Goal: Information Seeking & Learning: Learn about a topic

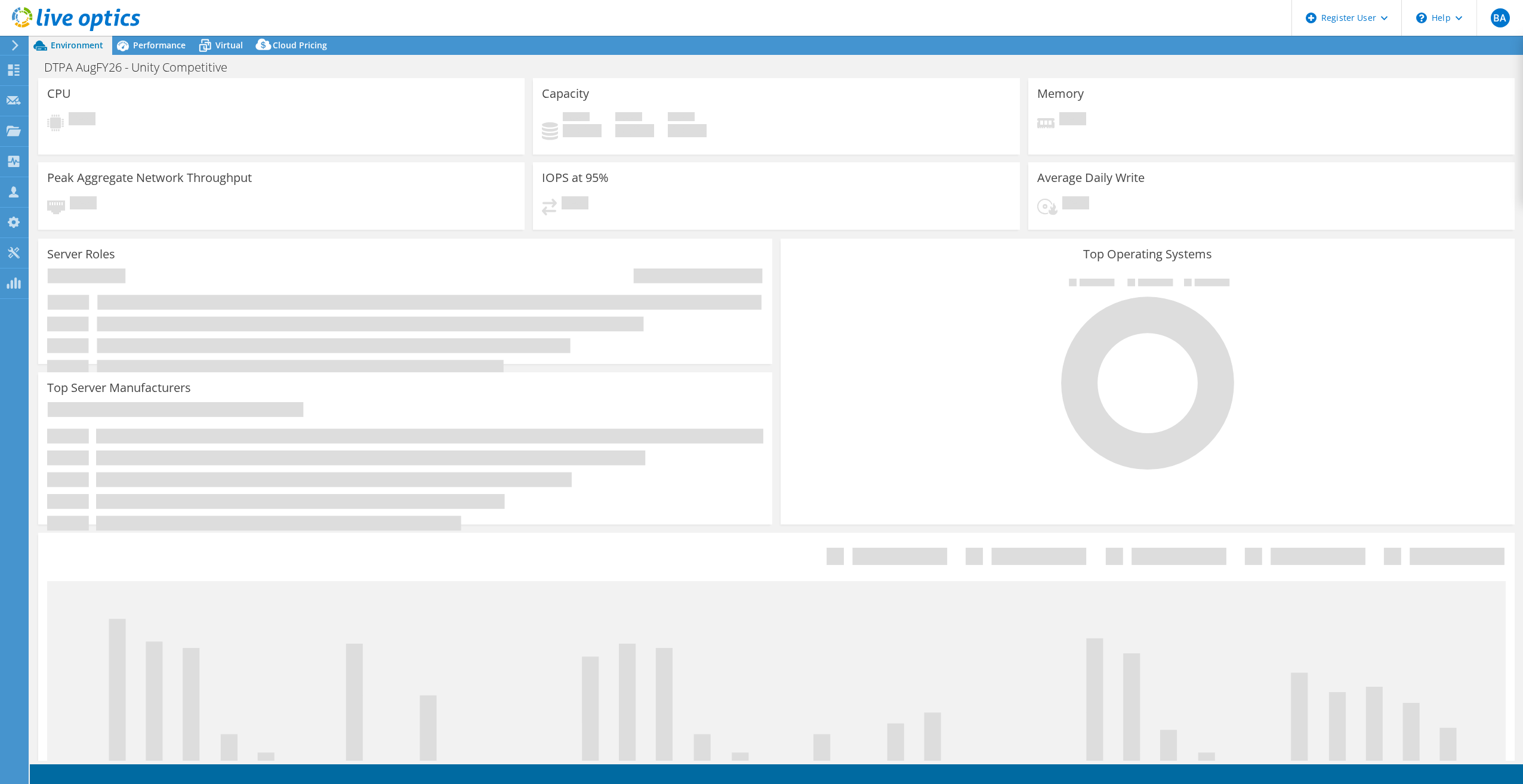
select select "USD"
select select "USEast"
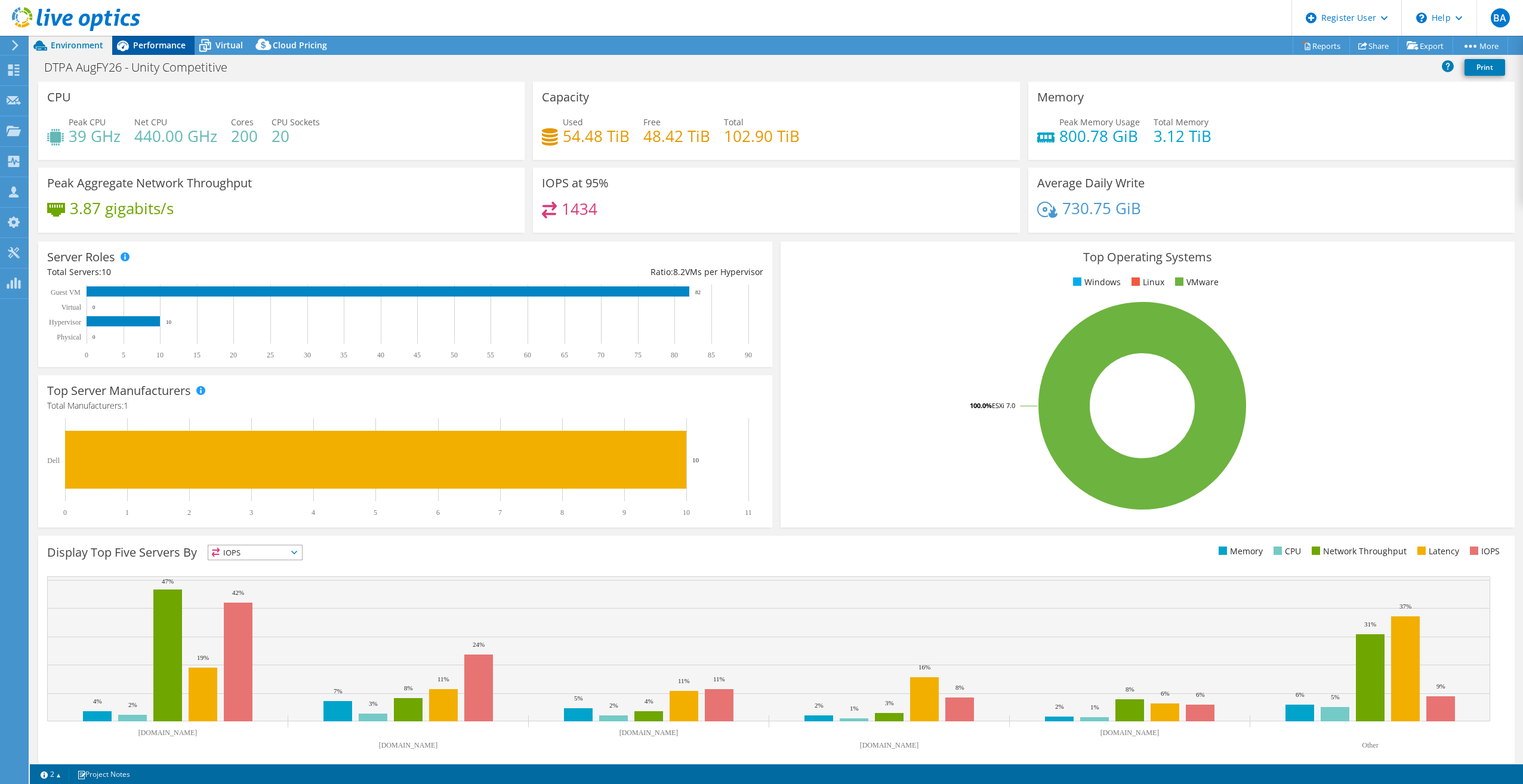
click at [165, 49] on span "Performance" at bounding box center [159, 45] width 52 height 11
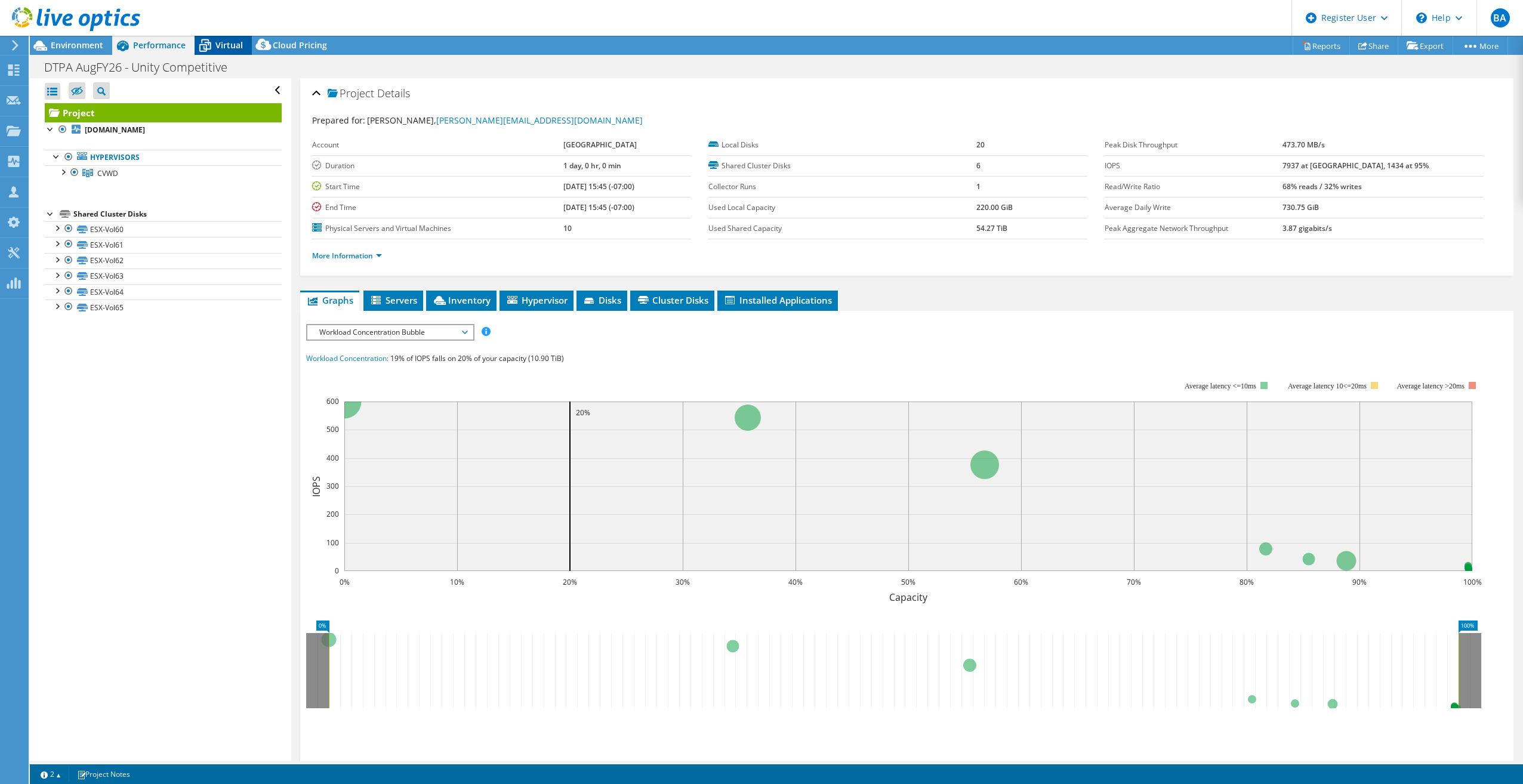
click at [229, 44] on span "Virtual" at bounding box center [229, 45] width 28 height 11
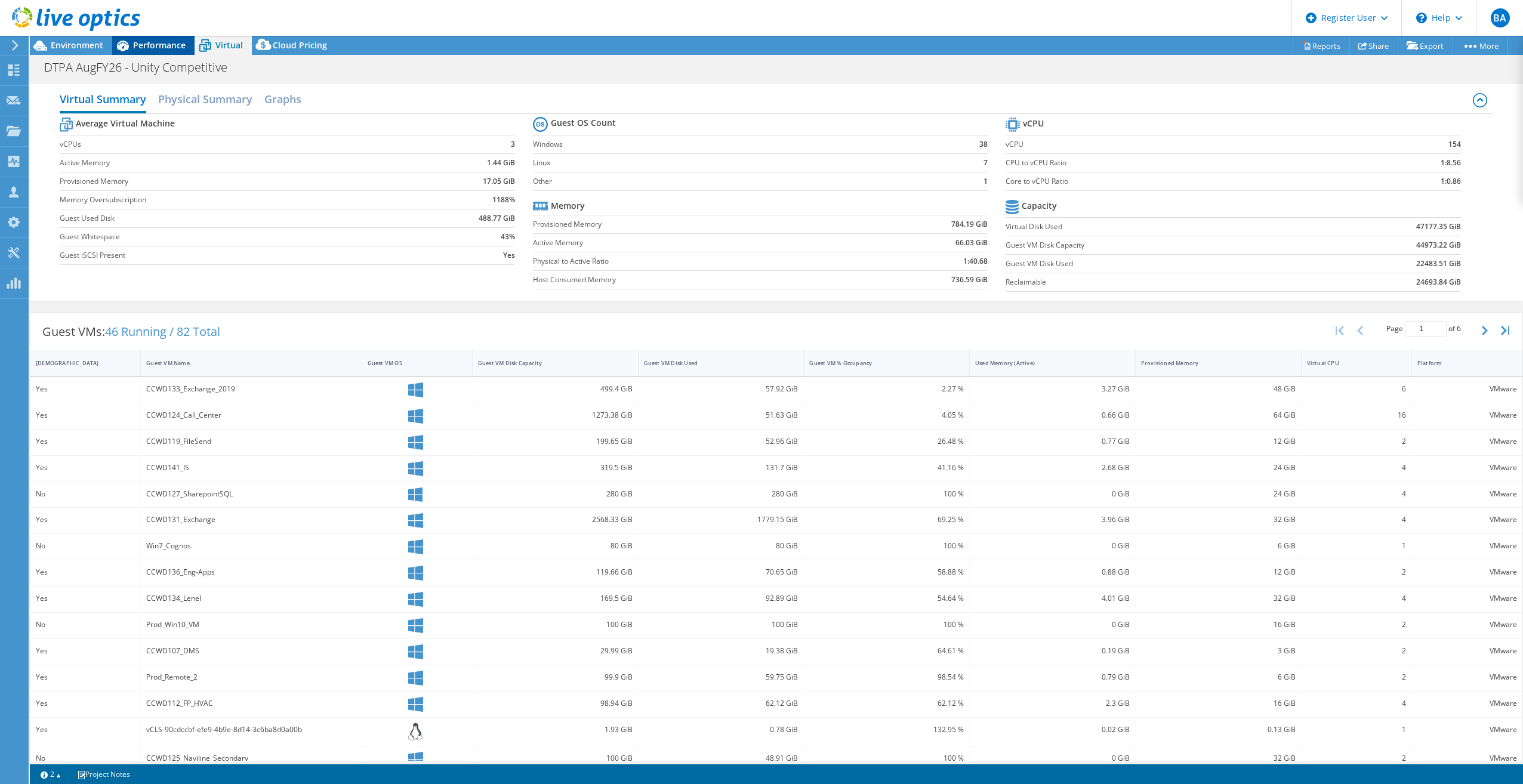
click at [159, 46] on span "Performance" at bounding box center [159, 45] width 52 height 11
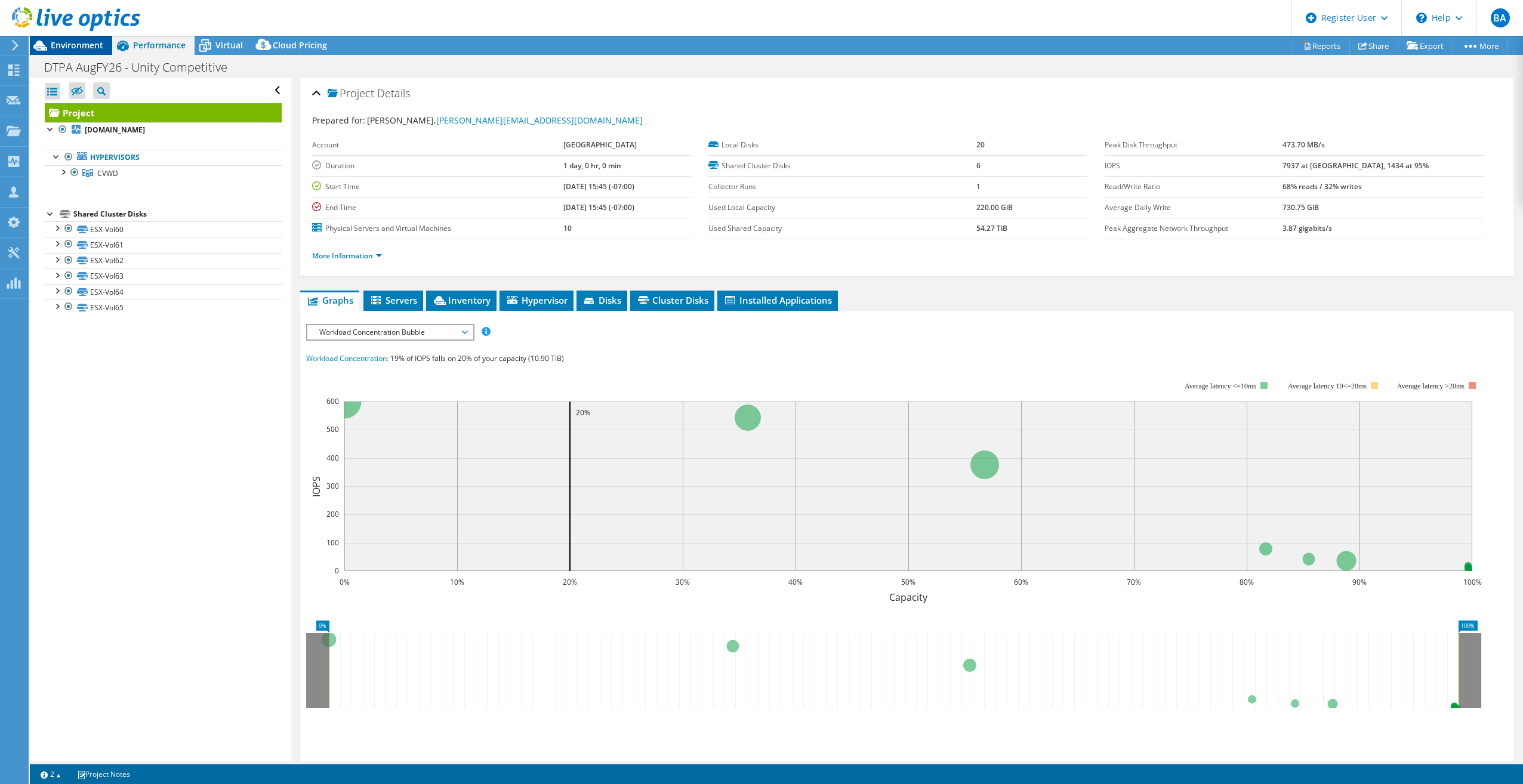
click at [75, 46] on span "Environment" at bounding box center [77, 45] width 52 height 11
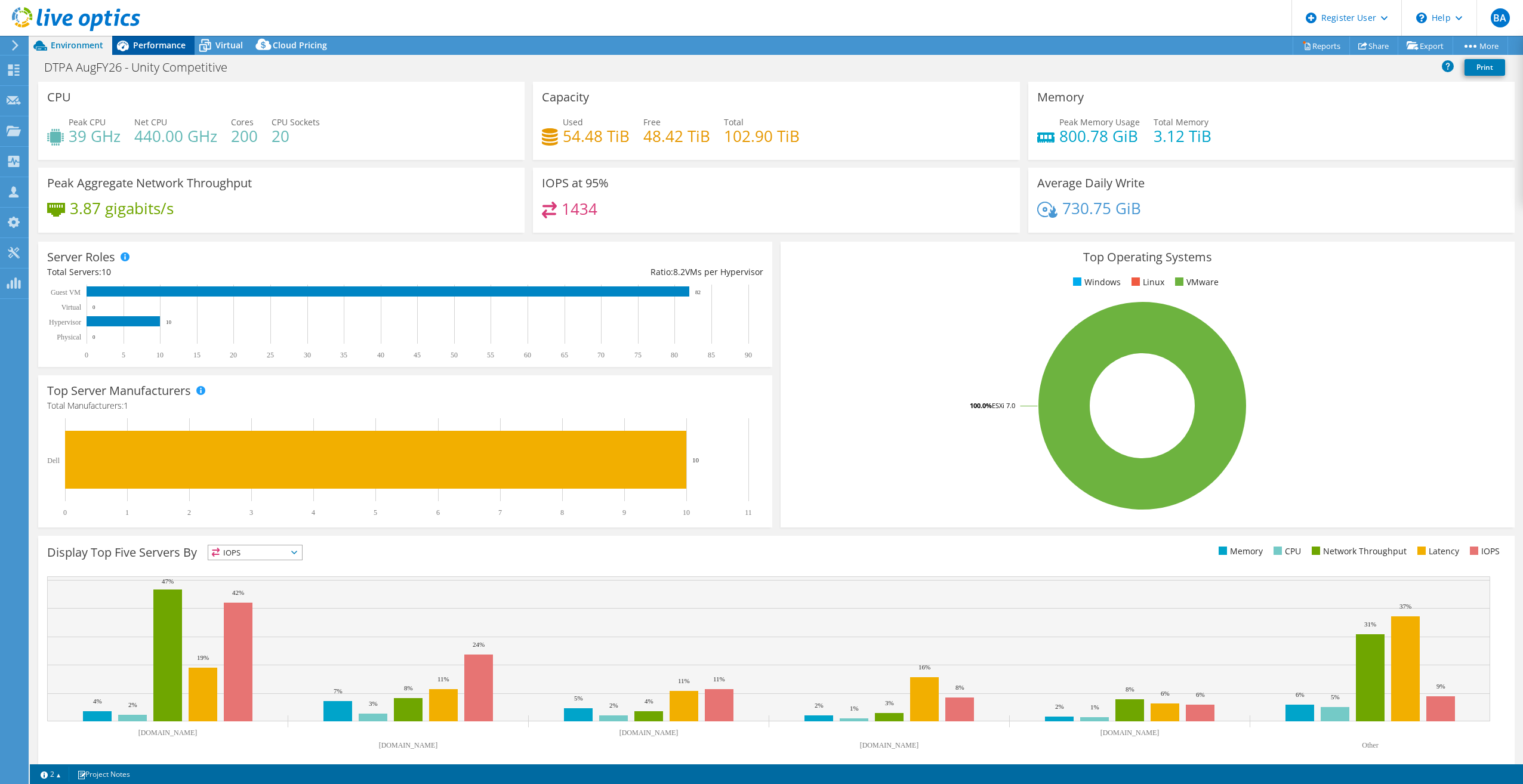
click at [149, 43] on span "Performance" at bounding box center [159, 45] width 52 height 11
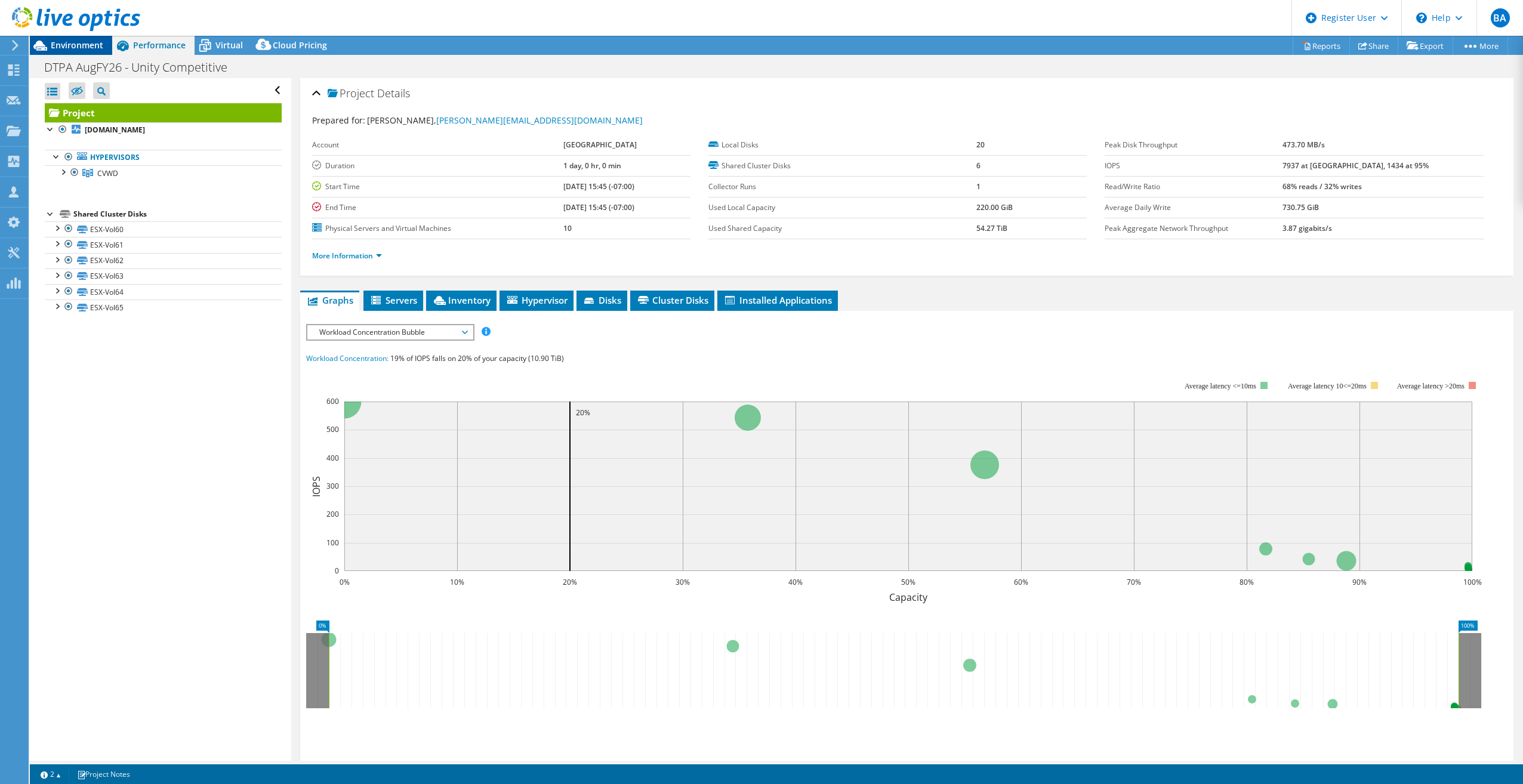
click at [87, 52] on div "Environment" at bounding box center [71, 46] width 82 height 19
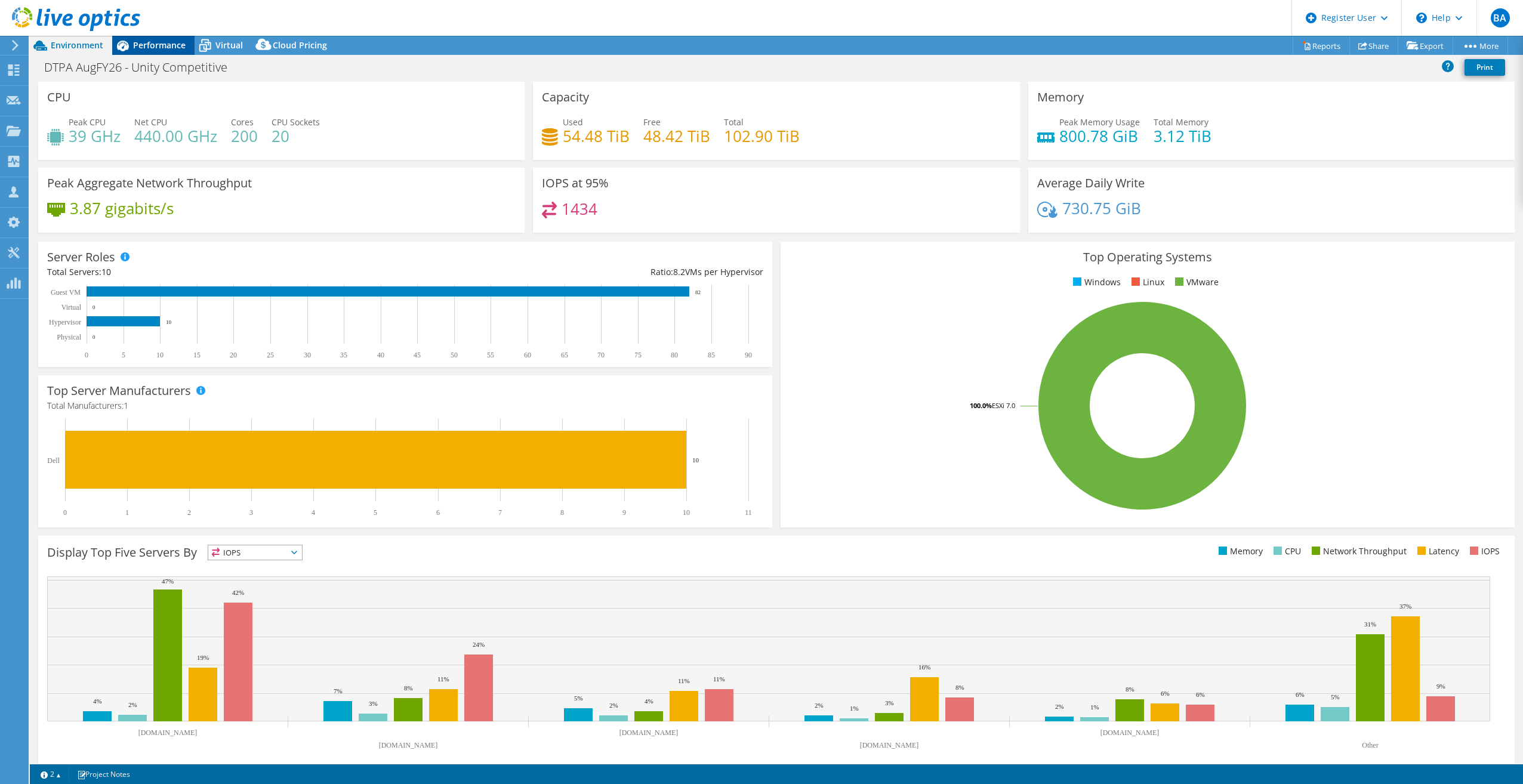
click at [150, 46] on span "Performance" at bounding box center [159, 45] width 52 height 11
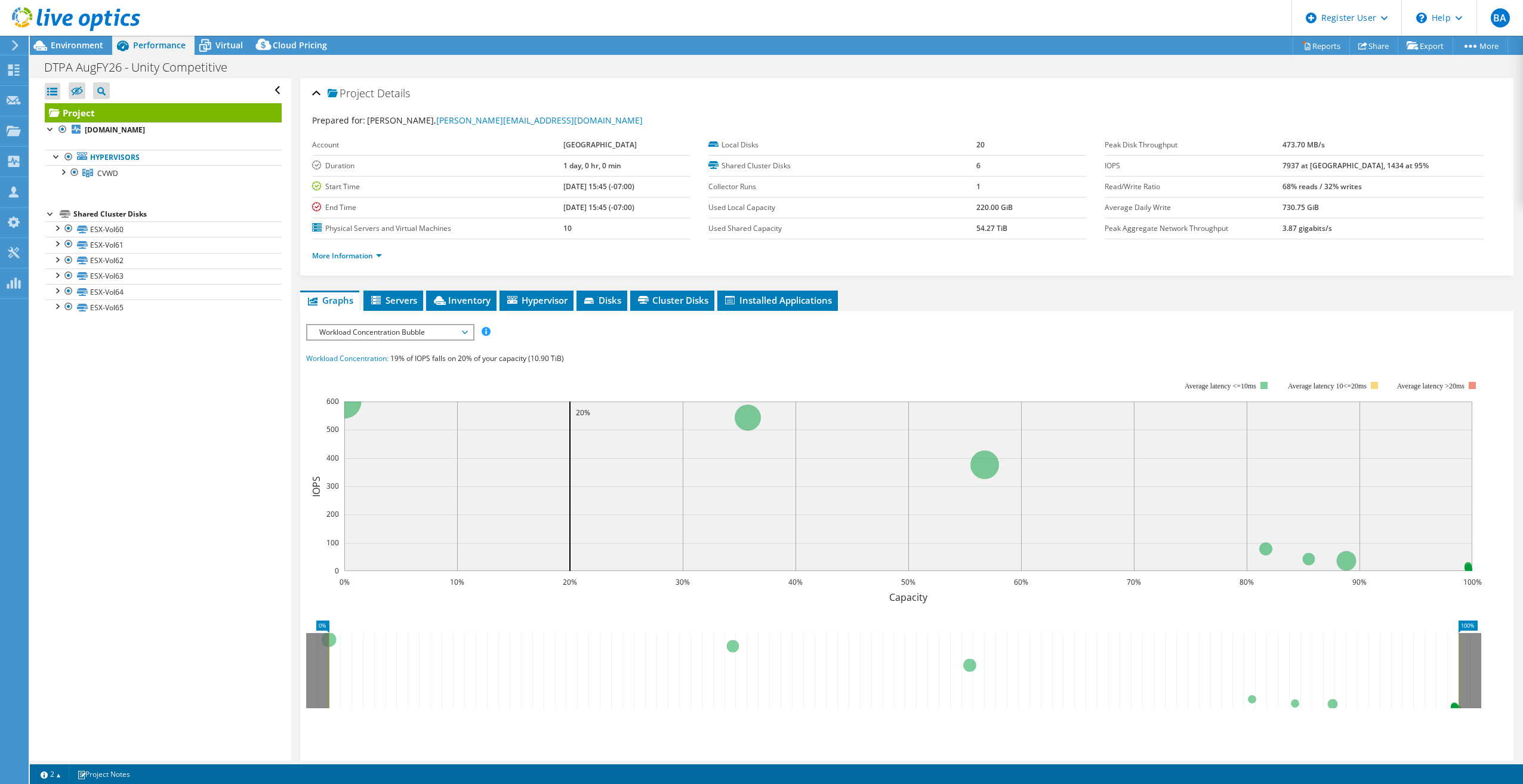
click at [1108, 612] on icon "0% 100%" at bounding box center [899, 660] width 1185 height 96
click at [847, 293] on ul "Graphs Servers Inventory Hypervisor Disks Cluster Disks Installed Applications" at bounding box center [907, 300] width 1213 height 20
click at [88, 43] on span "Environment" at bounding box center [77, 45] width 52 height 11
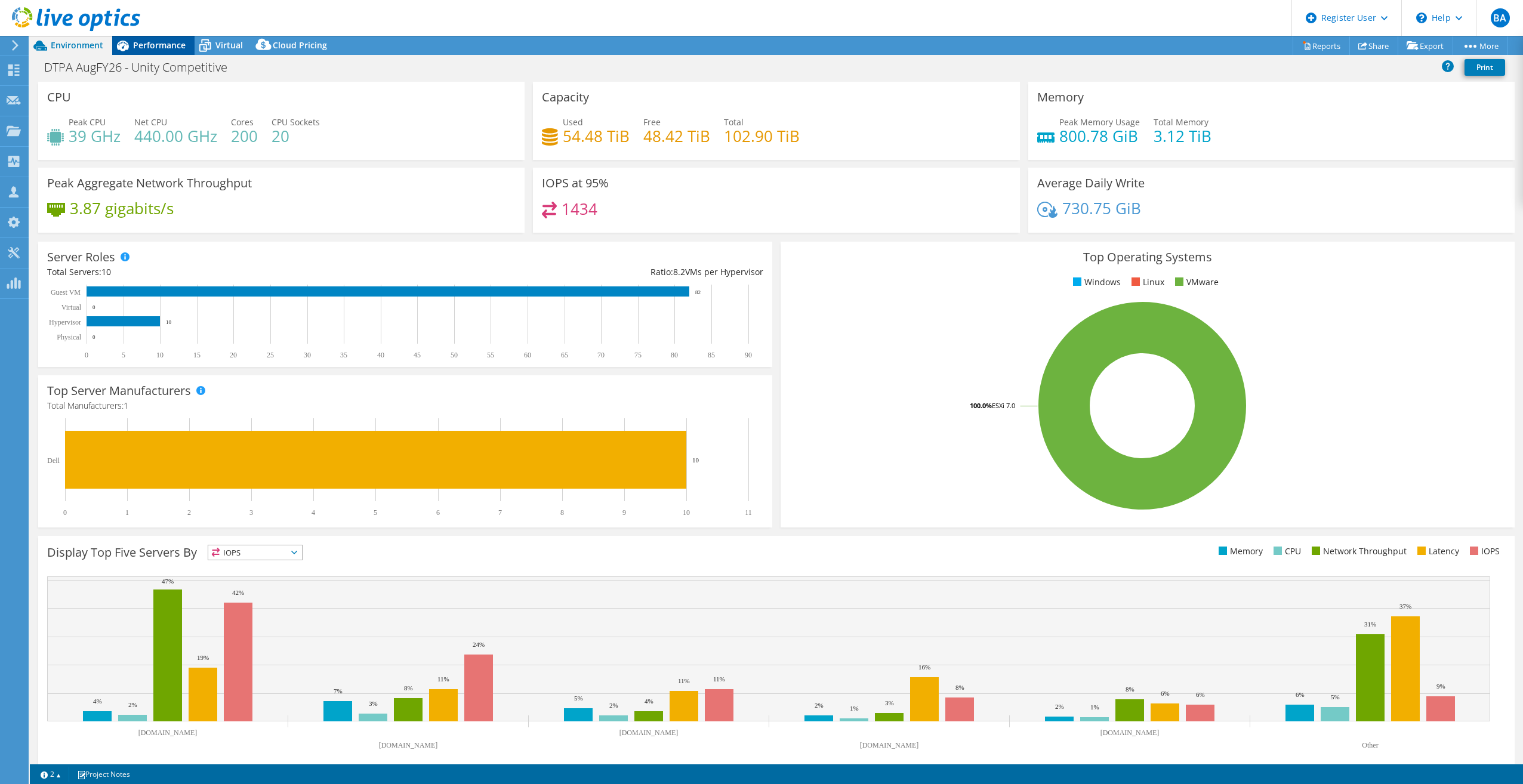
click at [136, 46] on span "Performance" at bounding box center [159, 45] width 52 height 11
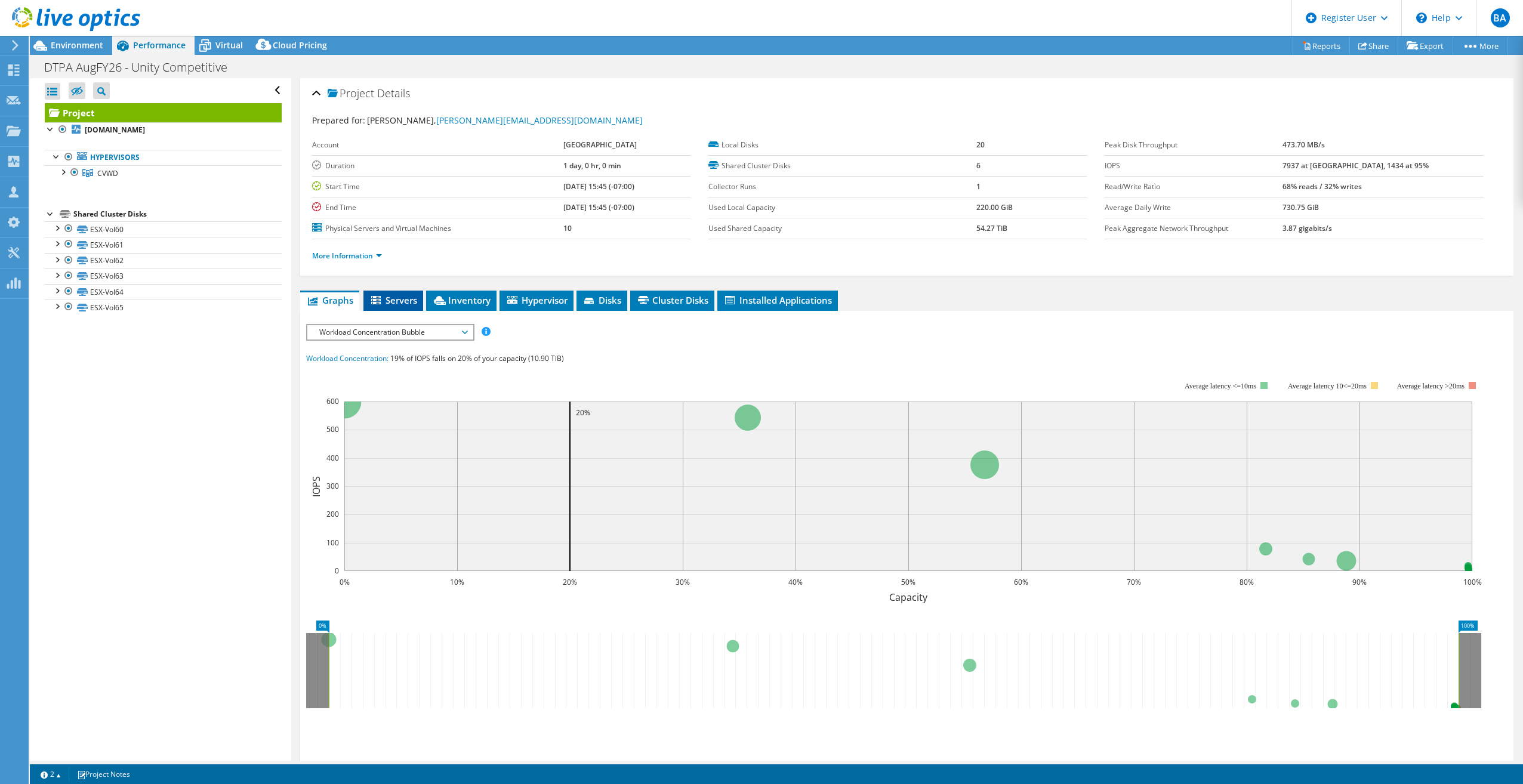
click at [402, 296] on span "Servers" at bounding box center [394, 300] width 48 height 12
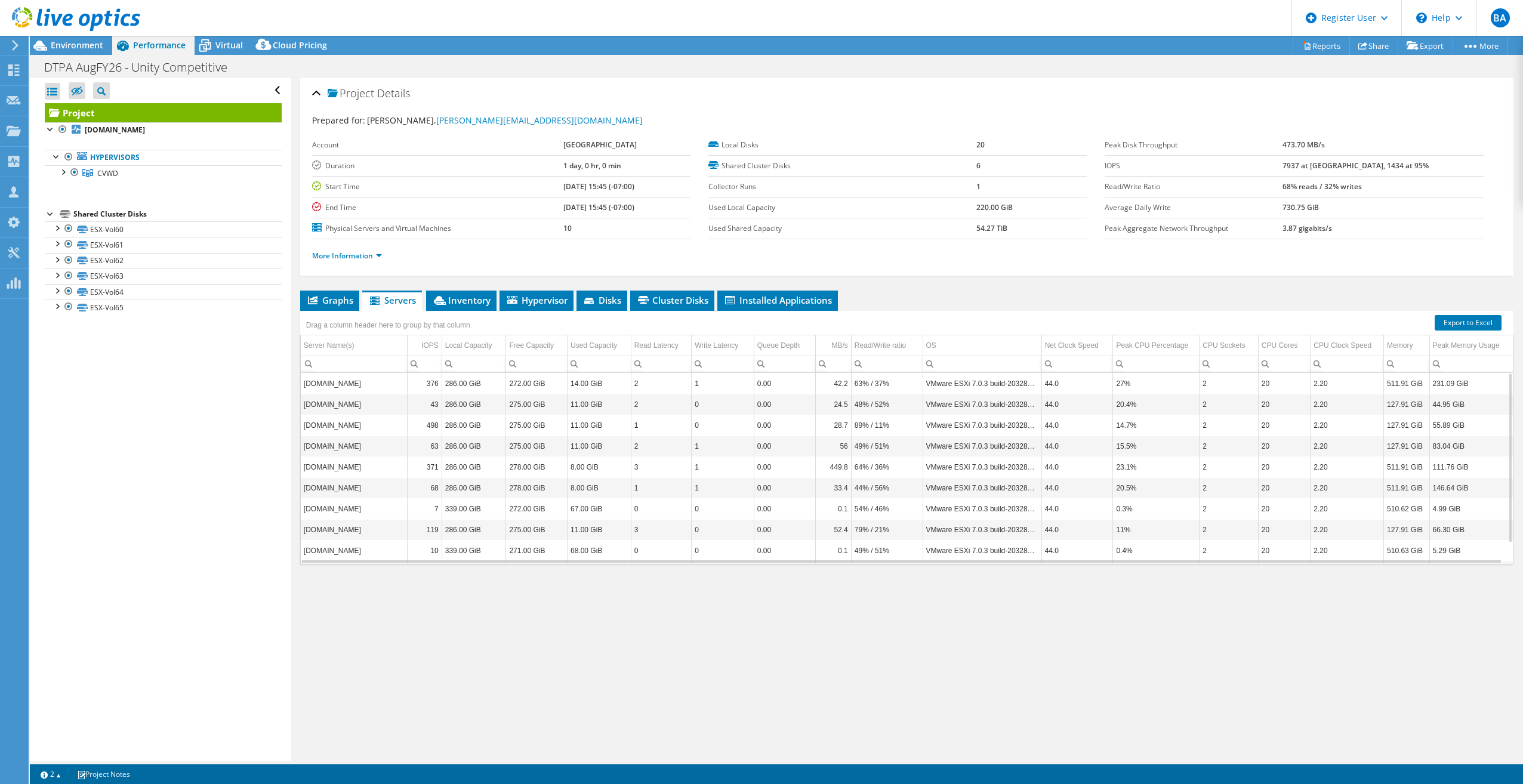
scroll to position [23, 0]
click at [704, 300] on span "Cluster Disks" at bounding box center [672, 300] width 72 height 12
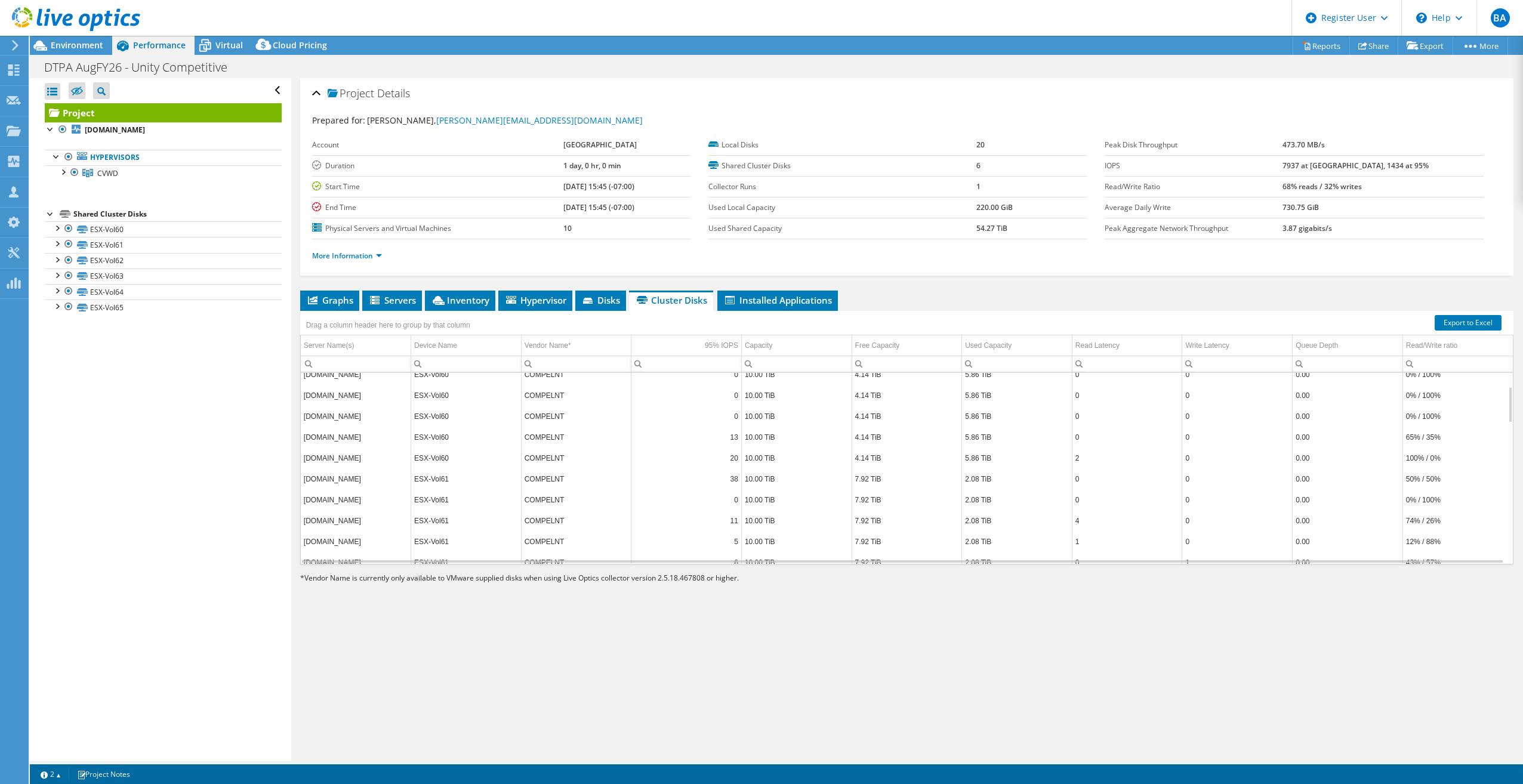
scroll to position [0, 0]
click at [610, 292] on li "Disks" at bounding box center [601, 300] width 51 height 20
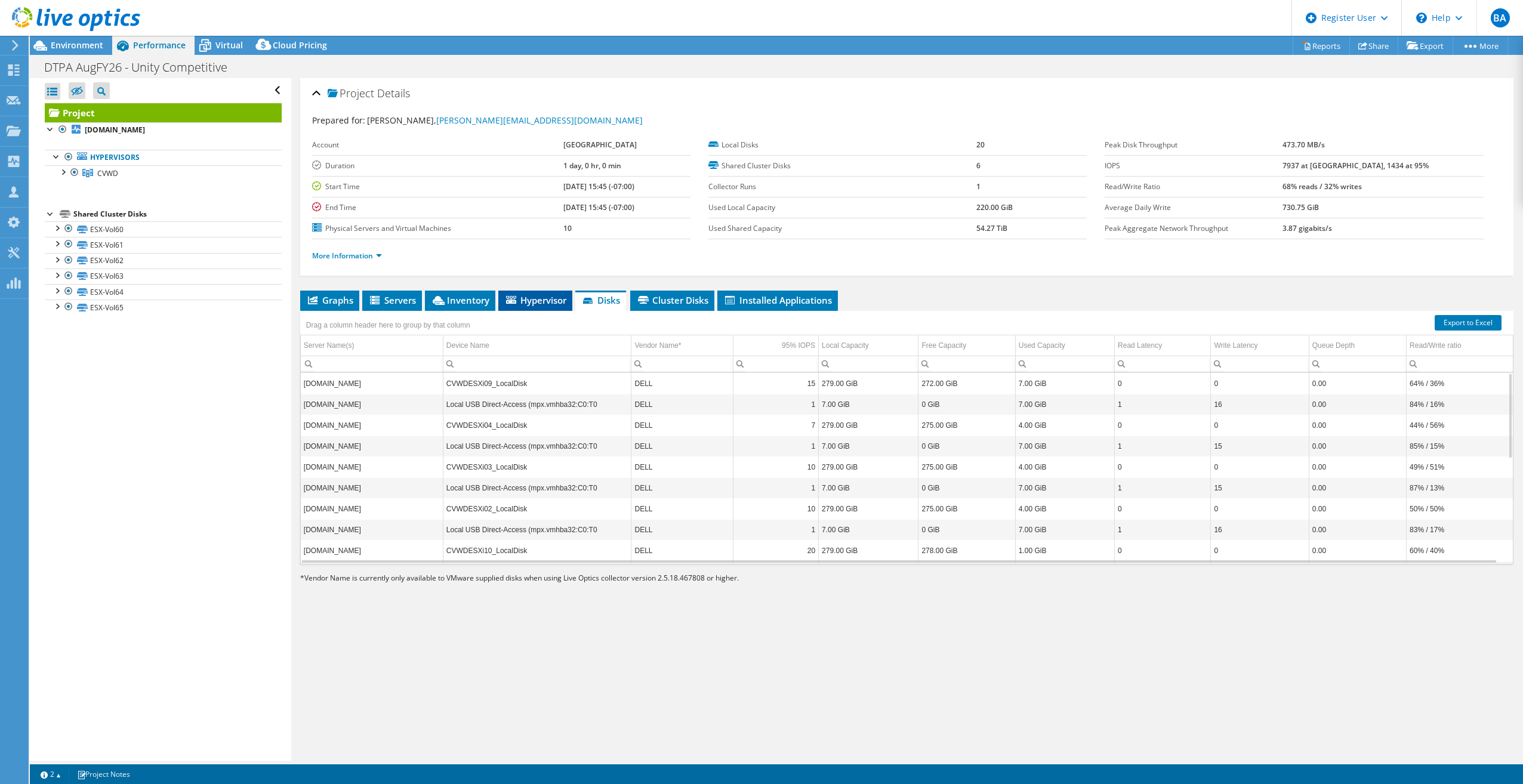
click at [559, 298] on span "Hypervisor" at bounding box center [535, 300] width 62 height 12
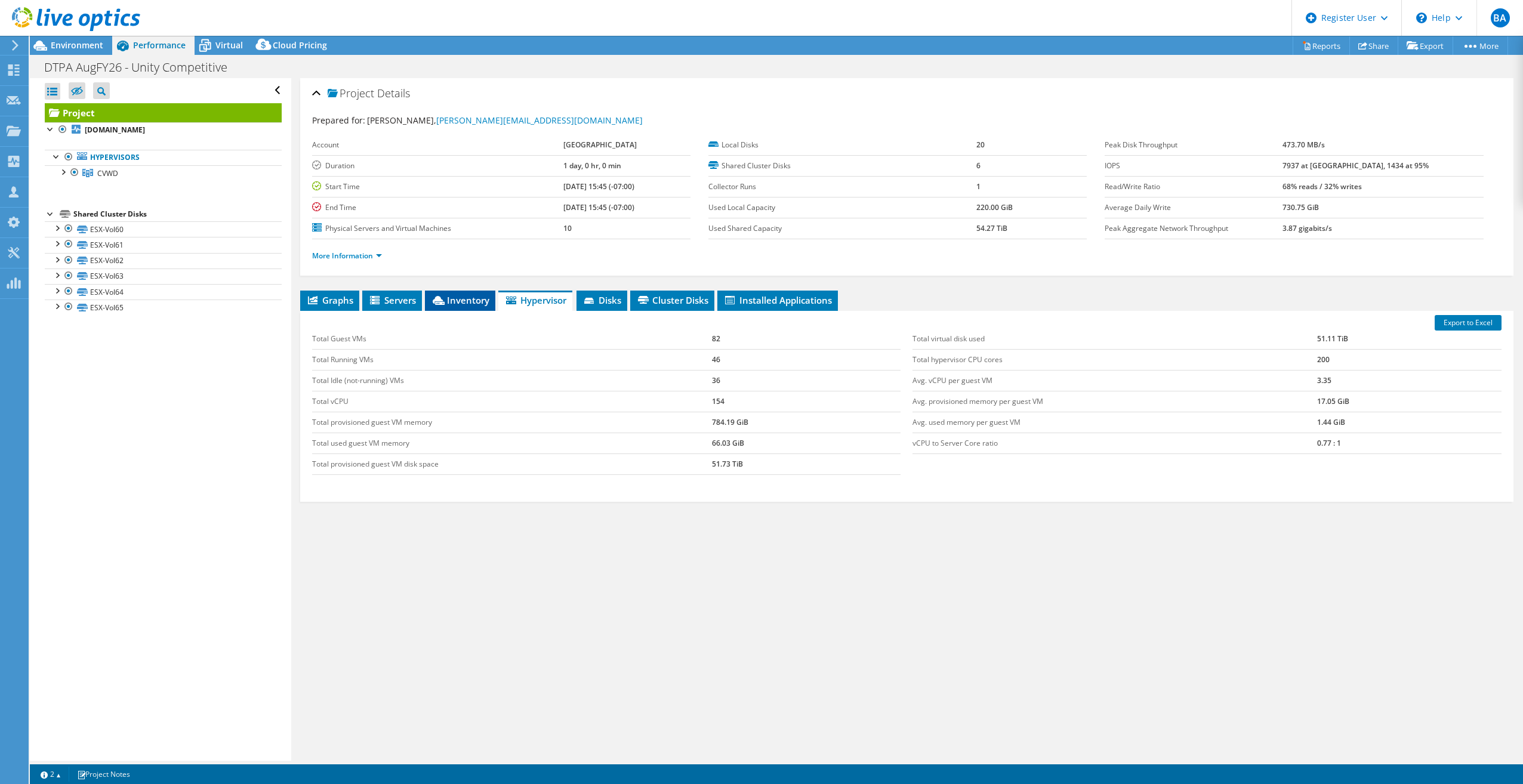
click at [474, 305] on span "Inventory" at bounding box center [460, 300] width 58 height 12
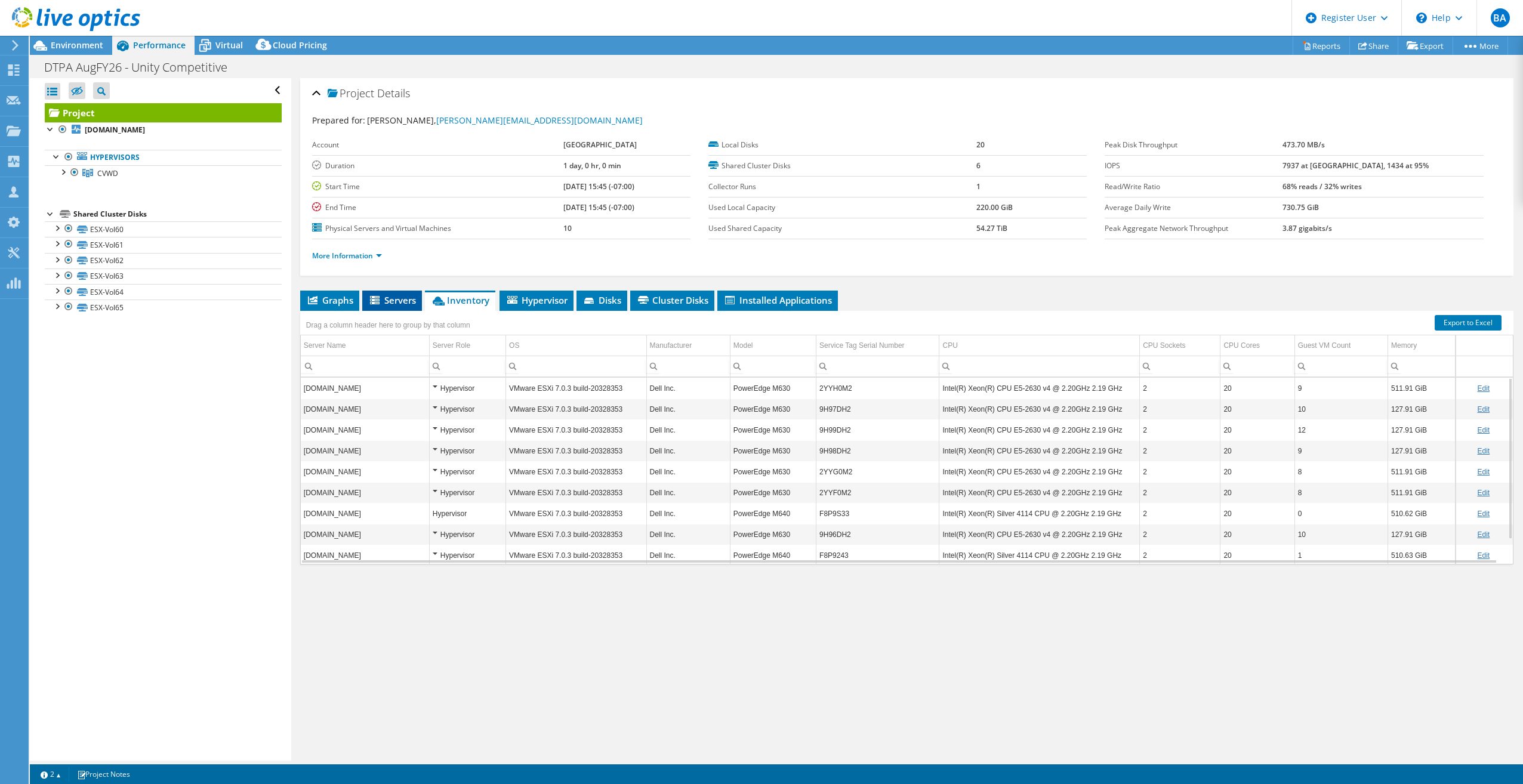
click at [397, 305] on span "Servers" at bounding box center [392, 300] width 48 height 12
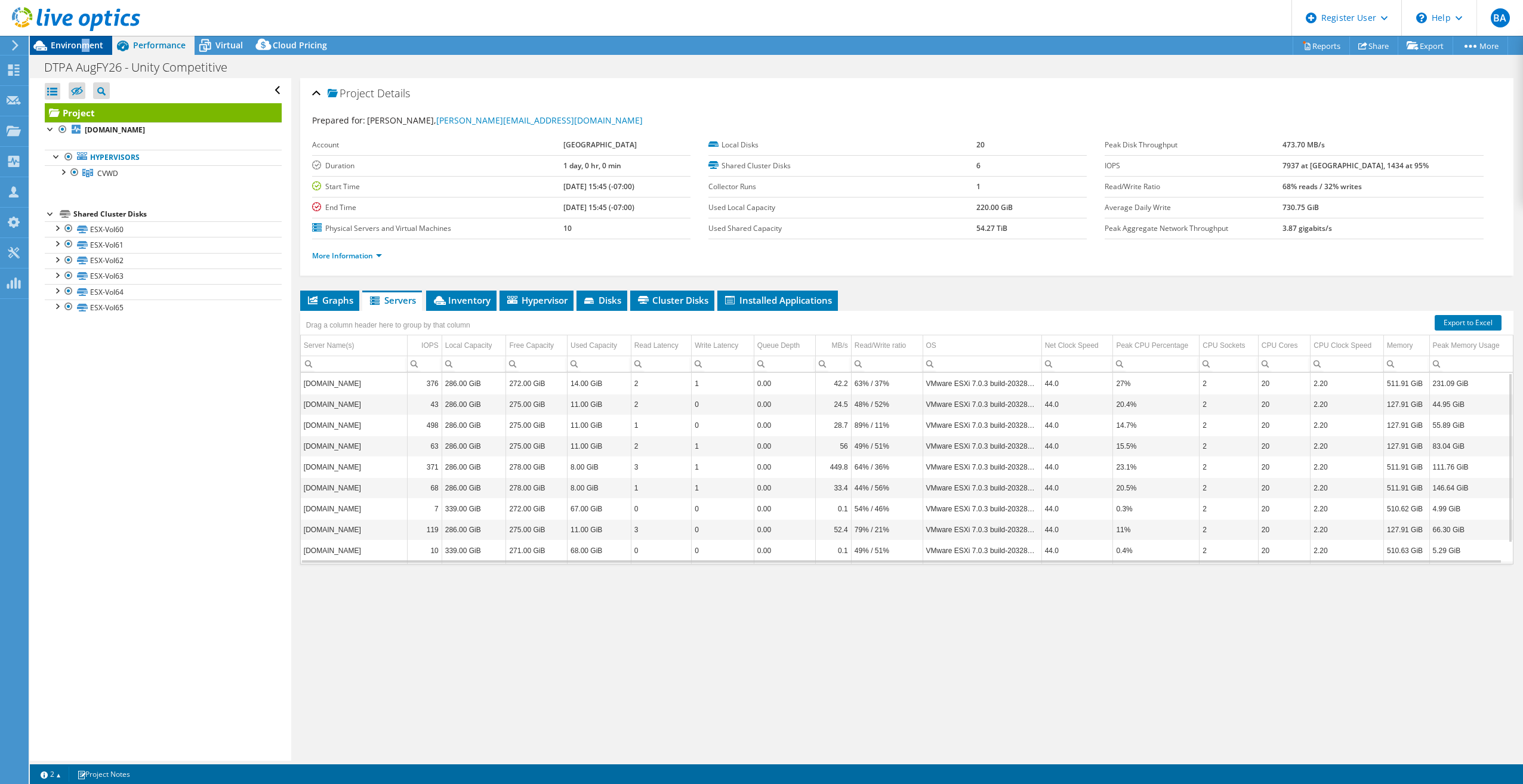
click at [86, 40] on span "Environment" at bounding box center [77, 45] width 52 height 11
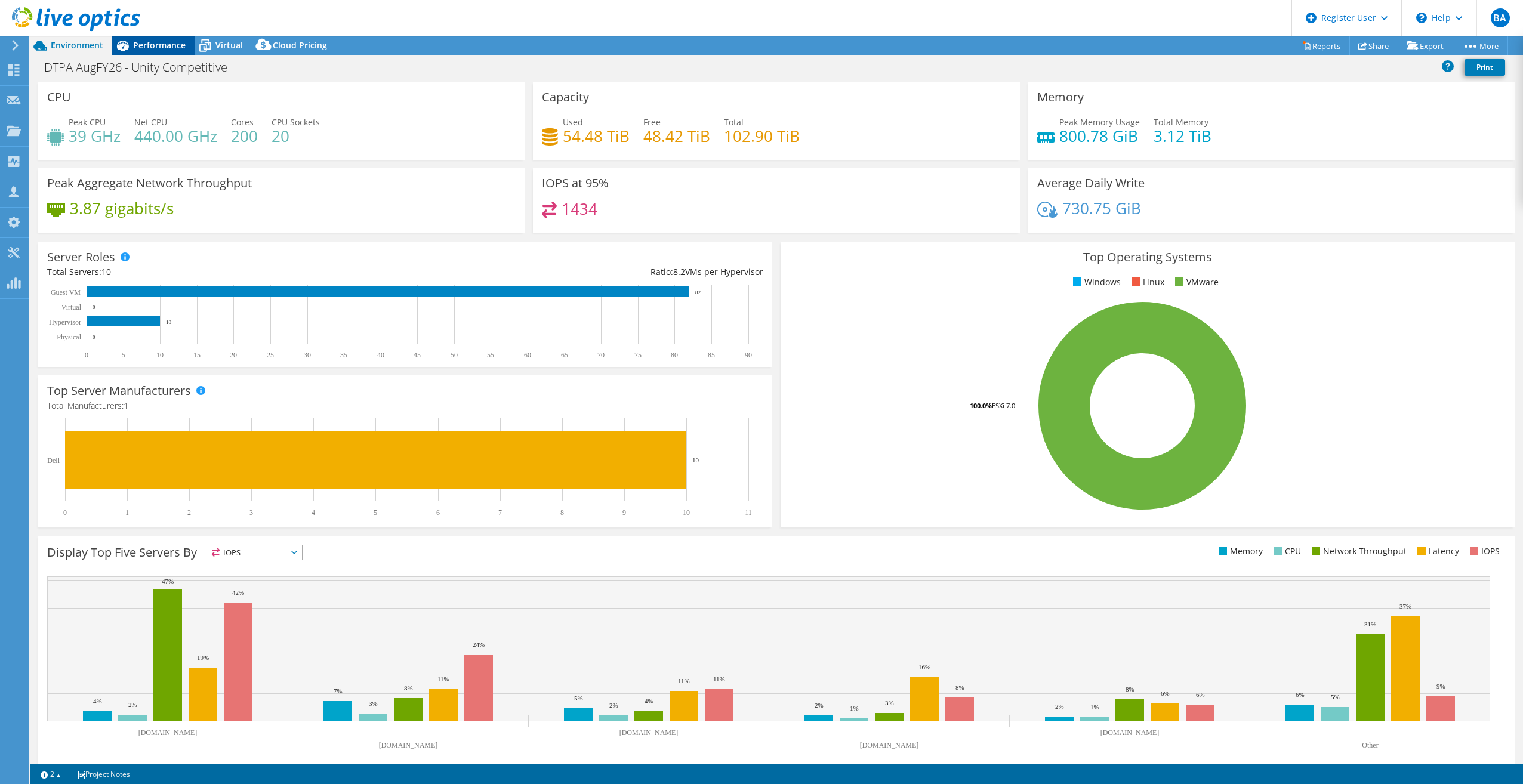
click at [150, 52] on div "Performance" at bounding box center [153, 46] width 82 height 19
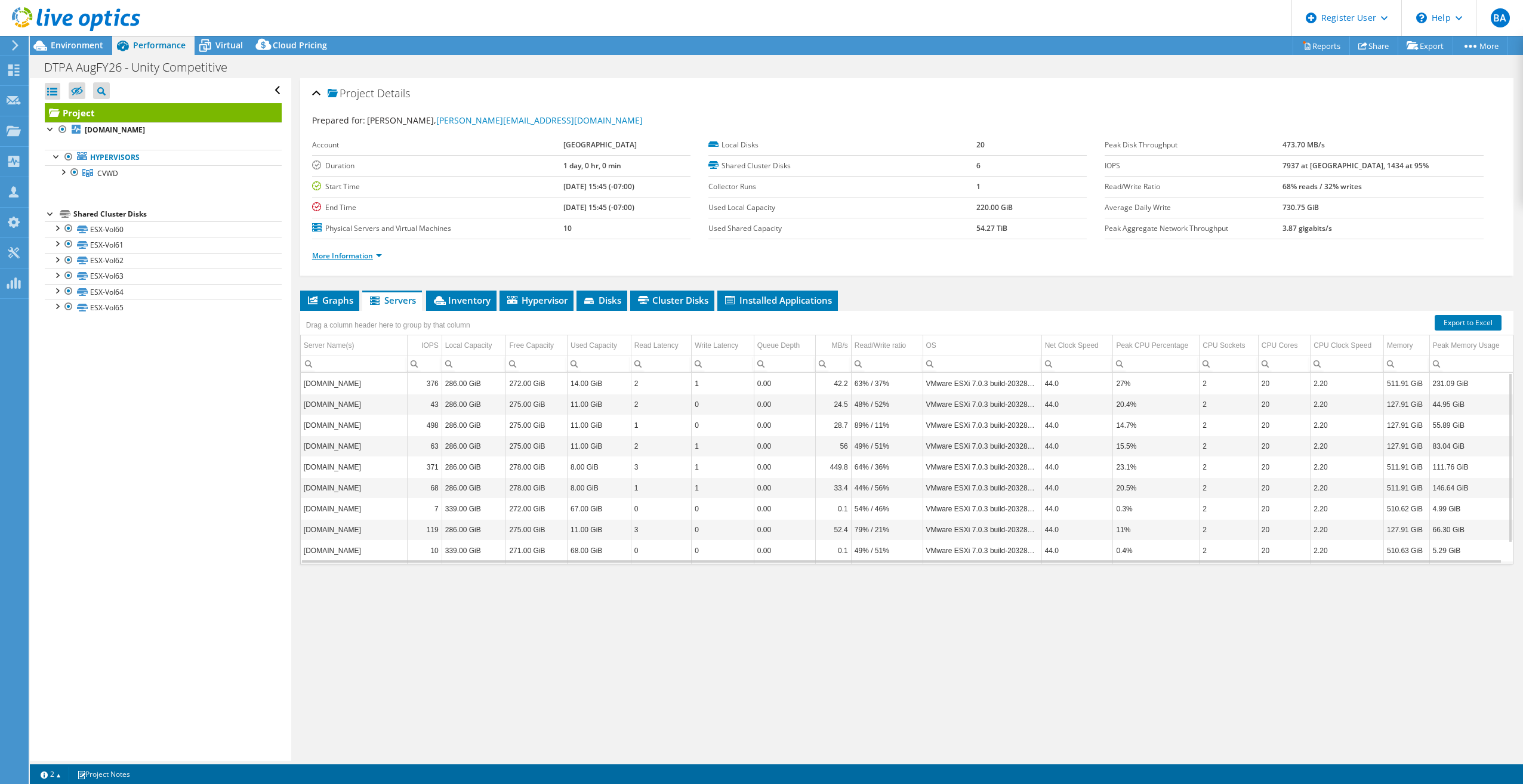
click at [361, 258] on link "More Information" at bounding box center [347, 256] width 69 height 10
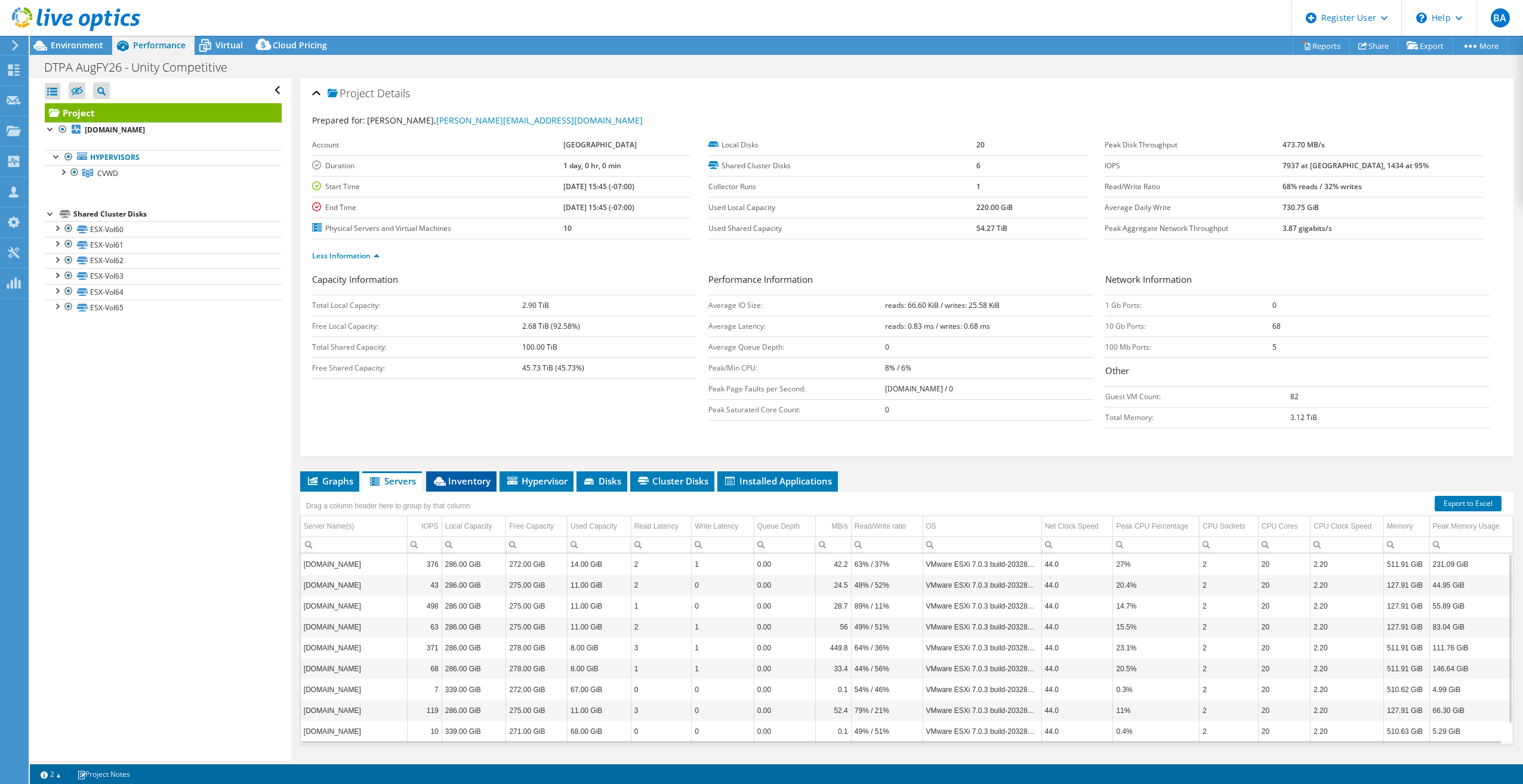
click at [471, 480] on span "Inventory" at bounding box center [461, 481] width 58 height 12
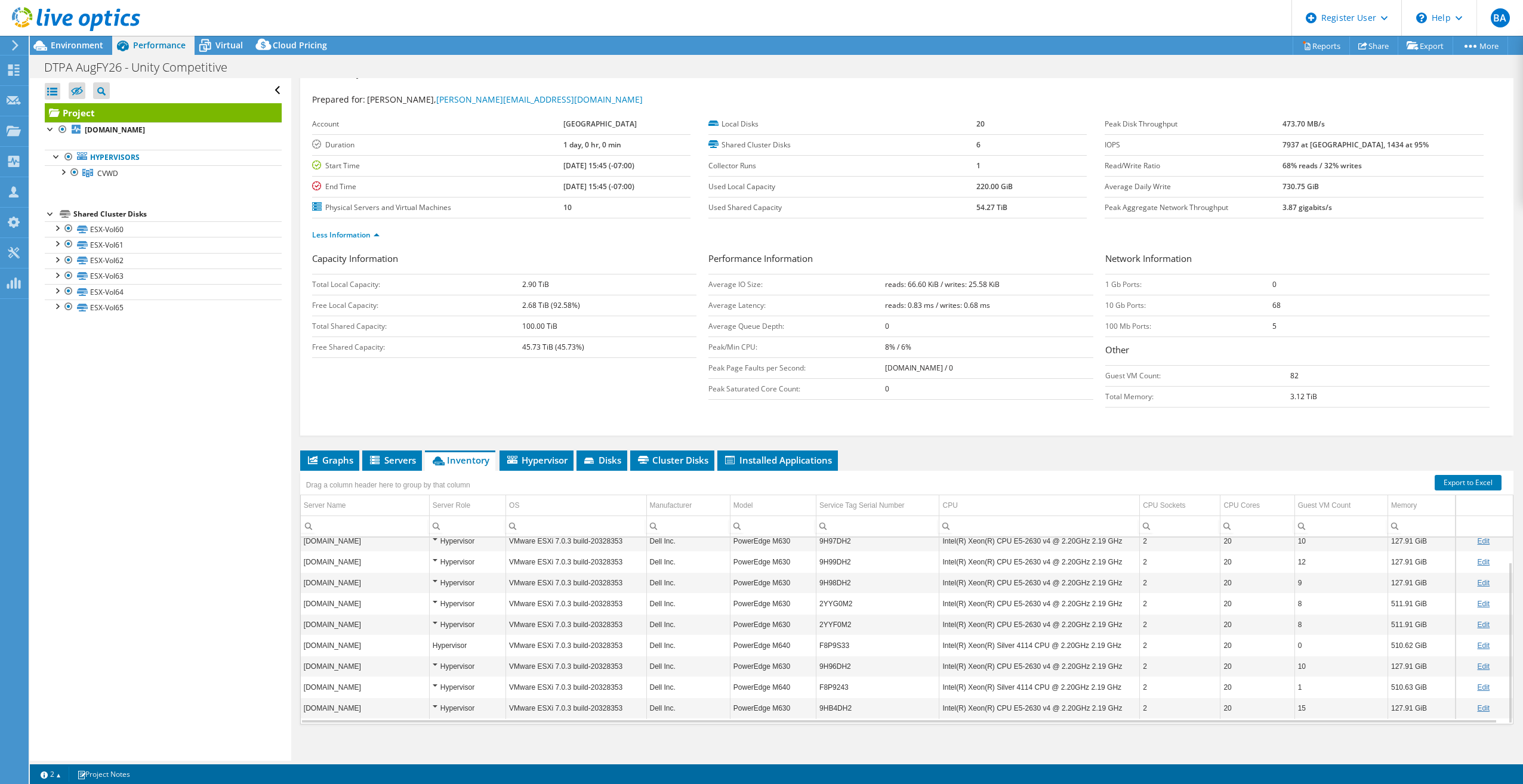
scroll to position [30, 0]
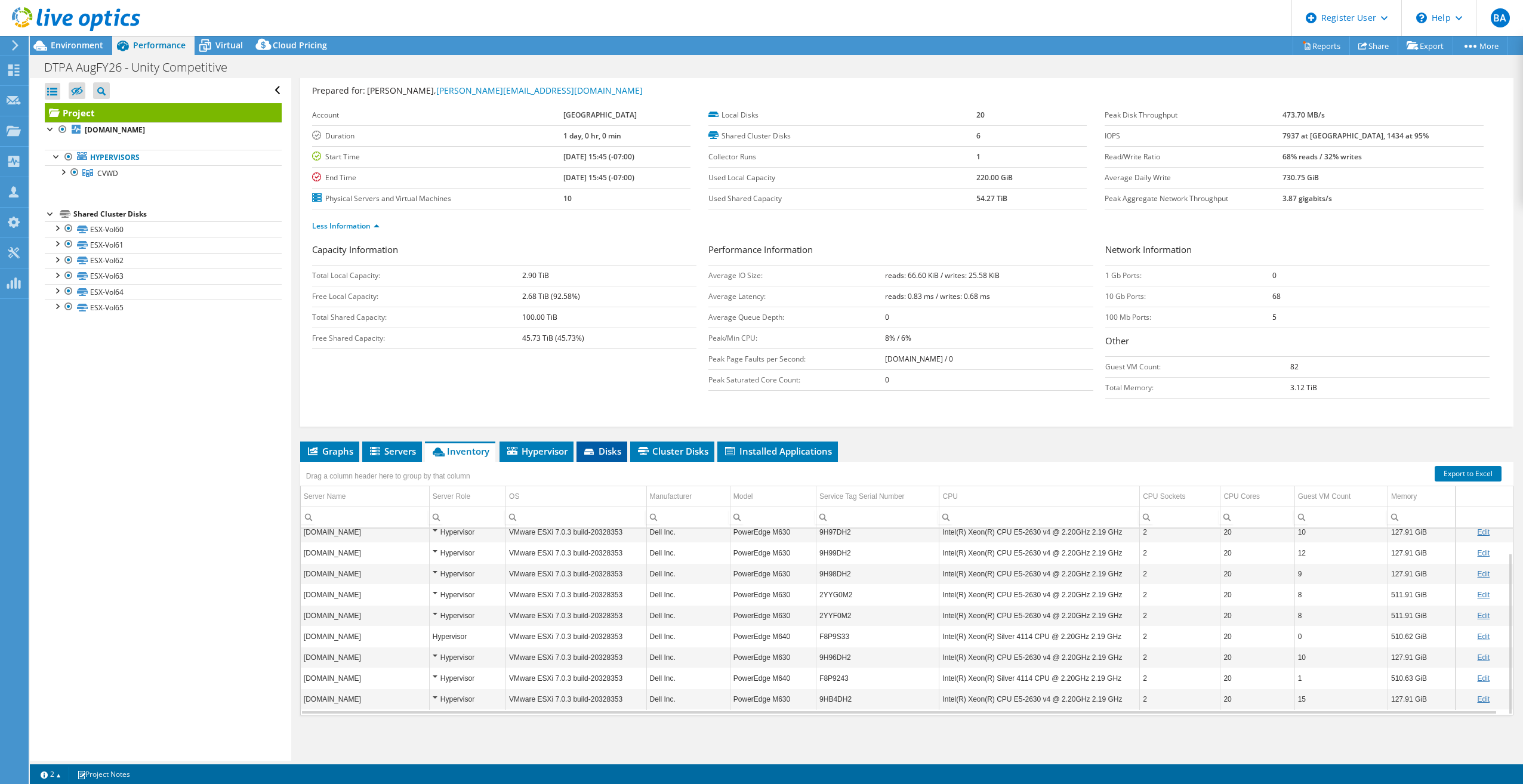
click at [592, 452] on icon at bounding box center [590, 452] width 12 height 7
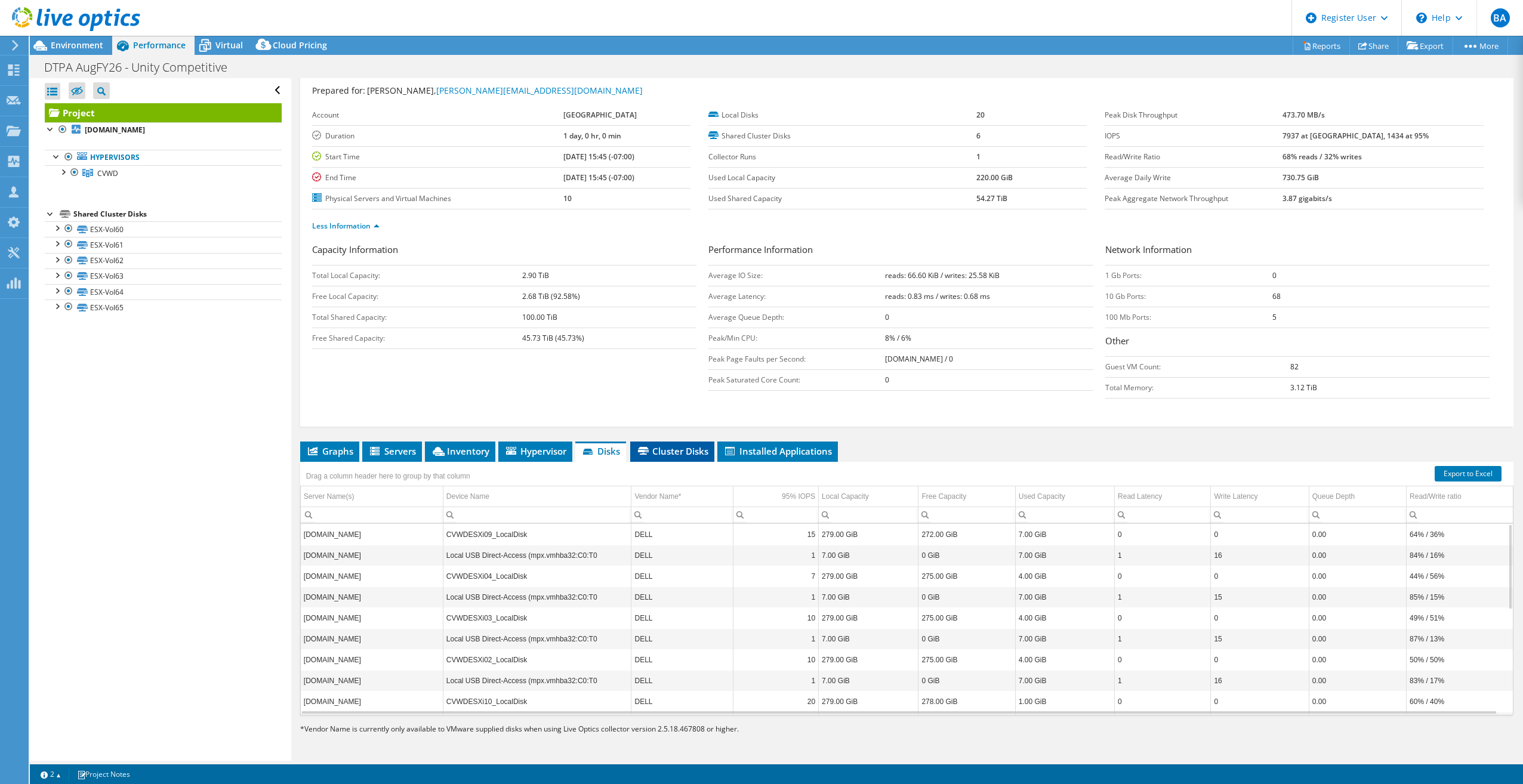
click at [670, 444] on li "Cluster Disks" at bounding box center [672, 451] width 84 height 20
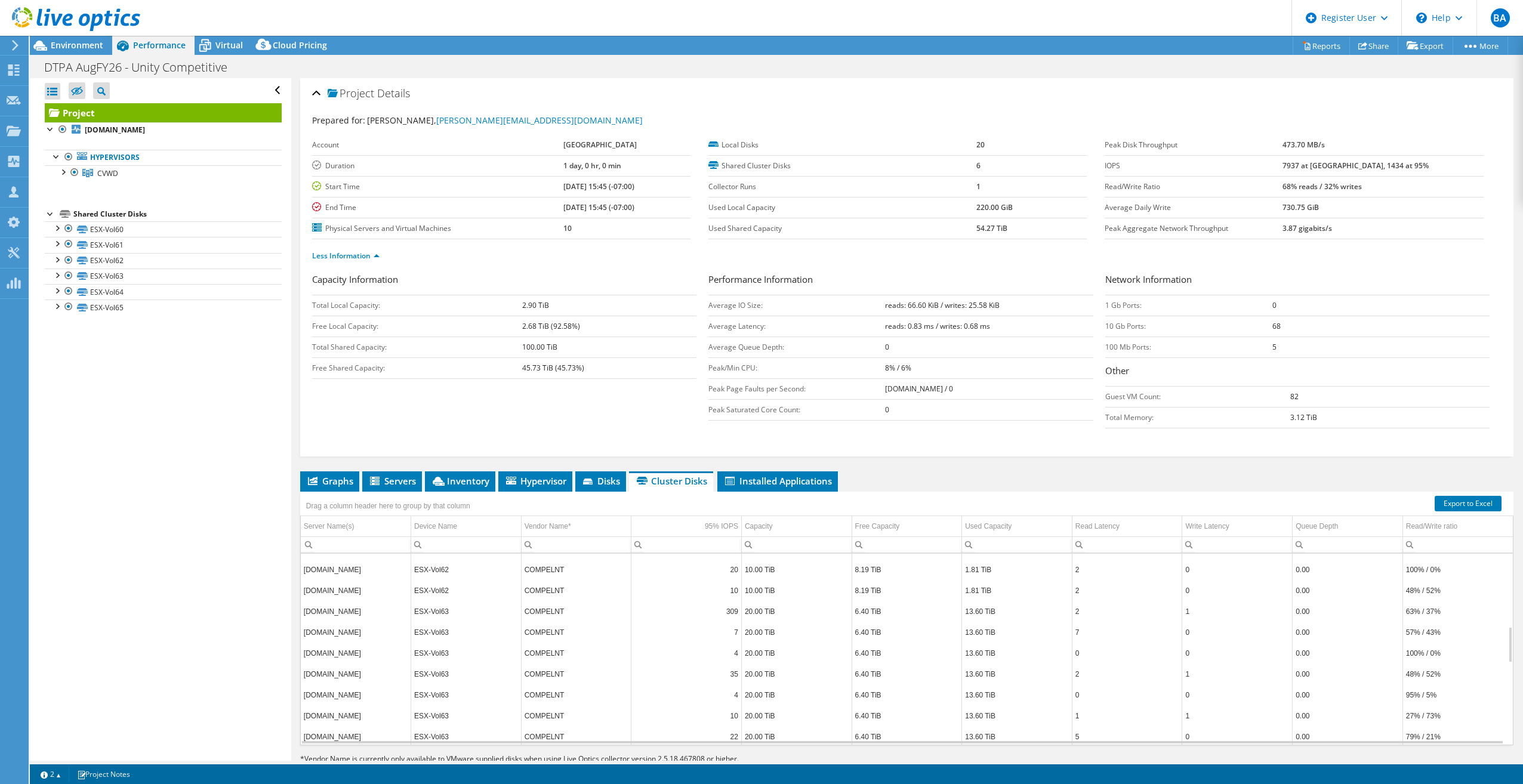
scroll to position [382, 0]
click at [590, 486] on span "Disks" at bounding box center [601, 481] width 39 height 12
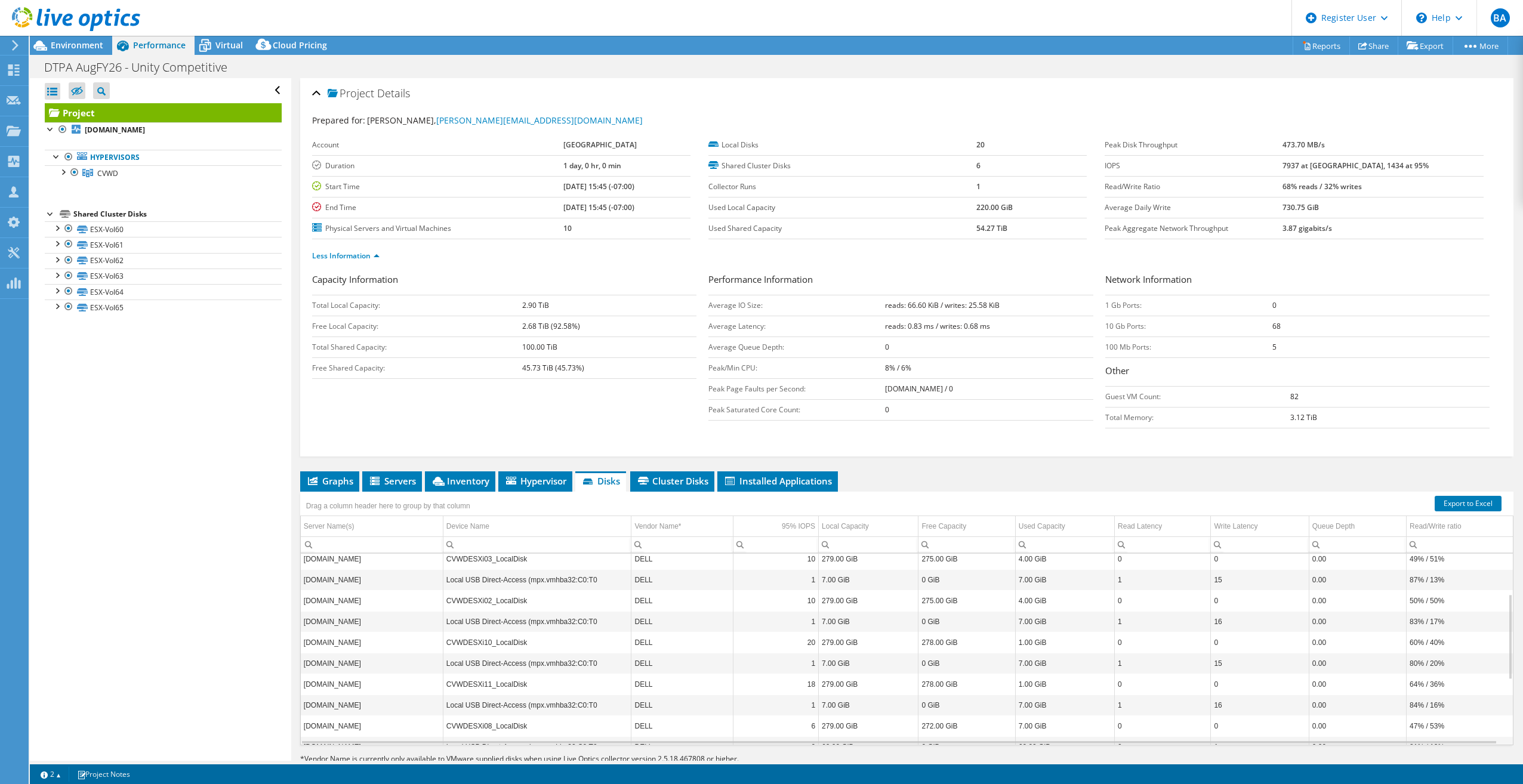
scroll to position [0, 0]
click at [782, 482] on span "Installed Applications" at bounding box center [777, 481] width 108 height 12
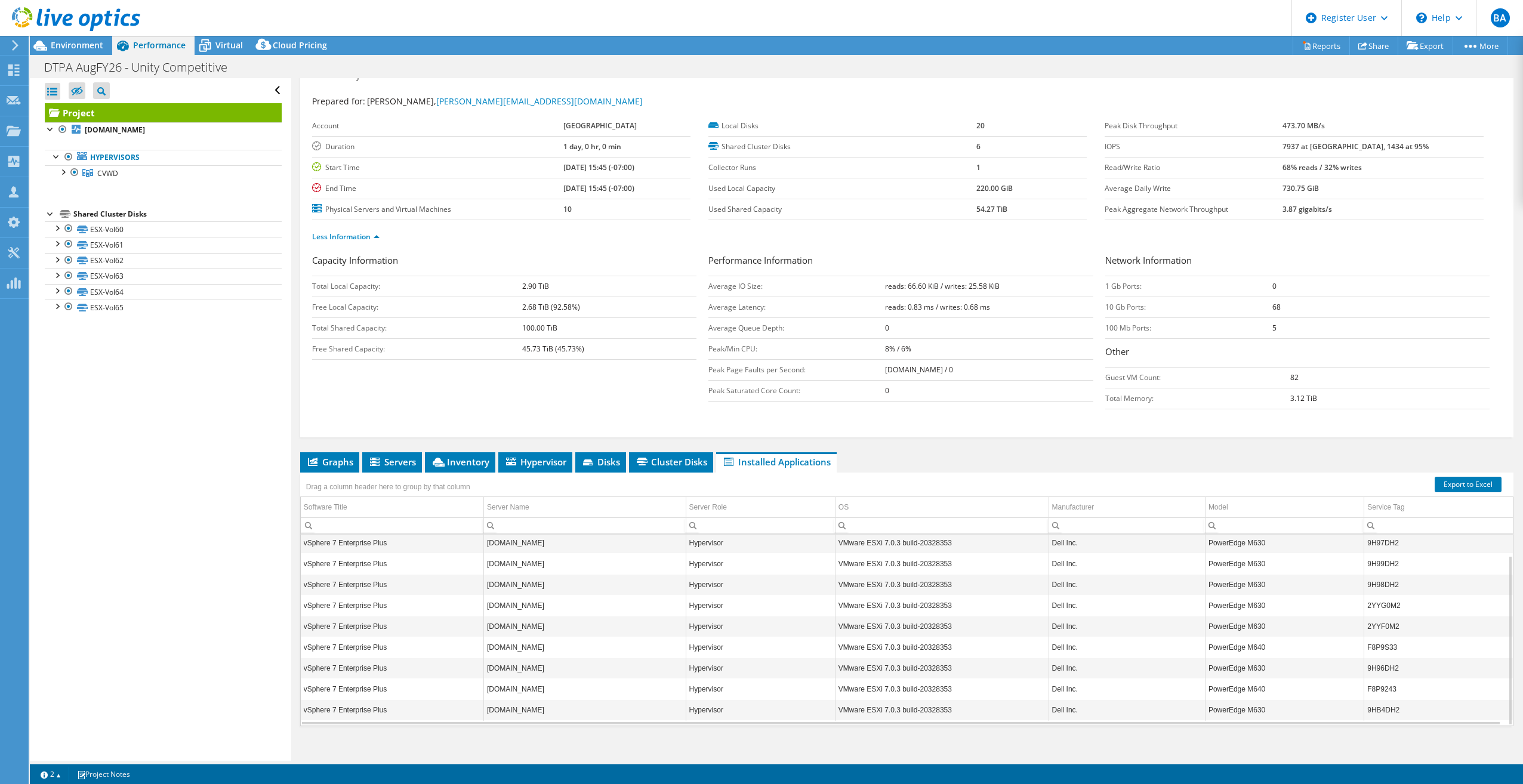
scroll to position [30, 0]
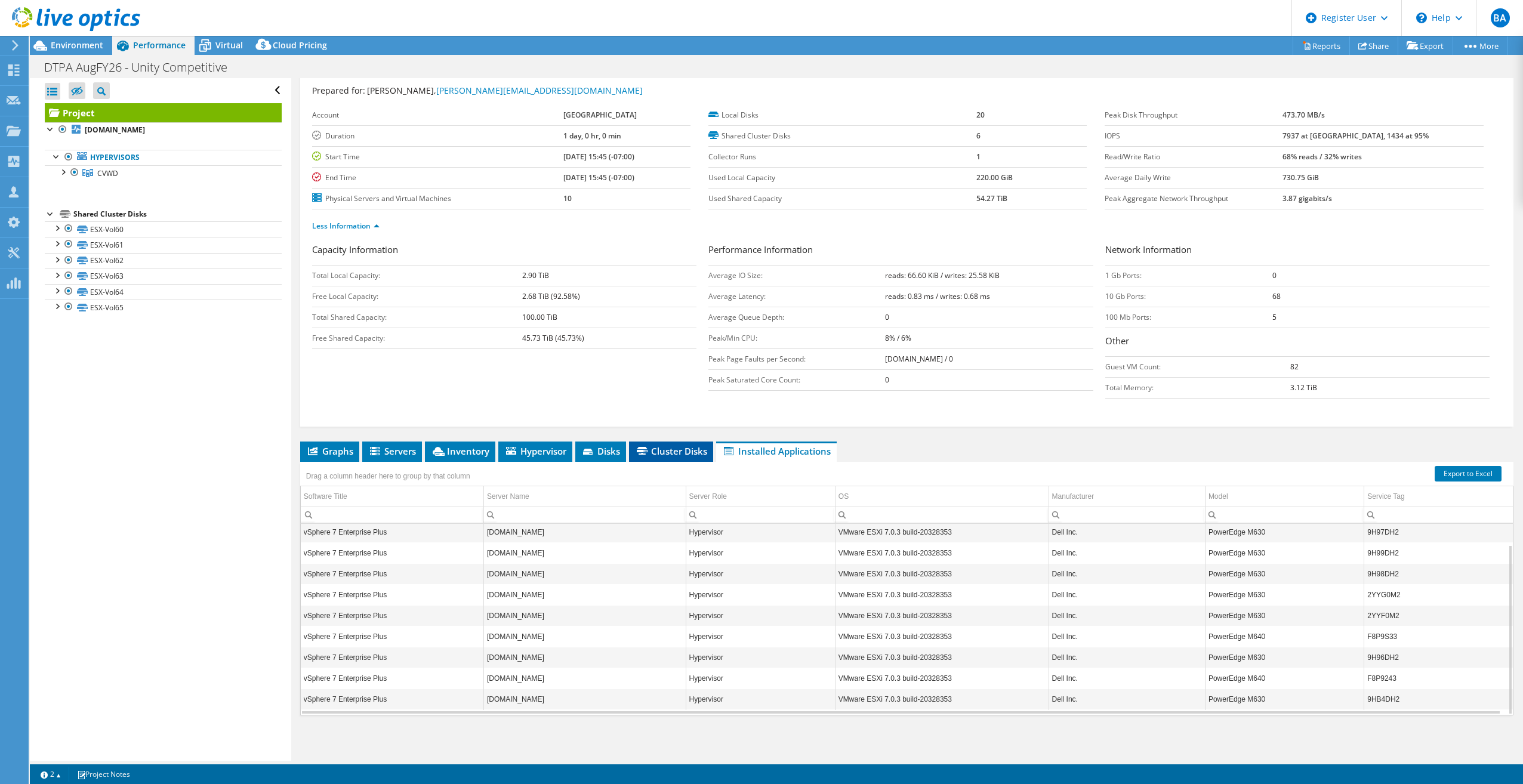
click at [684, 449] on span "Cluster Disks" at bounding box center [671, 451] width 72 height 12
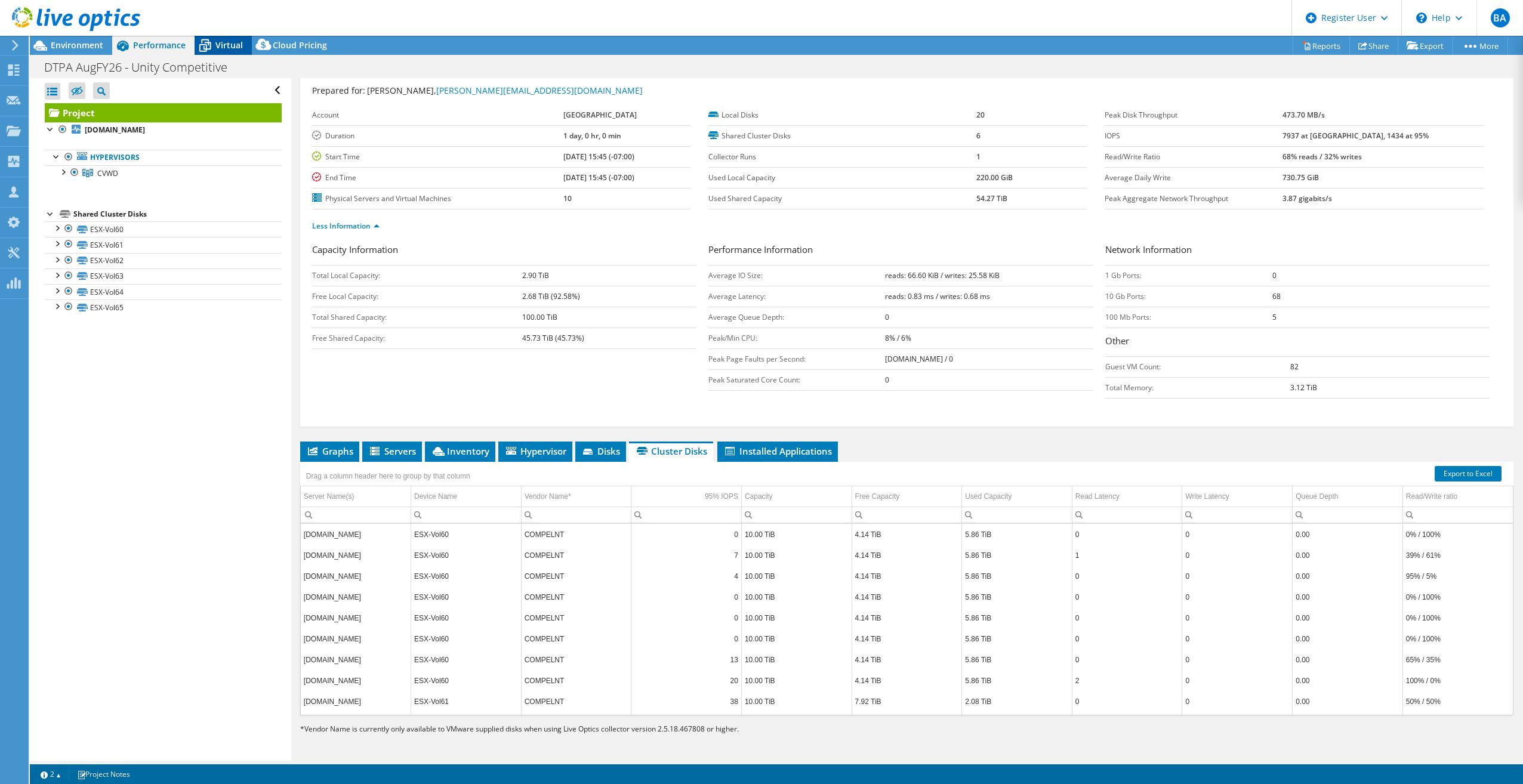
click at [224, 40] on span "Virtual" at bounding box center [229, 45] width 28 height 11
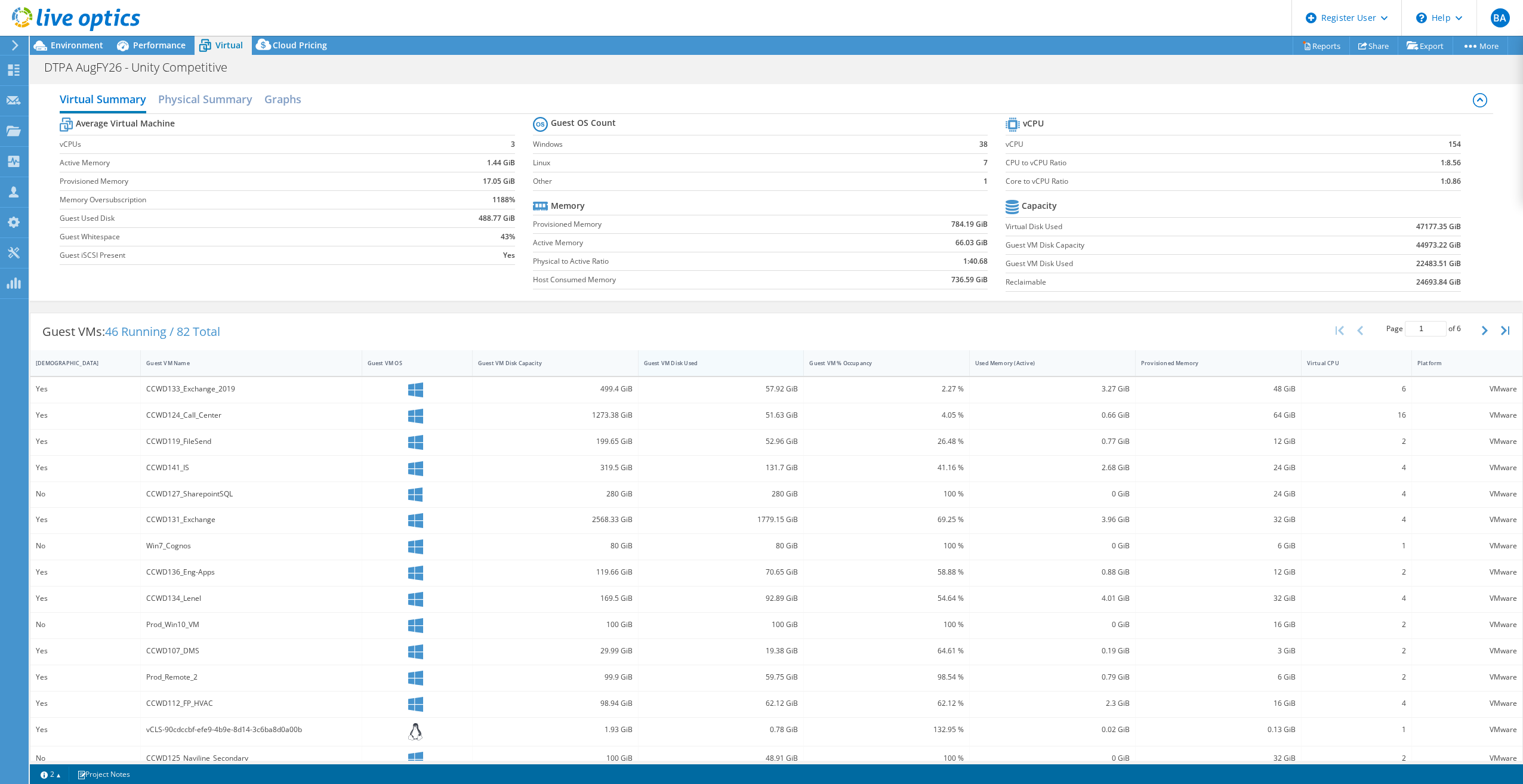
click at [717, 370] on div "Guest VM Disk Used" at bounding box center [714, 363] width 151 height 19
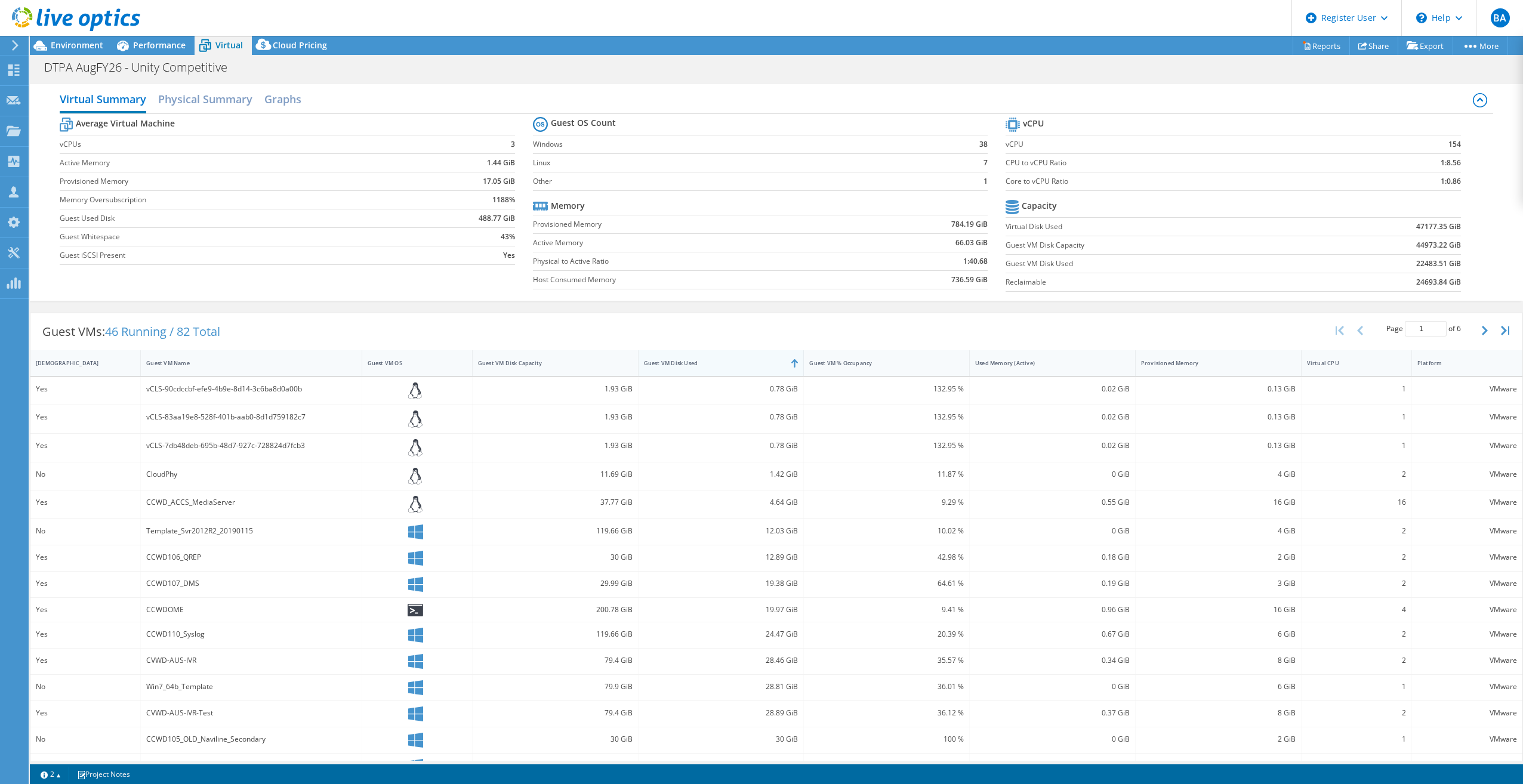
click at [722, 364] on div "Guest VM Disk Used" at bounding box center [714, 363] width 140 height 7
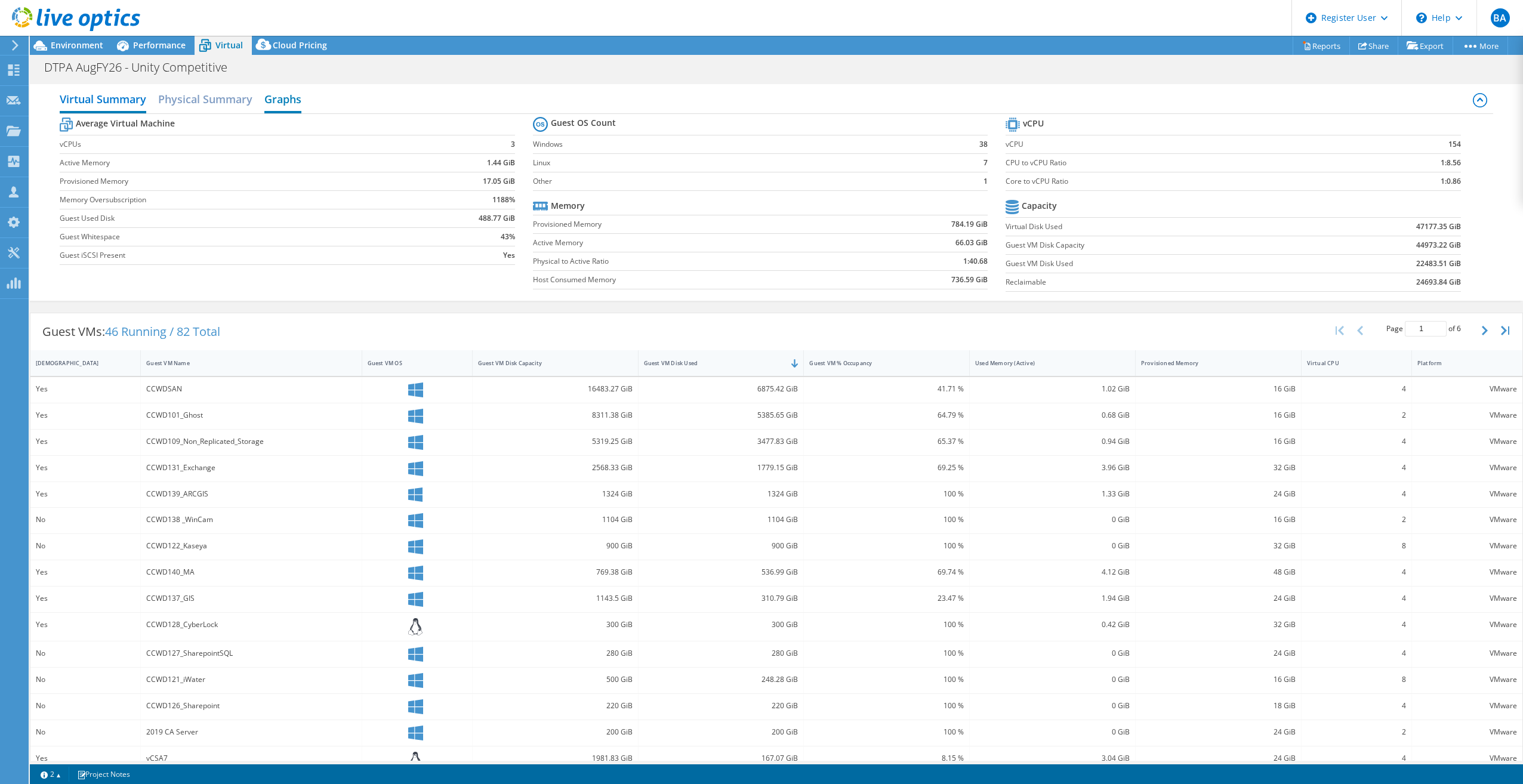
click at [289, 102] on h2 "Graphs" at bounding box center [283, 100] width 37 height 26
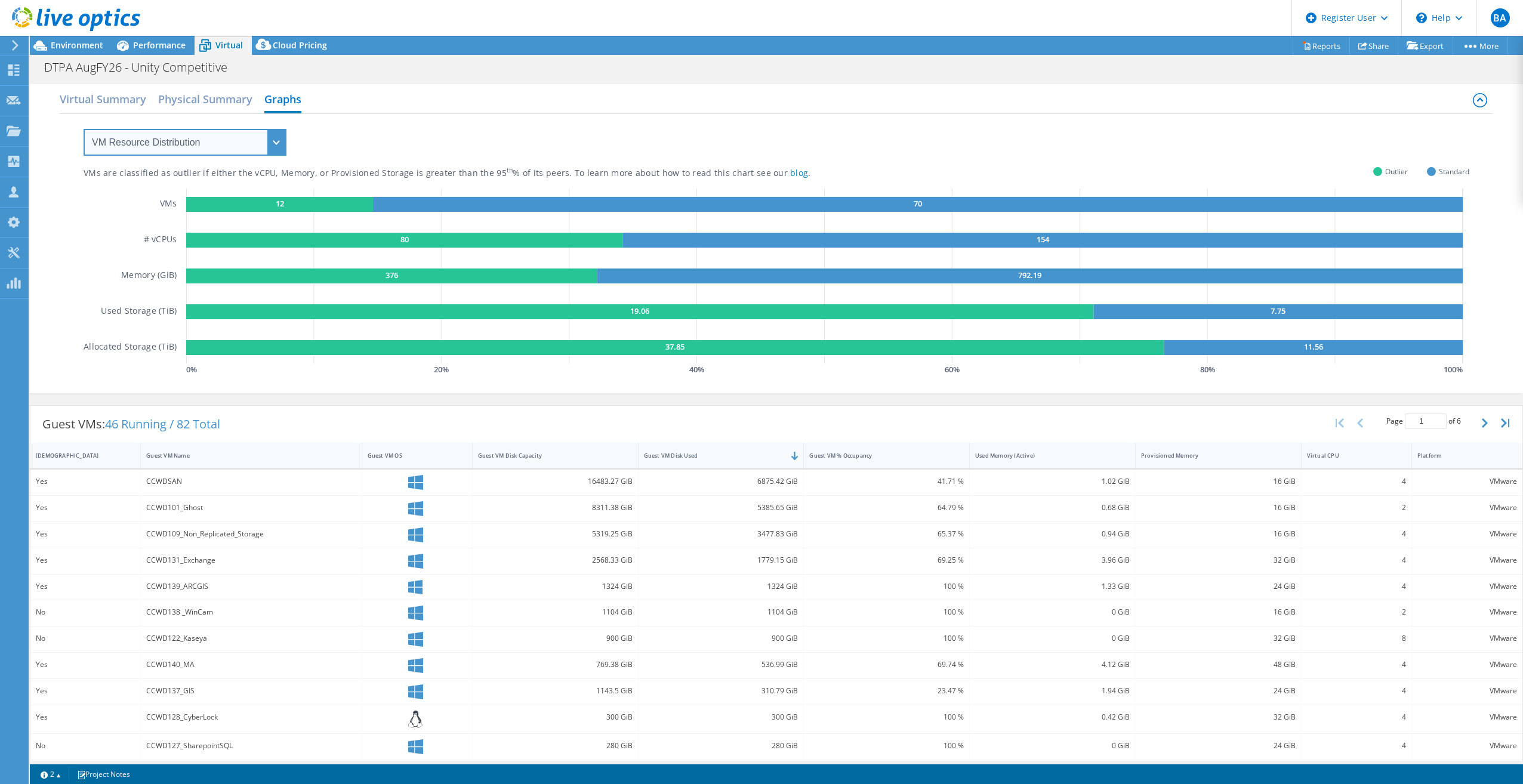
click at [276, 143] on select "VM Resource Distribution Provisioning Contrast Over Provisioning" at bounding box center [185, 143] width 203 height 27
select select "Over Provisioning"
click at [84, 129] on select "VM Resource Distribution Provisioning Contrast Over Provisioning" at bounding box center [185, 143] width 203 height 27
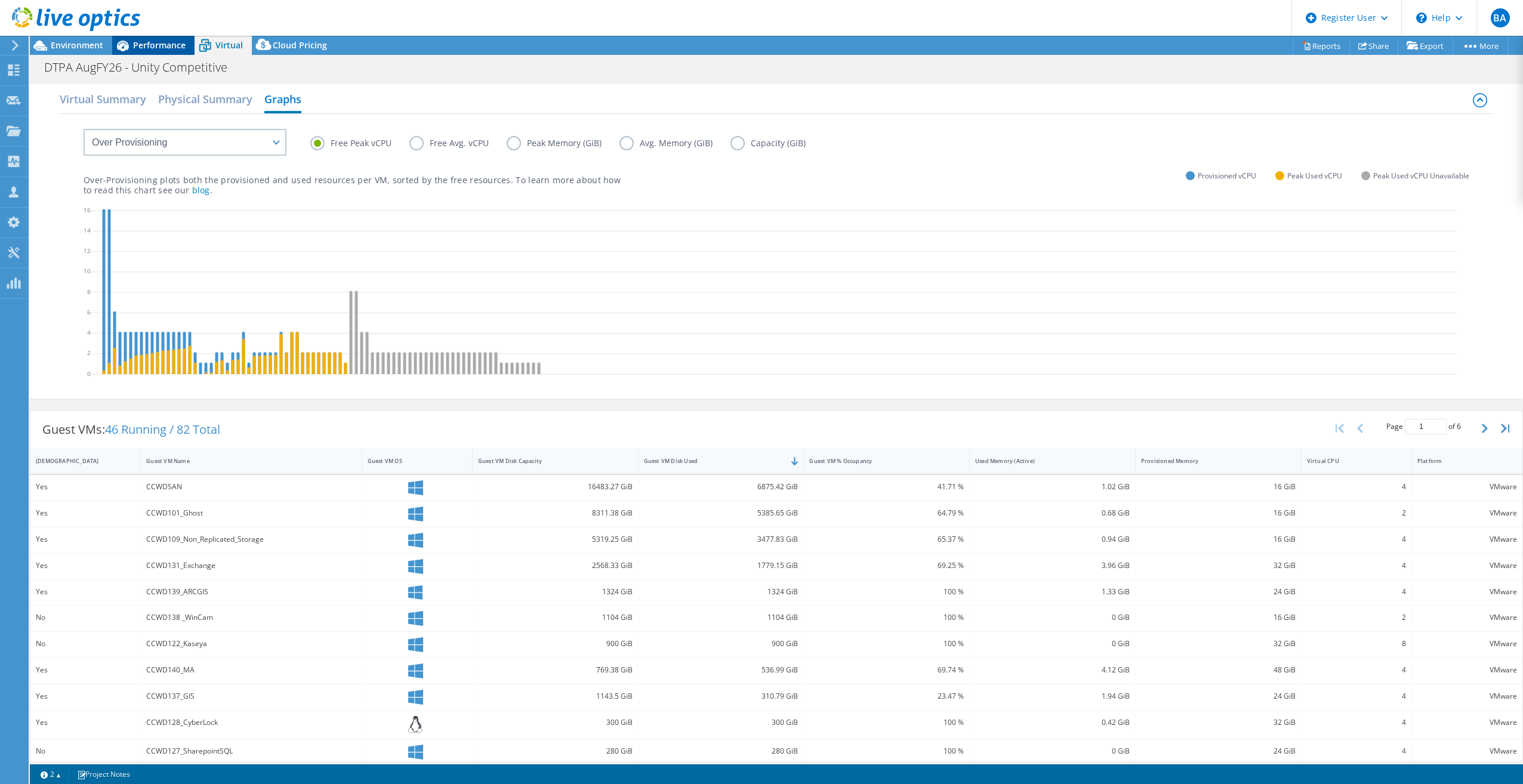
click at [152, 52] on div "Performance" at bounding box center [153, 46] width 82 height 19
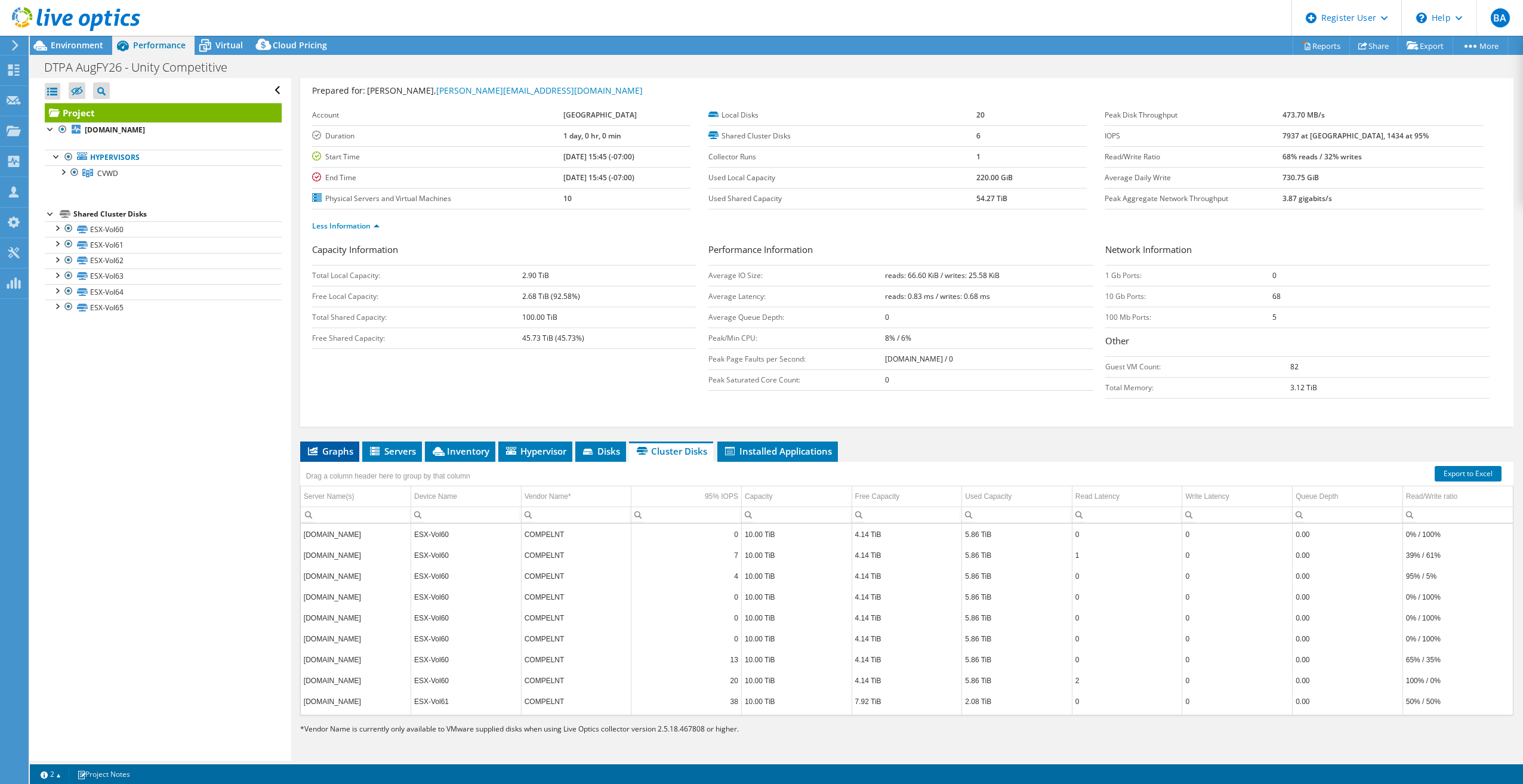
click at [347, 452] on span "Graphs" at bounding box center [329, 451] width 47 height 12
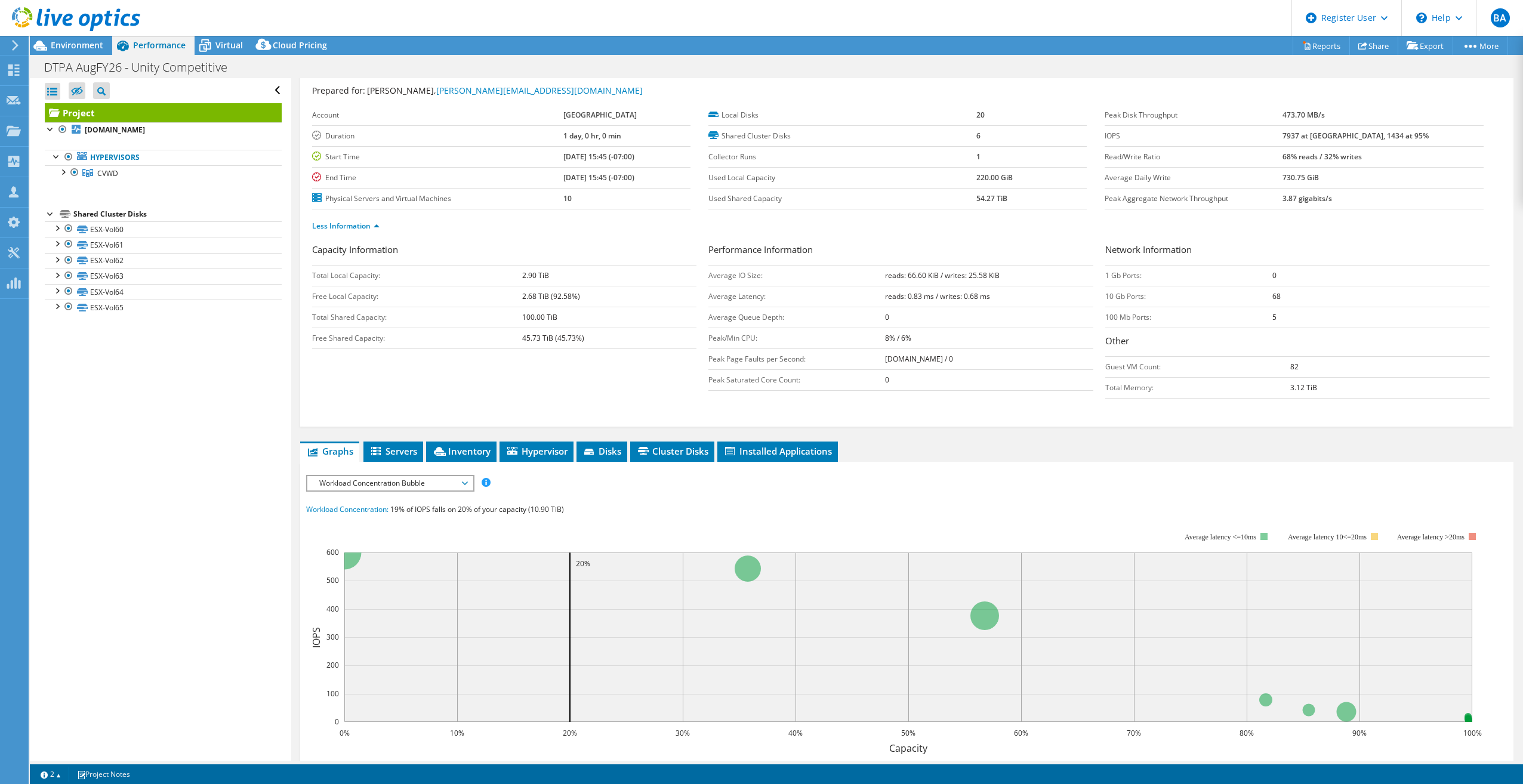
click at [412, 482] on span "Workload Concentration Bubble" at bounding box center [389, 483] width 153 height 14
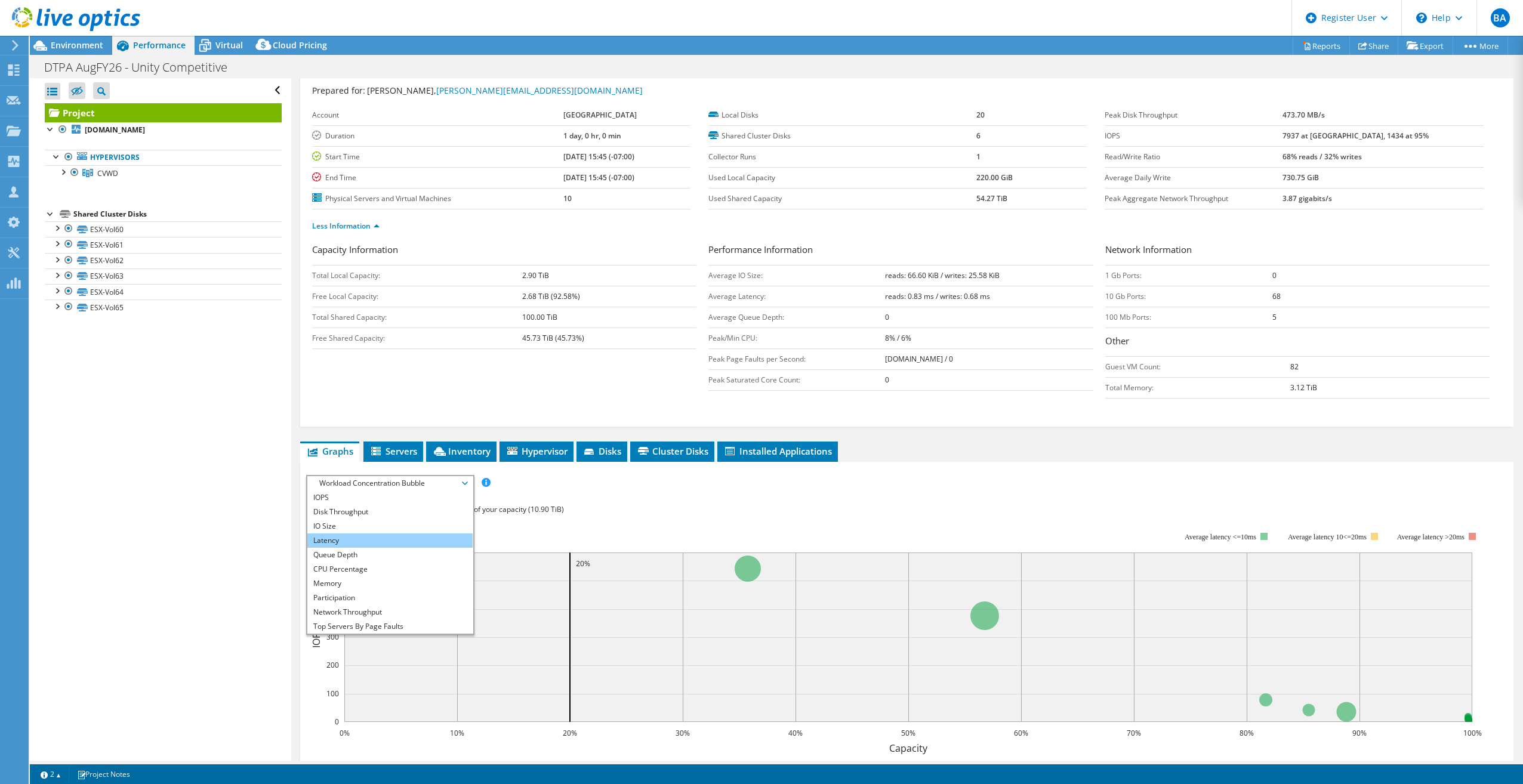
click at [400, 540] on li "Latency" at bounding box center [389, 540] width 165 height 14
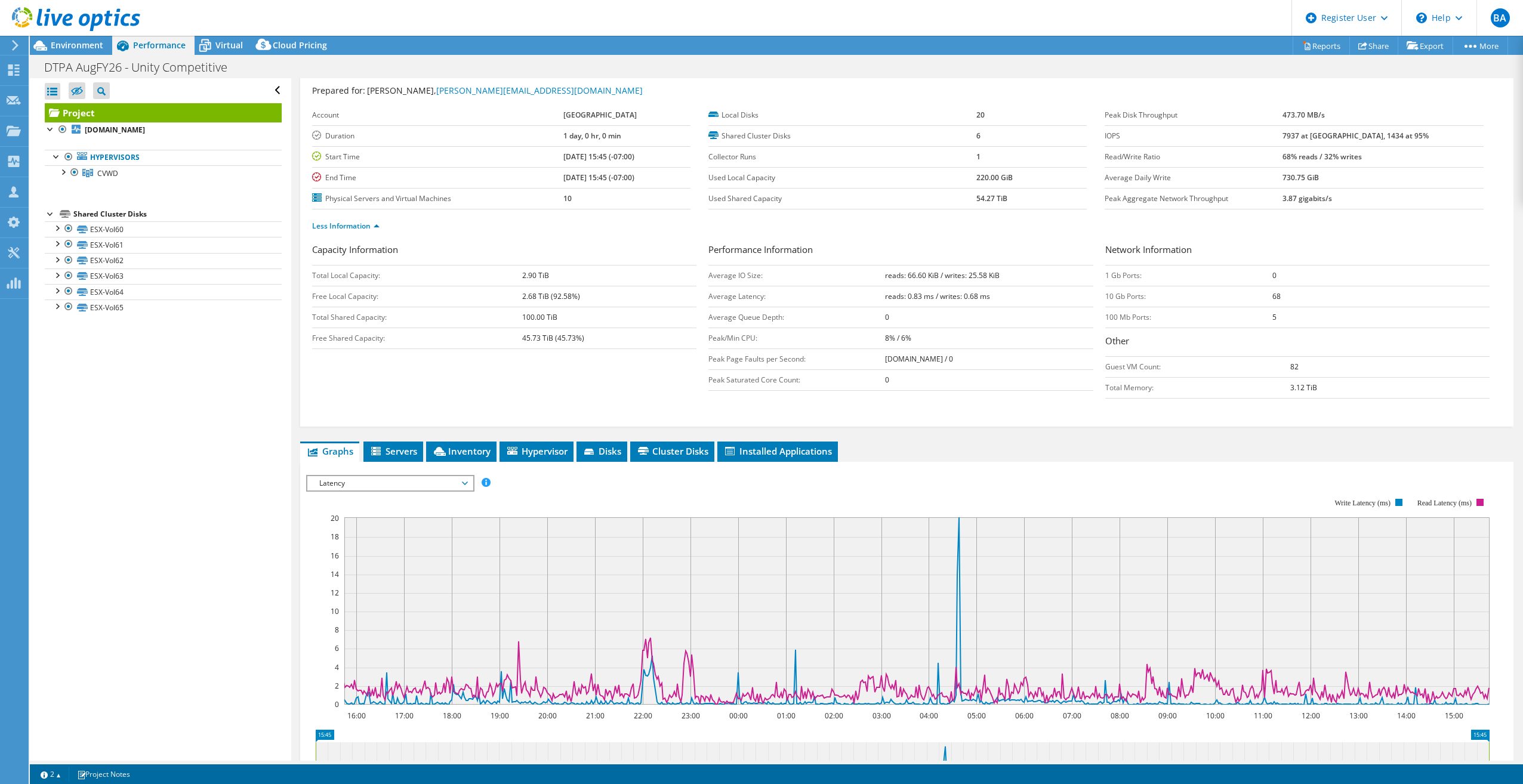
click at [465, 478] on span "Latency" at bounding box center [389, 483] width 153 height 14
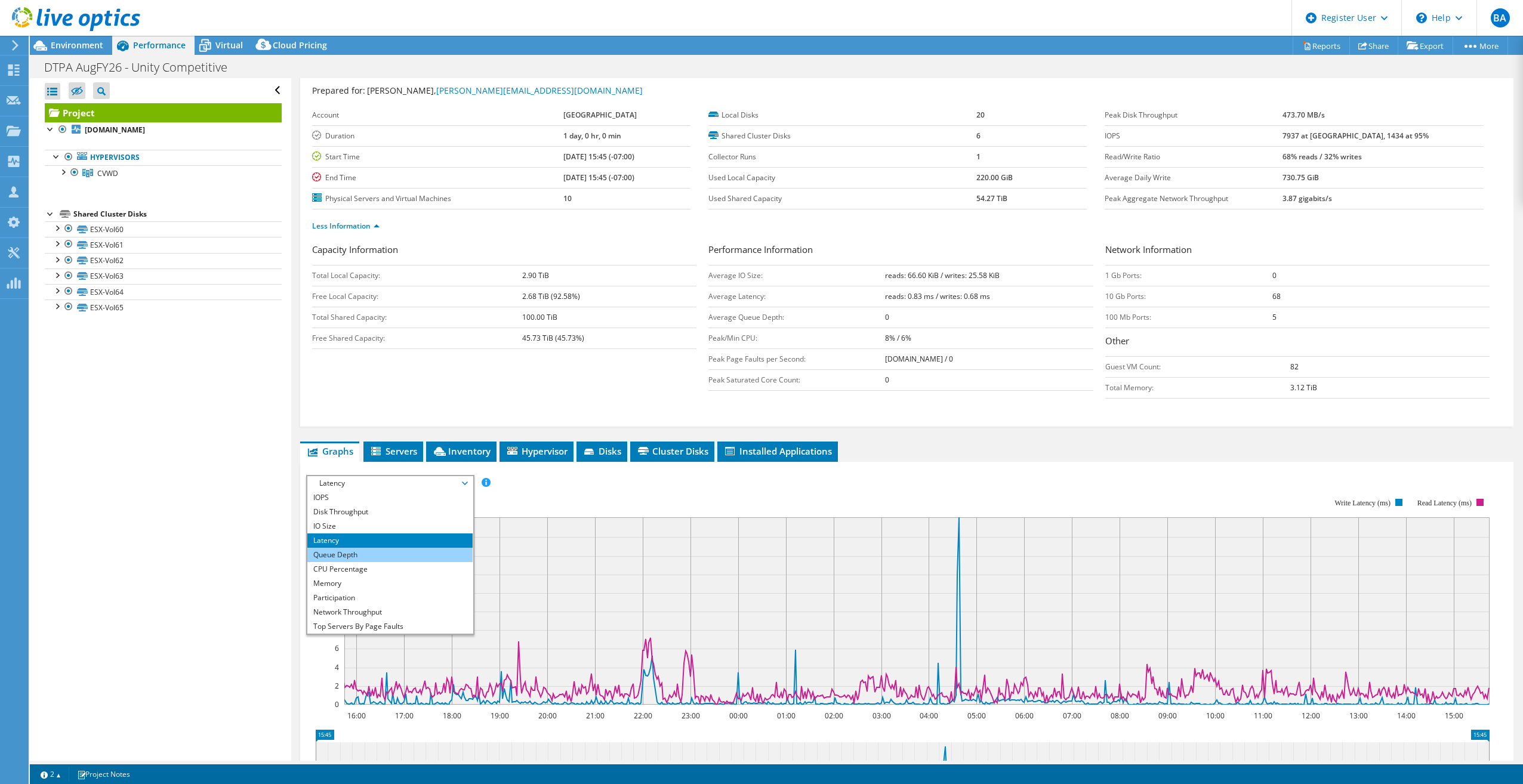
click at [390, 556] on li "Queue Depth" at bounding box center [389, 554] width 165 height 14
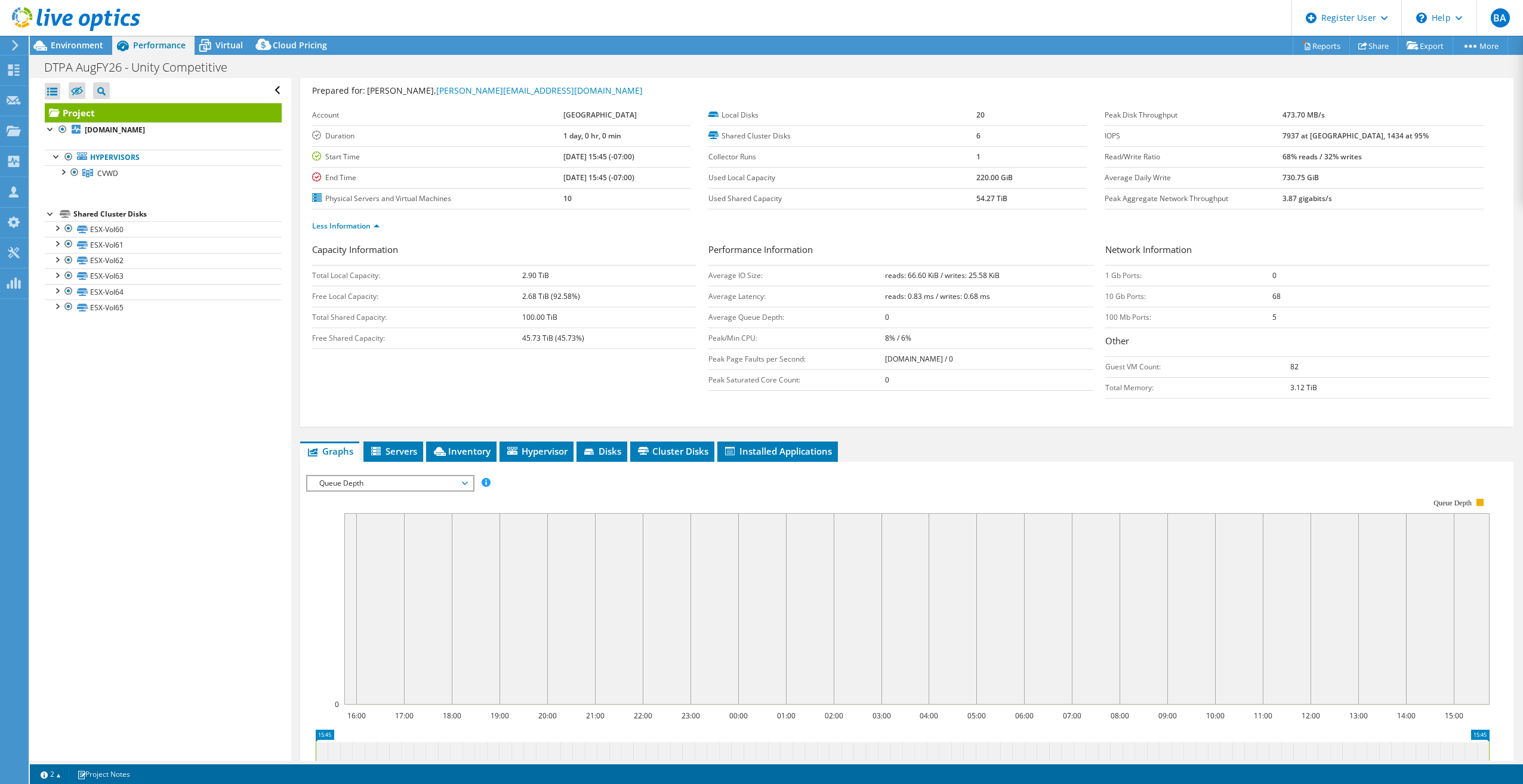
click at [462, 476] on span "Queue Depth" at bounding box center [389, 483] width 153 height 14
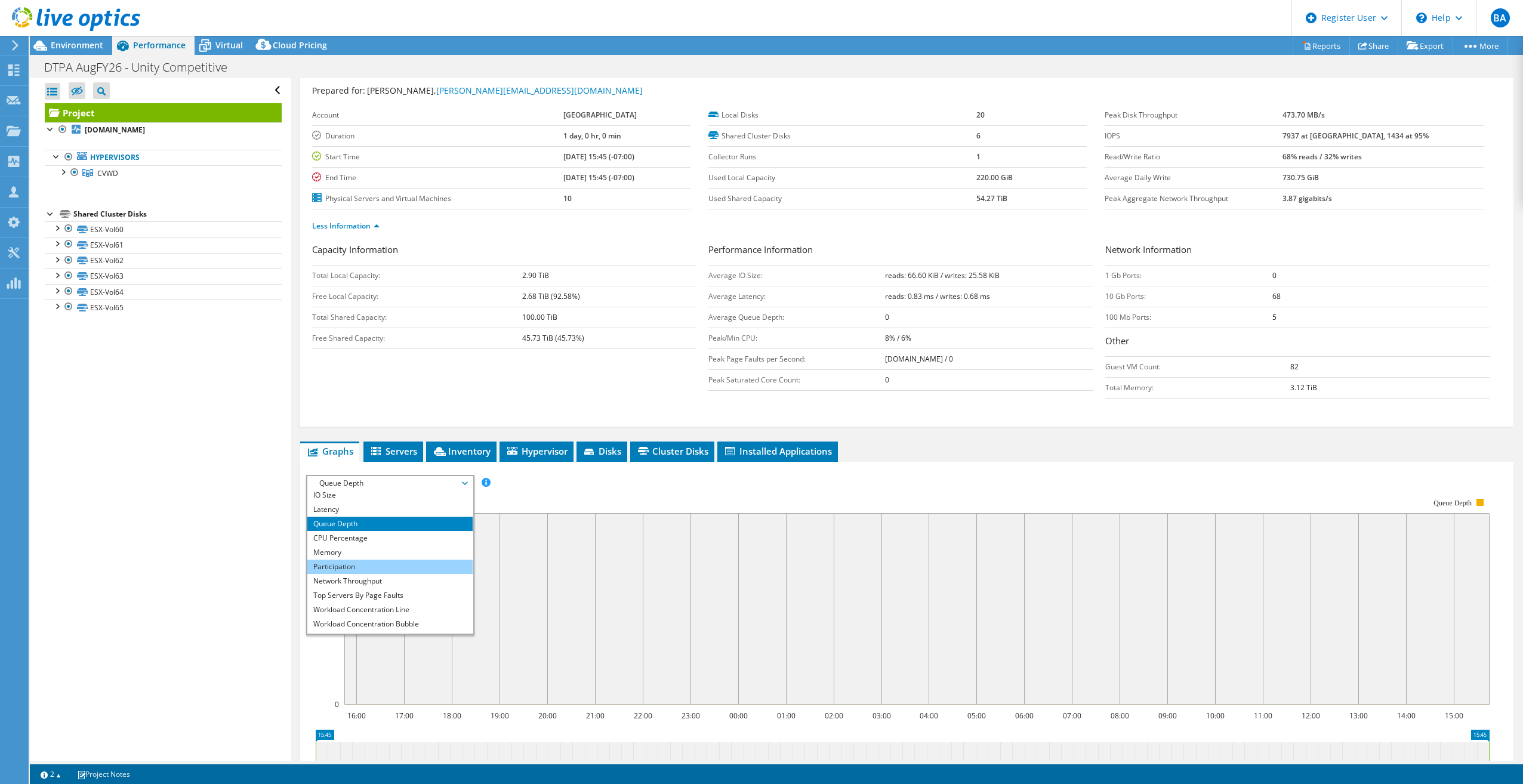
scroll to position [43, 0]
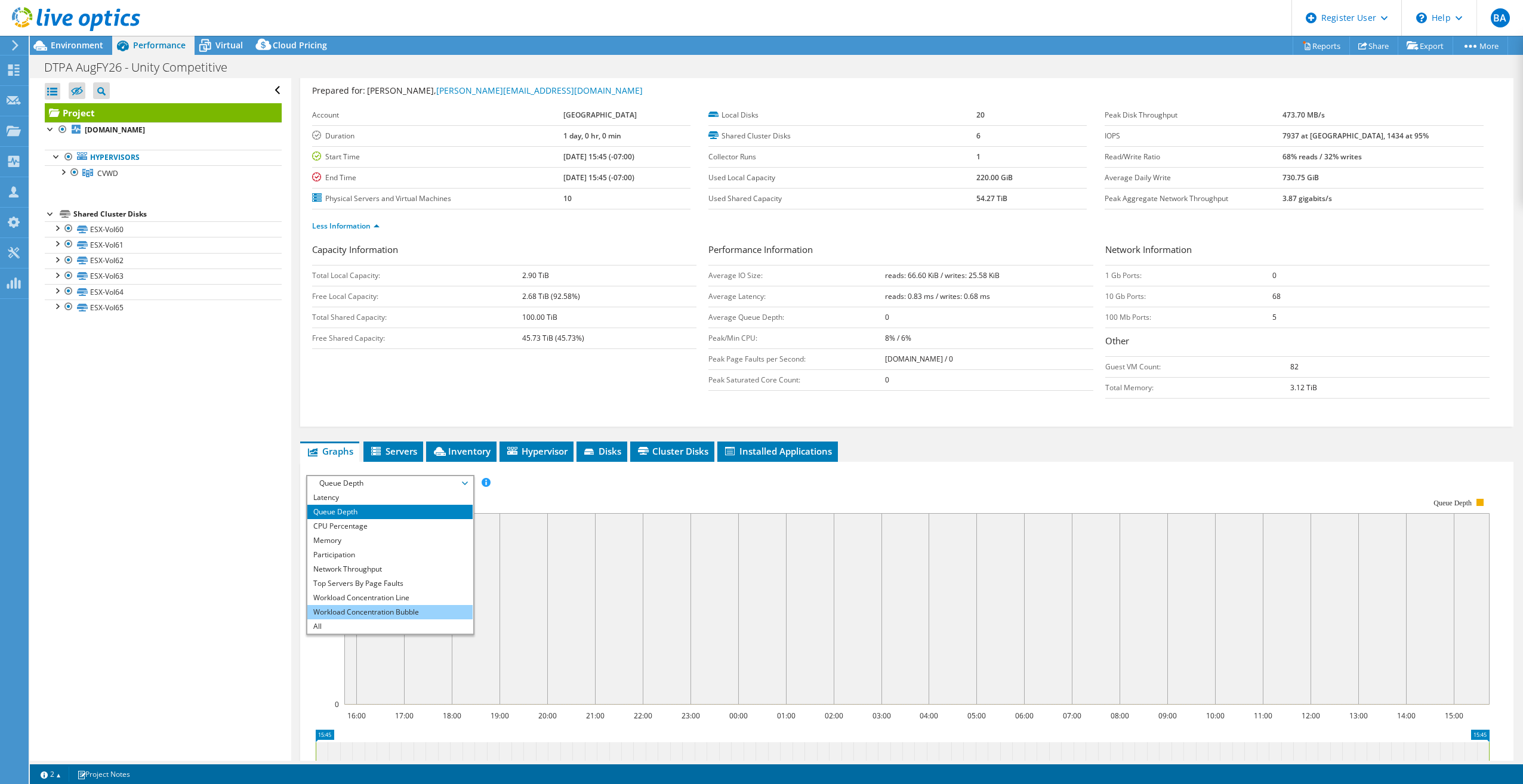
click at [410, 615] on li "Workload Concentration Bubble" at bounding box center [389, 612] width 165 height 14
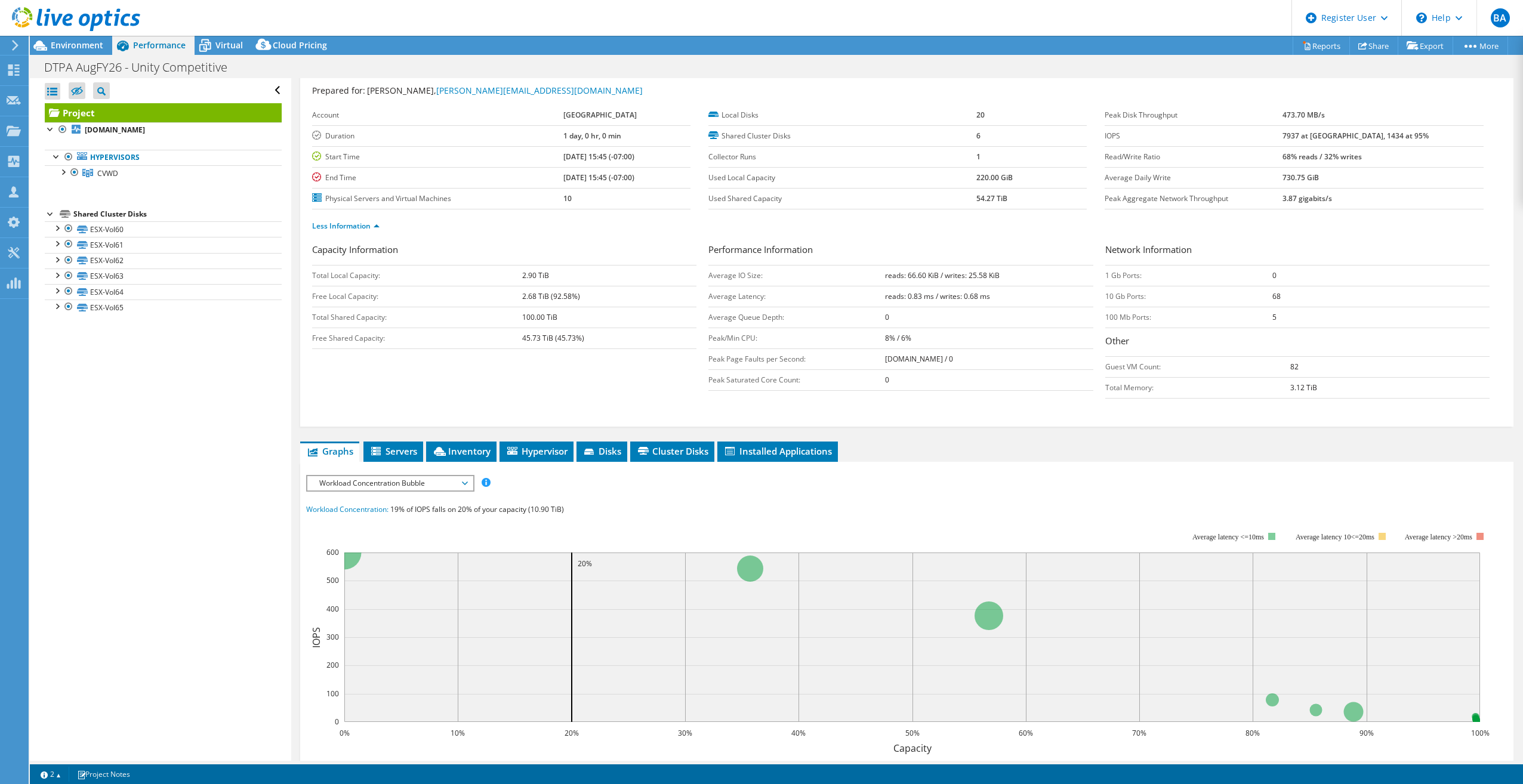
click at [224, 34] on header "BA Dell User [PERSON_NAME] Ayoub [EMAIL_ADDRESS][PERSON_NAME][DOMAIN_NAME] Dell…" at bounding box center [761, 18] width 1523 height 36
click at [225, 39] on div "Virtual" at bounding box center [223, 46] width 58 height 19
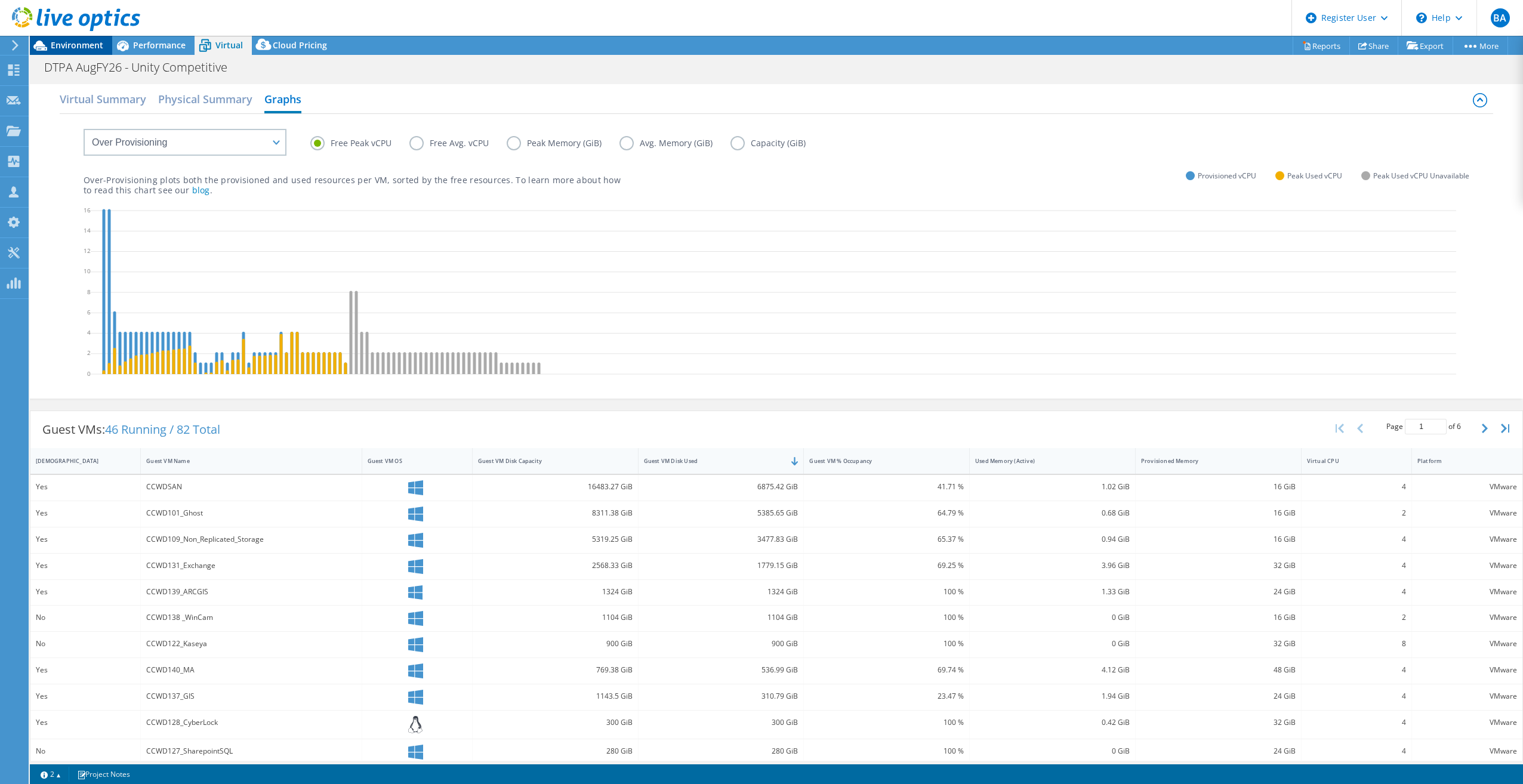
click at [86, 43] on span "Environment" at bounding box center [77, 45] width 52 height 11
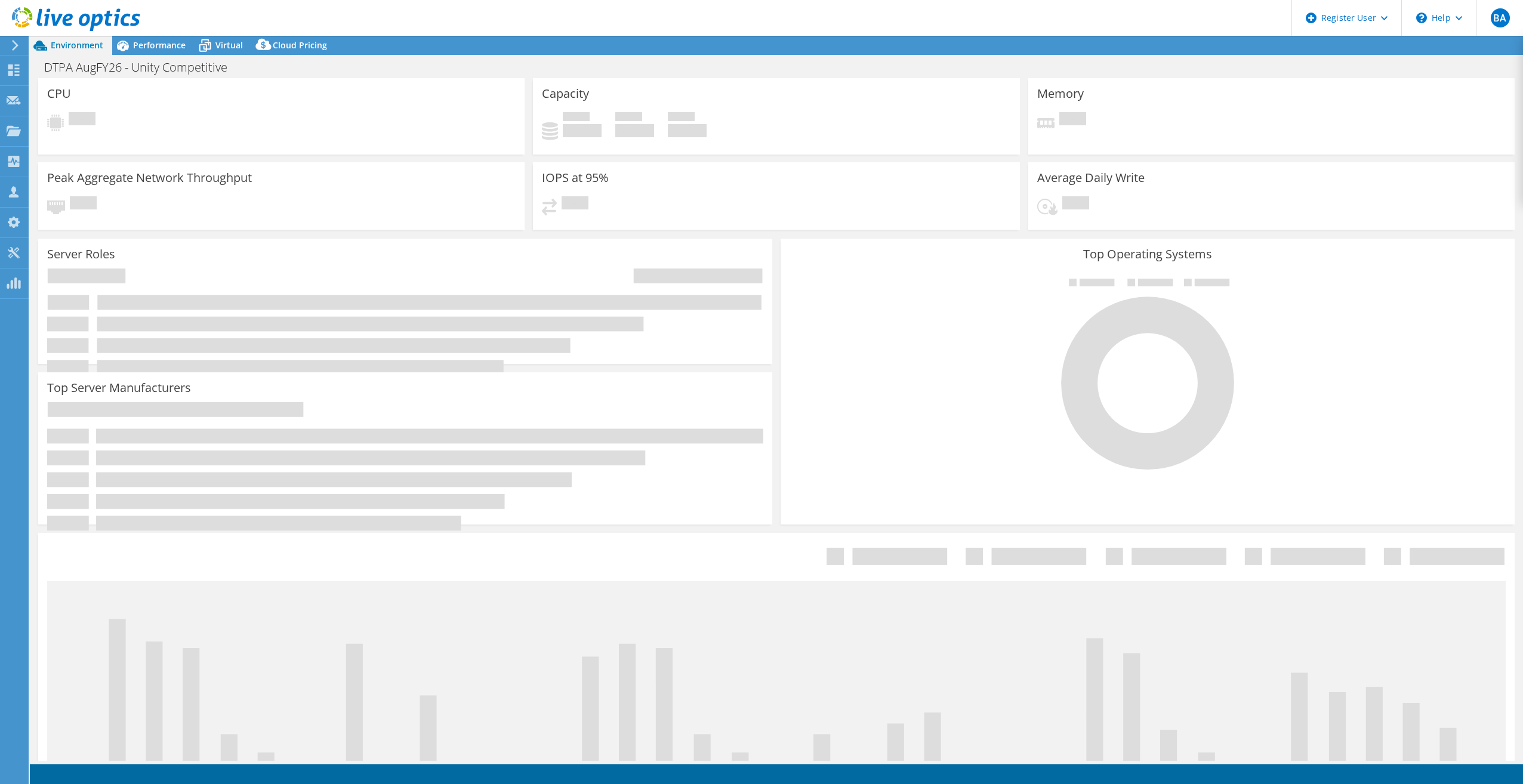
select select "USEast"
select select "USD"
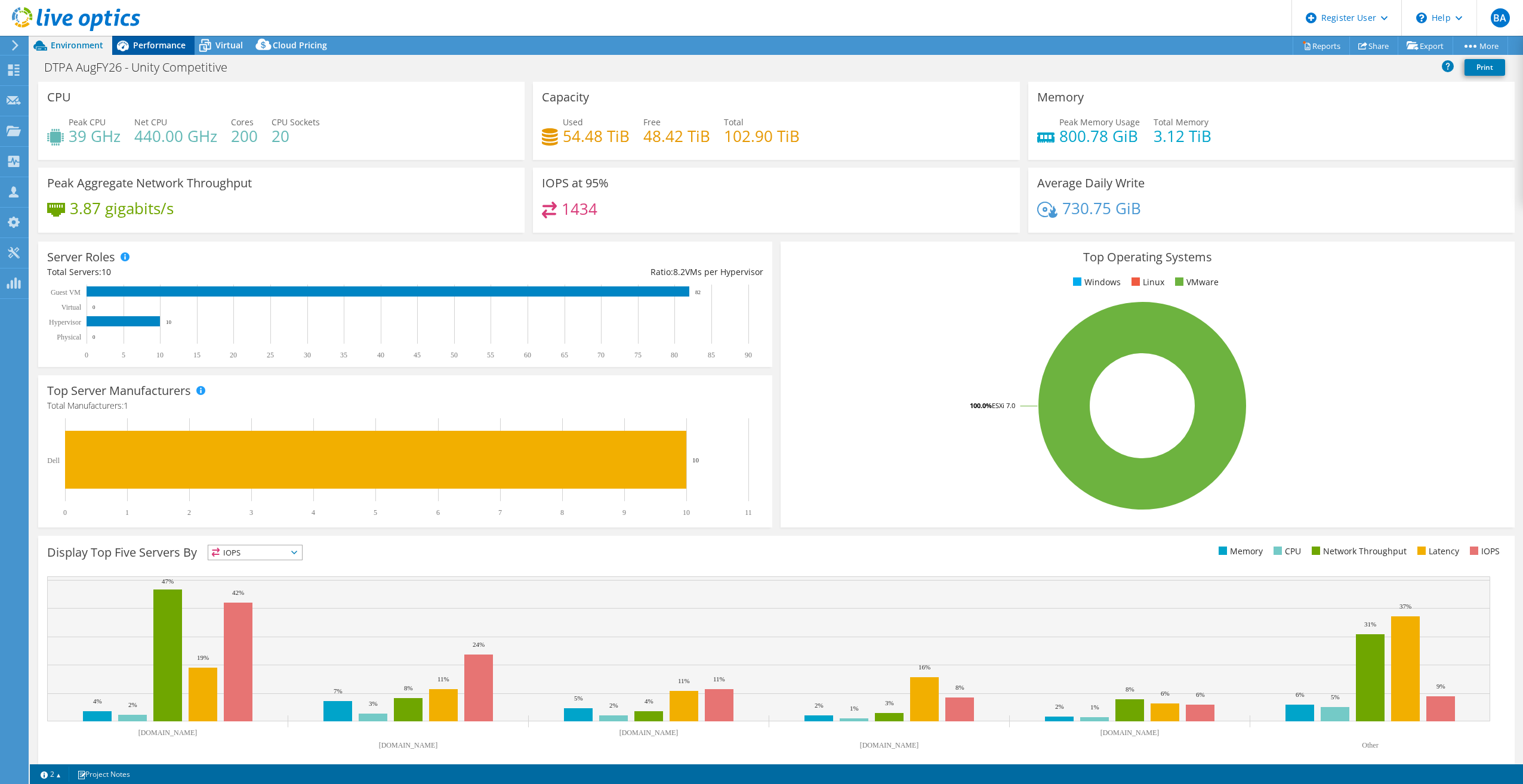
click at [164, 46] on span "Performance" at bounding box center [159, 45] width 52 height 11
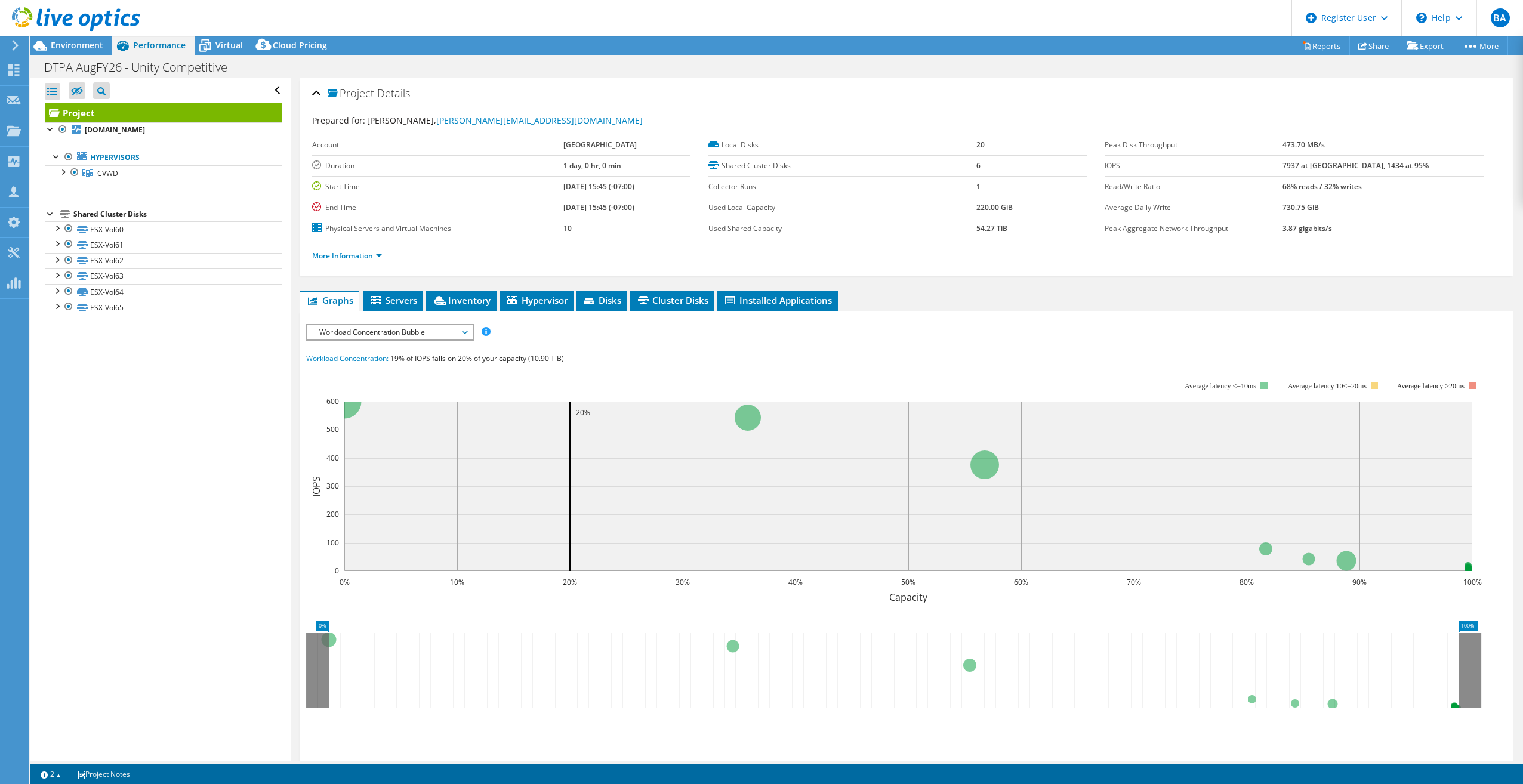
click at [379, 331] on span "Workload Concentration Bubble" at bounding box center [389, 332] width 153 height 14
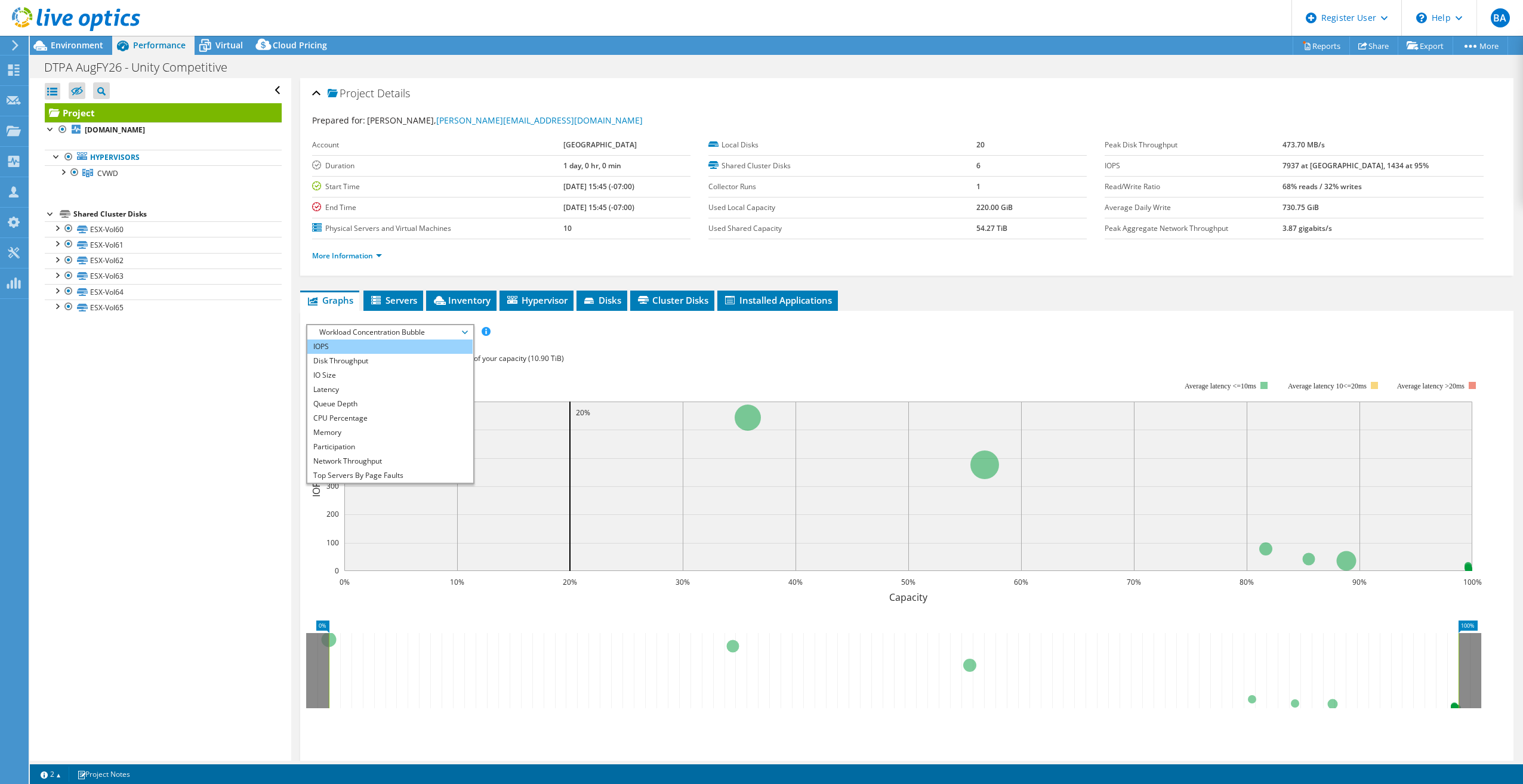
click at [394, 348] on li "IOPS" at bounding box center [389, 346] width 165 height 14
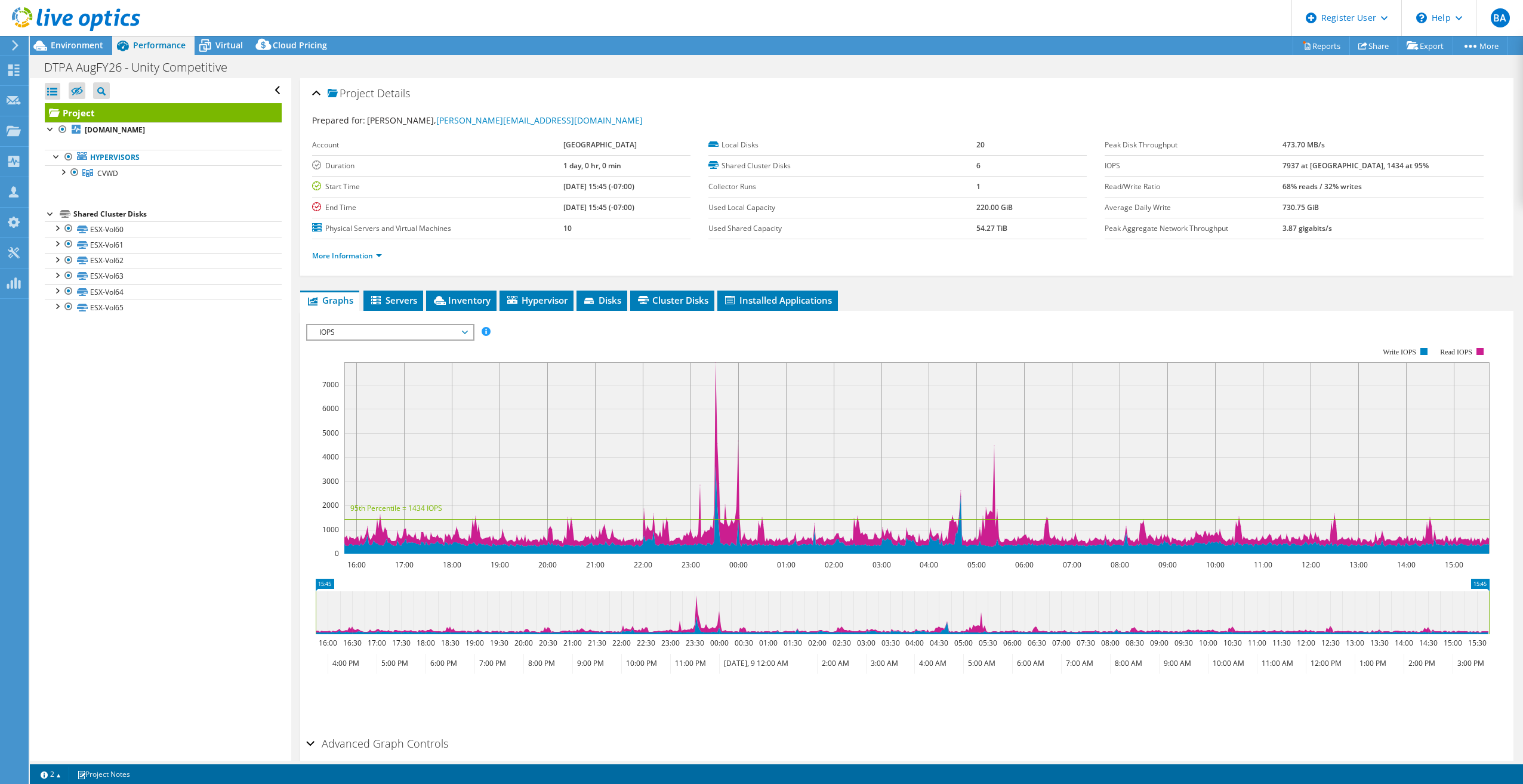
click at [353, 327] on span "IOPS" at bounding box center [389, 332] width 153 height 14
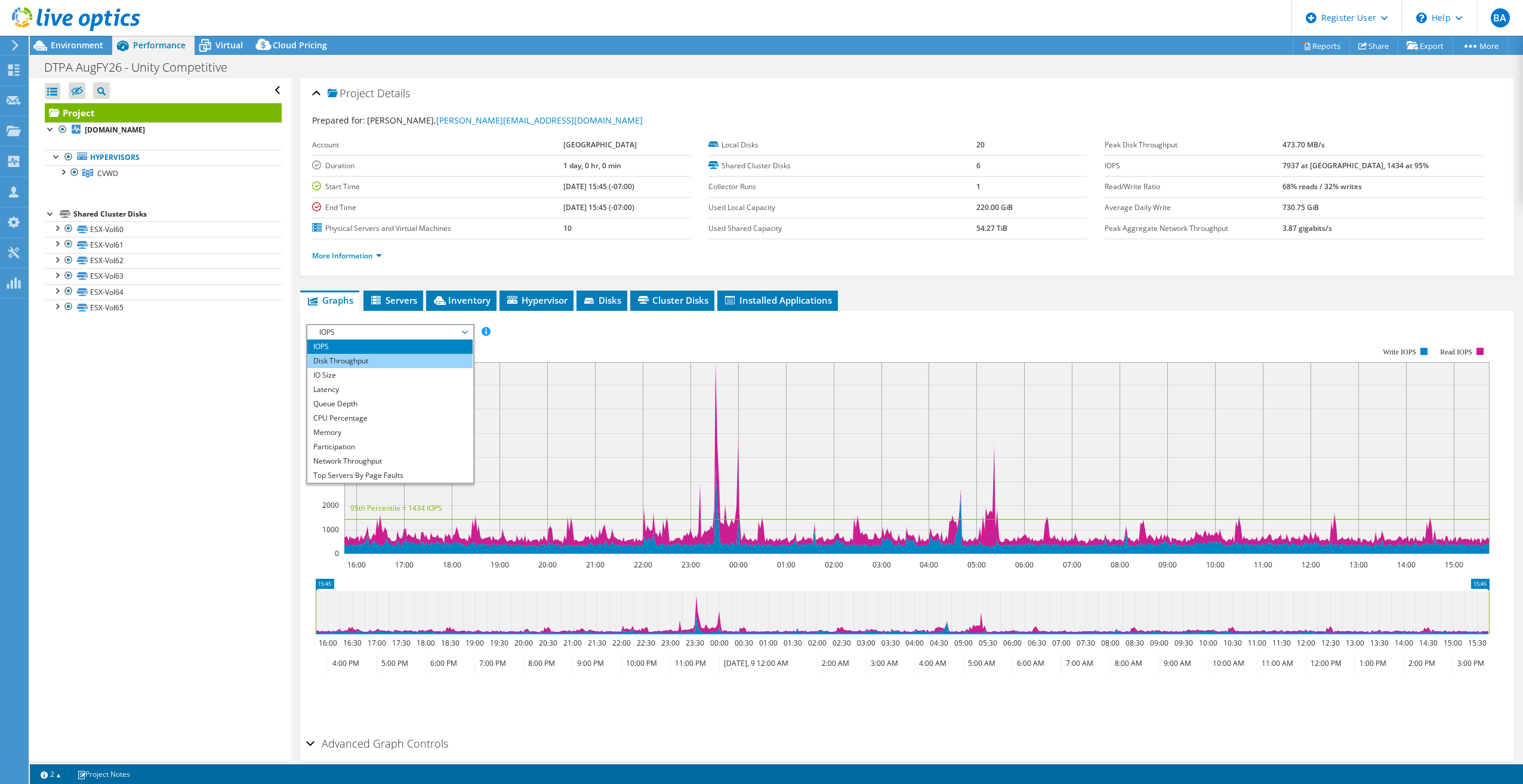
click at [358, 354] on li "Disk Throughput" at bounding box center [389, 361] width 165 height 14
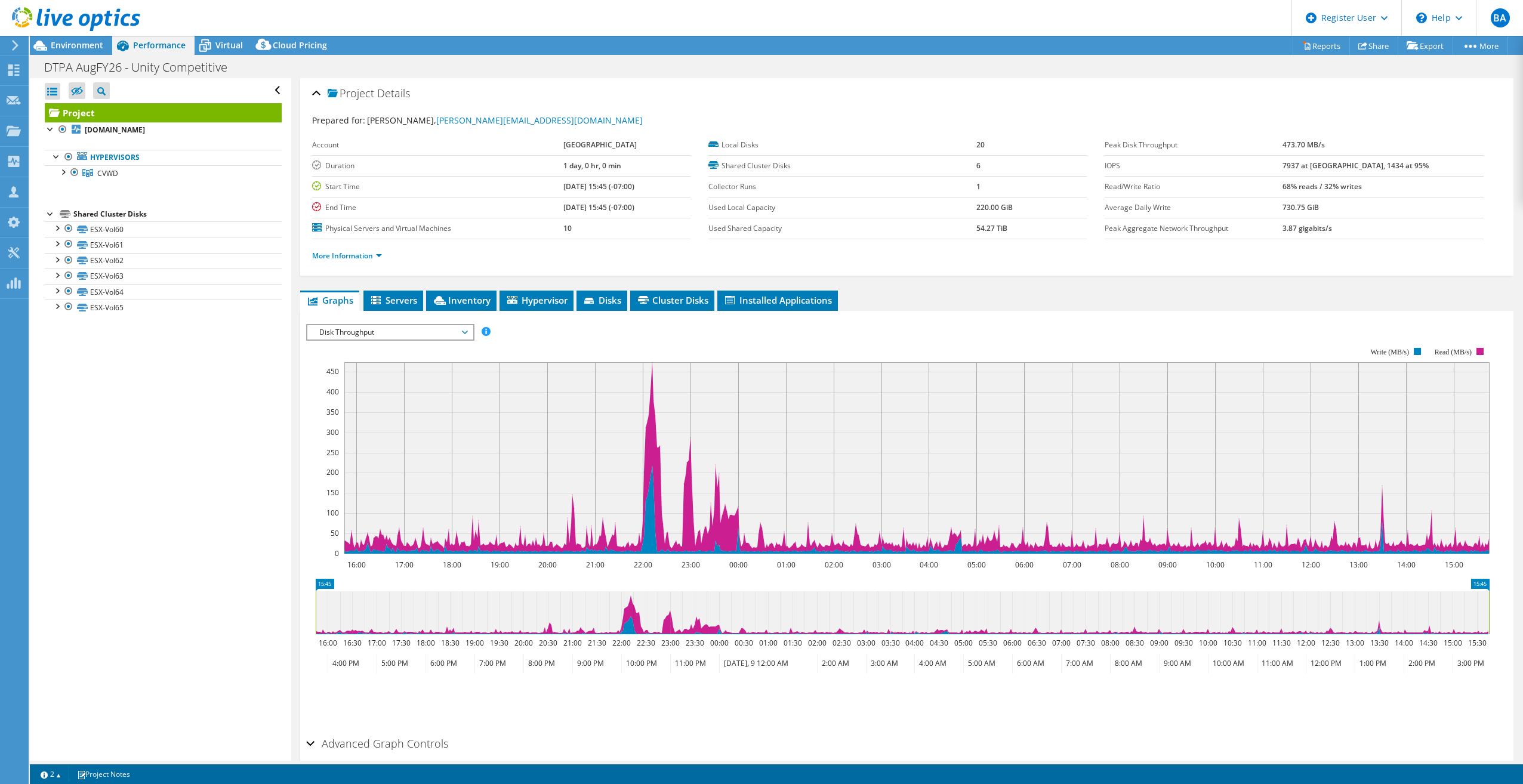
click at [357, 338] on span "Disk Throughput" at bounding box center [389, 332] width 153 height 14
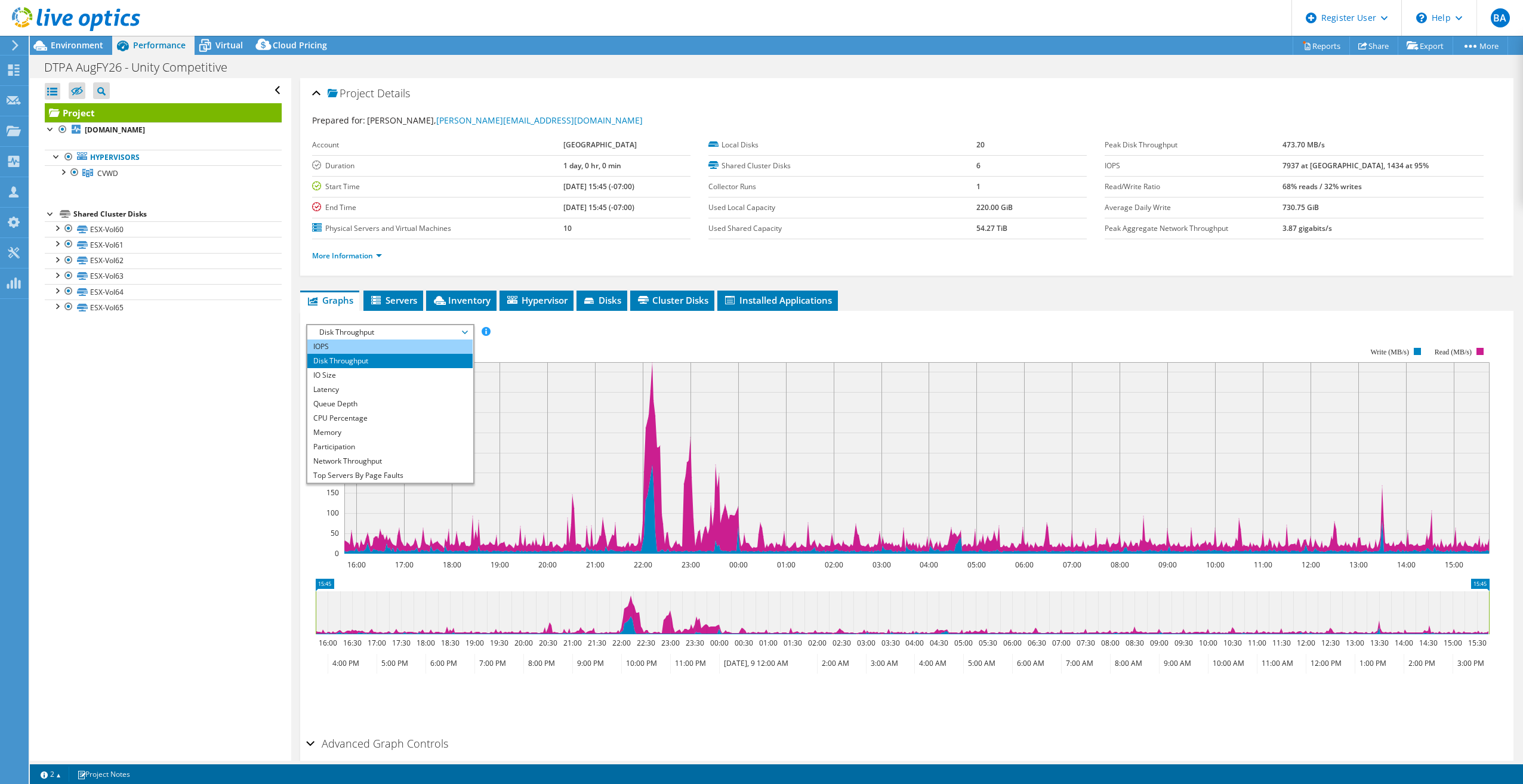
click at [364, 346] on li "IOPS" at bounding box center [389, 346] width 165 height 14
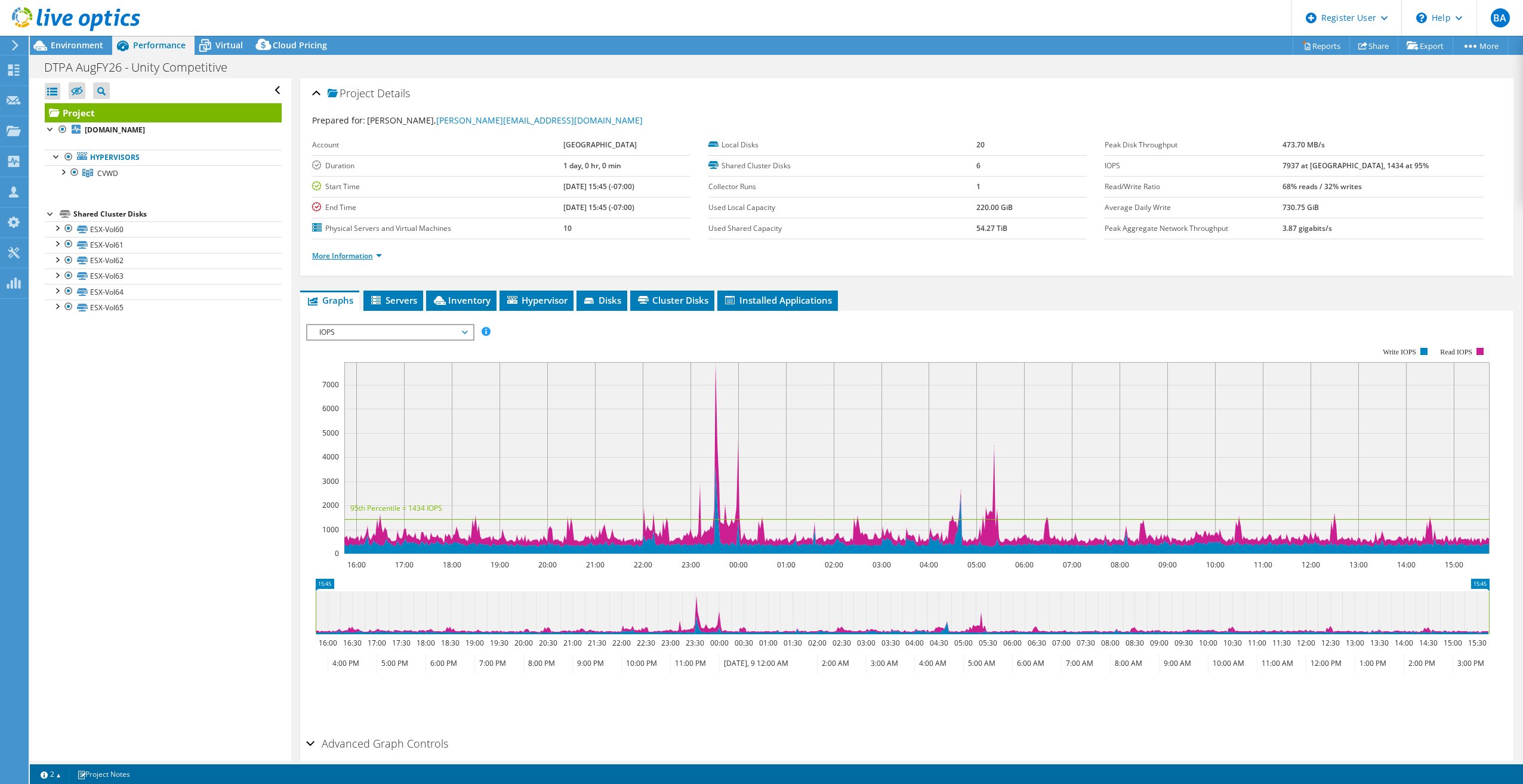
click at [333, 258] on link "More Information" at bounding box center [347, 256] width 69 height 10
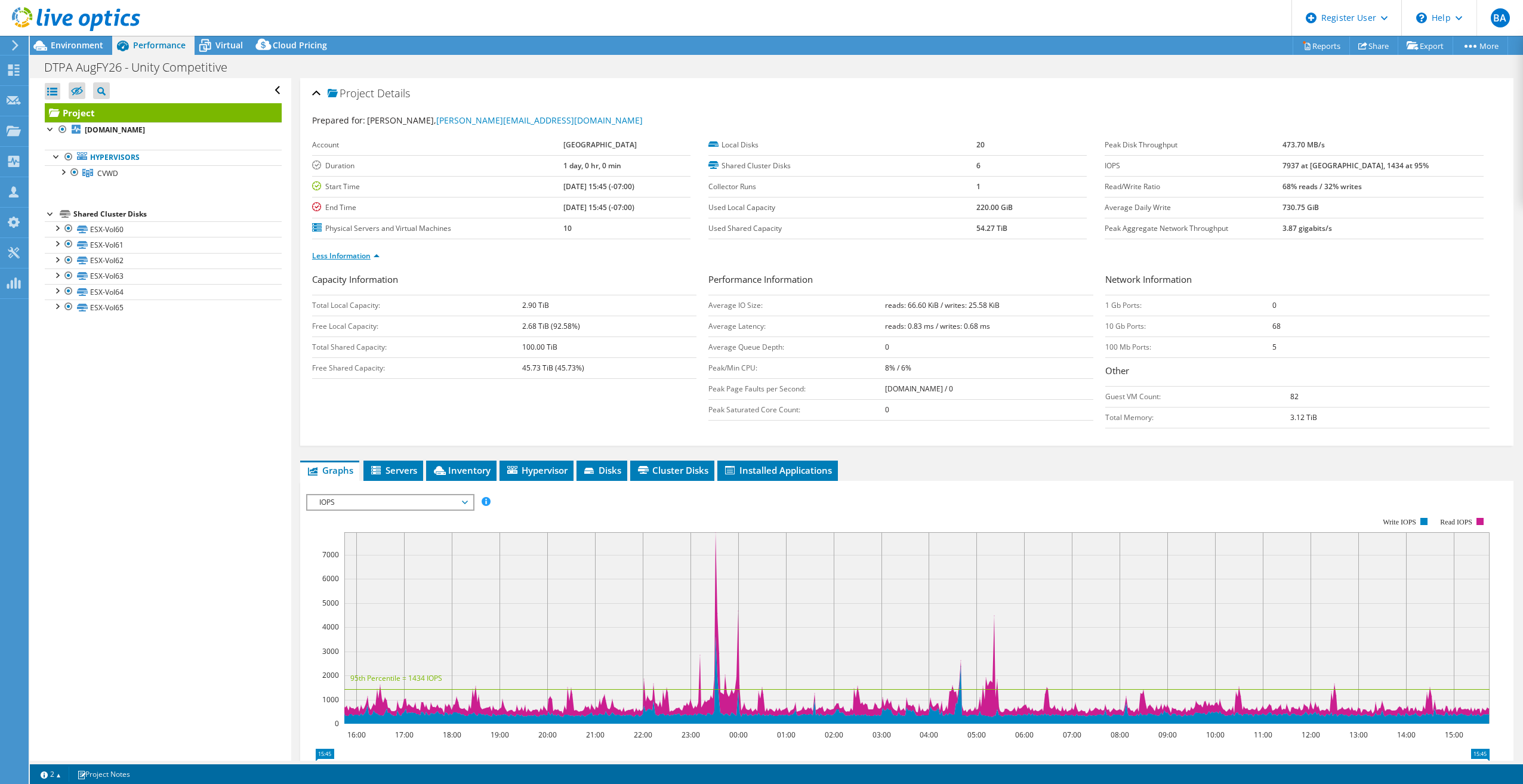
click at [334, 258] on link "Less Information" at bounding box center [346, 256] width 67 height 10
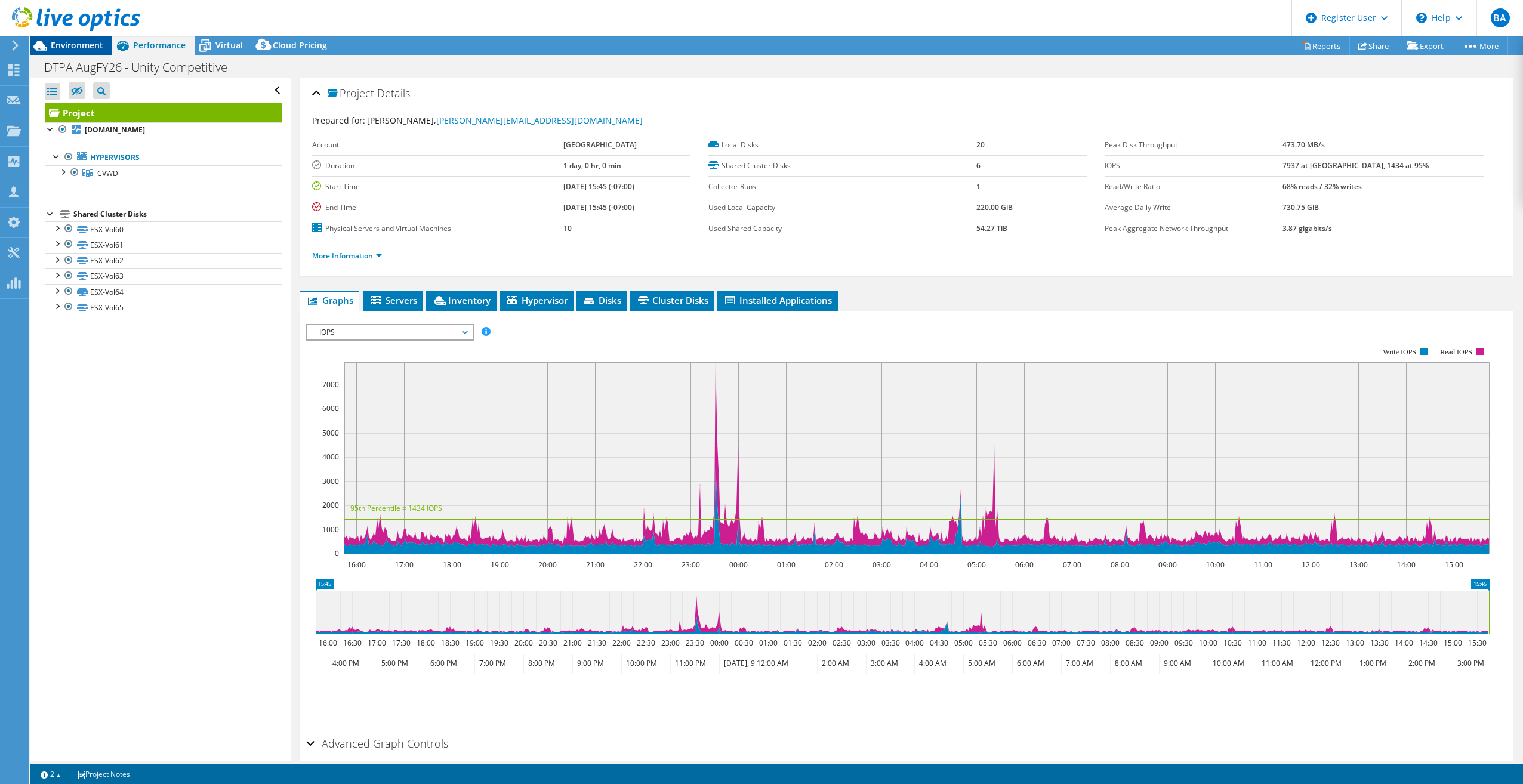
click at [85, 43] on span "Environment" at bounding box center [77, 45] width 52 height 11
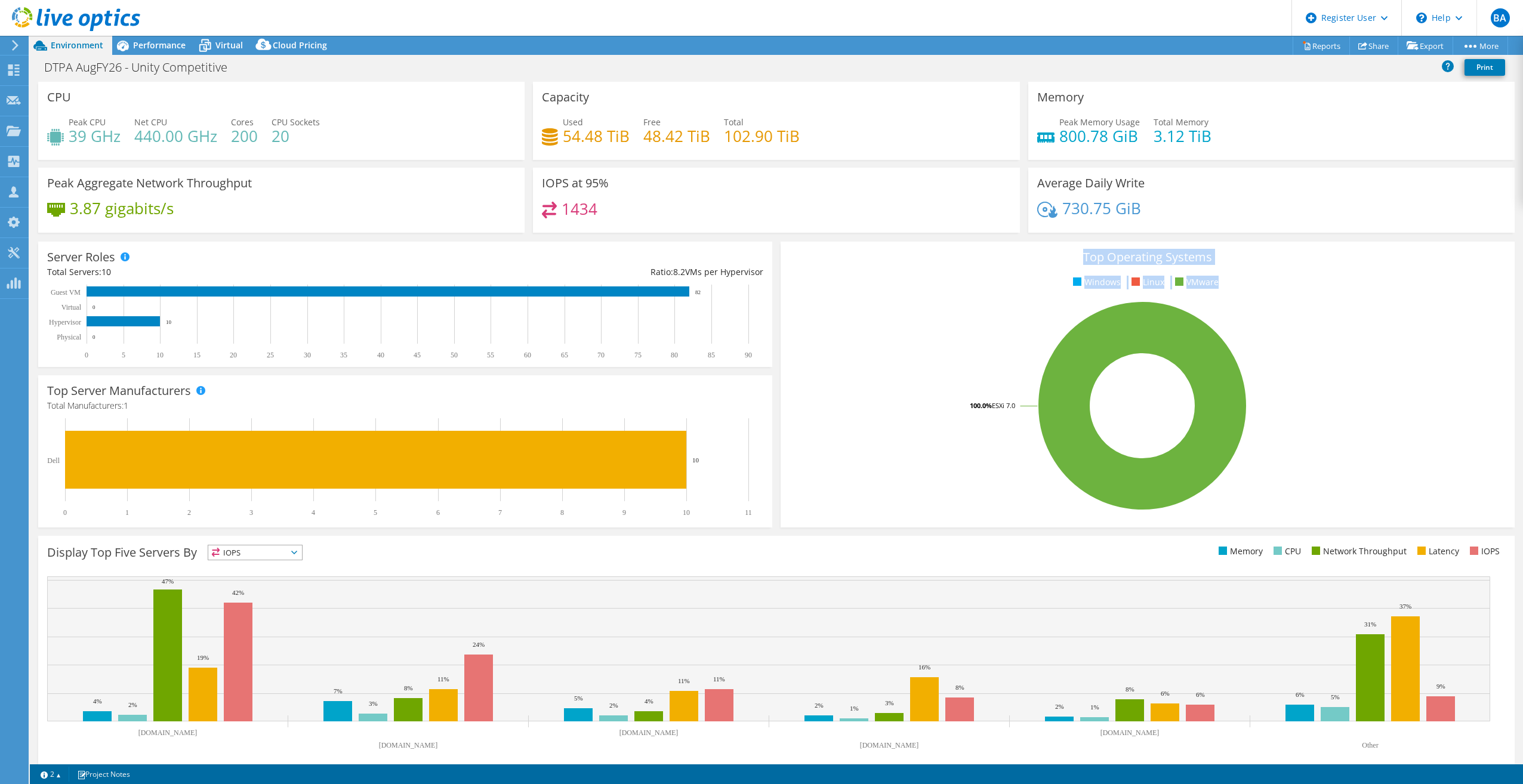
drag, startPoint x: 1077, startPoint y: 258, endPoint x: 1220, endPoint y: 283, distance: 145.2
click at [1220, 283] on div "Top Operating Systems Windows Linux VMware 100.0% ESXi 7.0" at bounding box center [1147, 385] width 734 height 286
drag, startPoint x: 1220, startPoint y: 283, endPoint x: 1301, endPoint y: 283, distance: 81.0
click at [1301, 283] on ul "Windows Linux VMware" at bounding box center [1147, 282] width 716 height 13
click at [229, 38] on div "Virtual" at bounding box center [223, 46] width 58 height 19
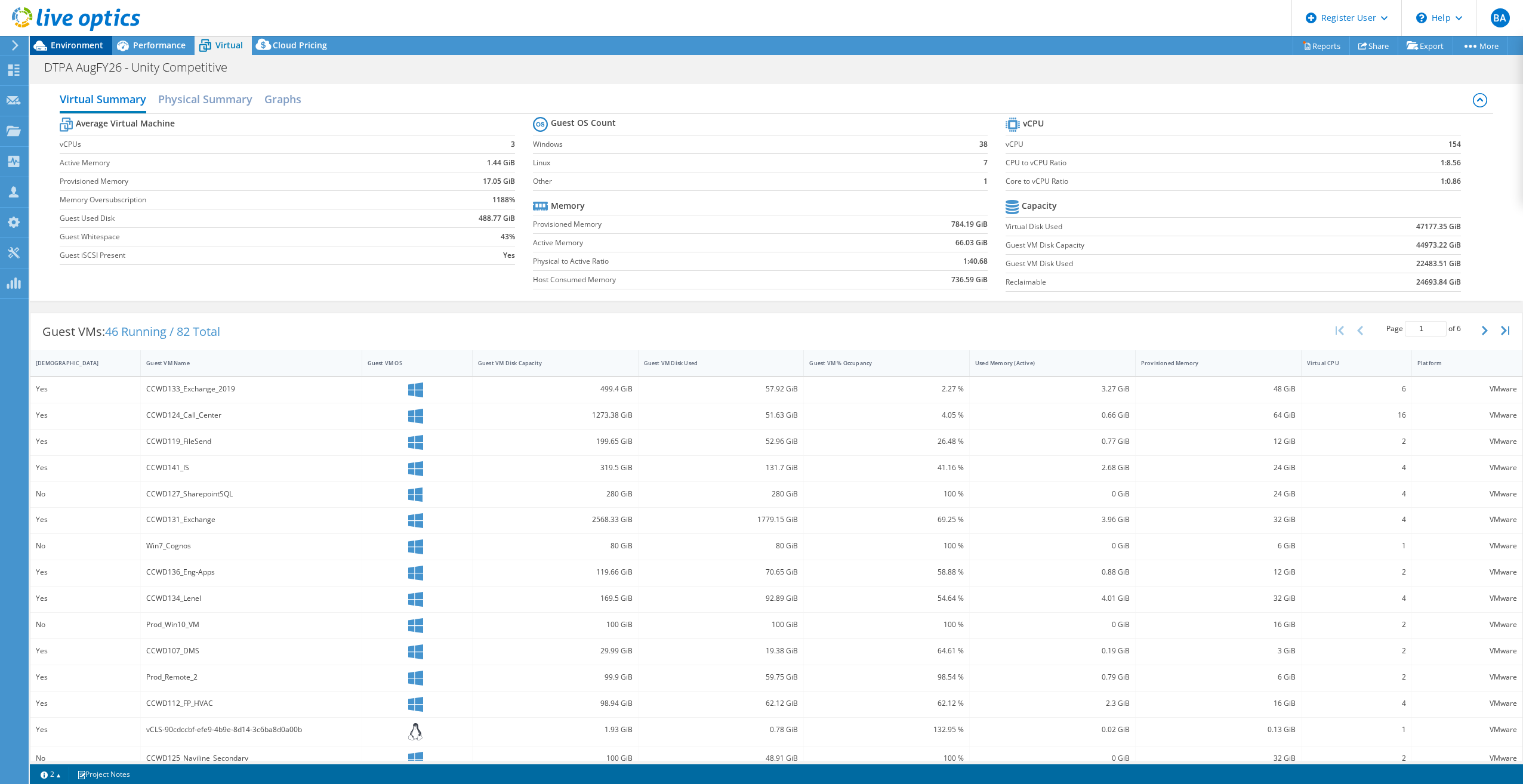
click at [88, 49] on span "Environment" at bounding box center [77, 45] width 52 height 11
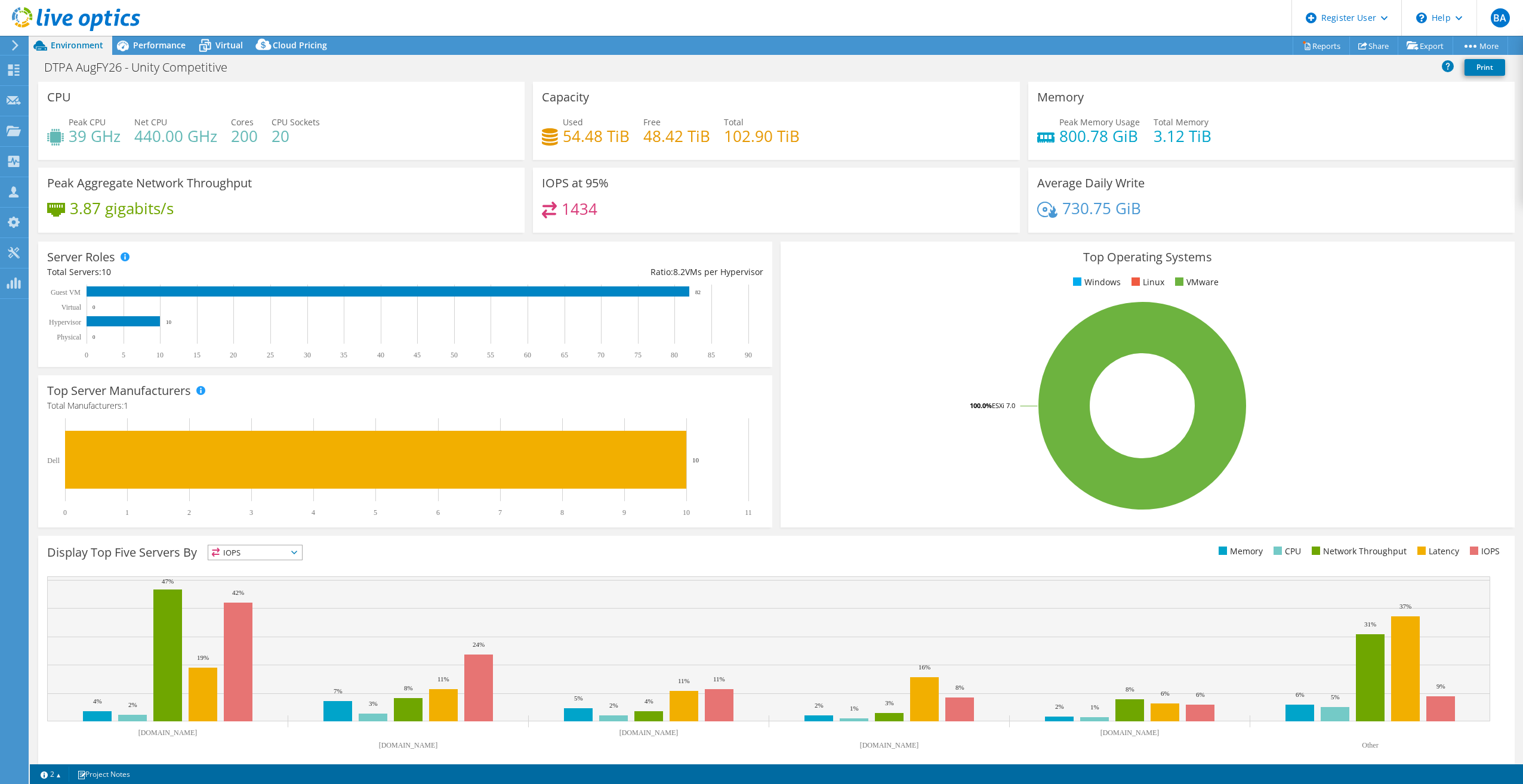
click at [1399, 156] on div "Memory Peak Memory Usage 800.78 GiB Total Memory 3.12 TiB" at bounding box center [1271, 120] width 486 height 78
click at [1435, 251] on h3 "Top Operating Systems" at bounding box center [1147, 258] width 716 height 13
click at [150, 49] on span "Performance" at bounding box center [159, 45] width 52 height 11
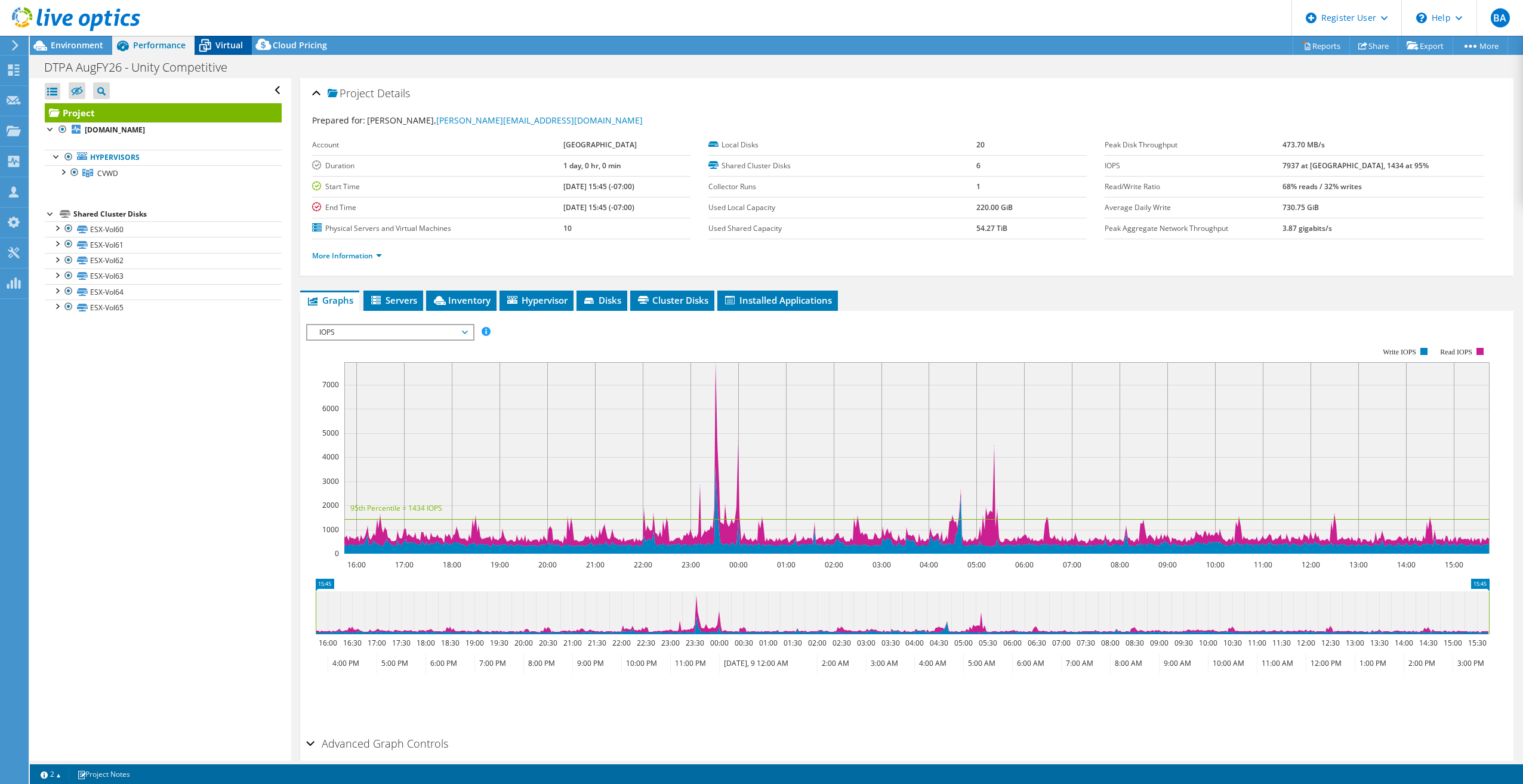
click at [236, 49] on span "Virtual" at bounding box center [229, 45] width 28 height 11
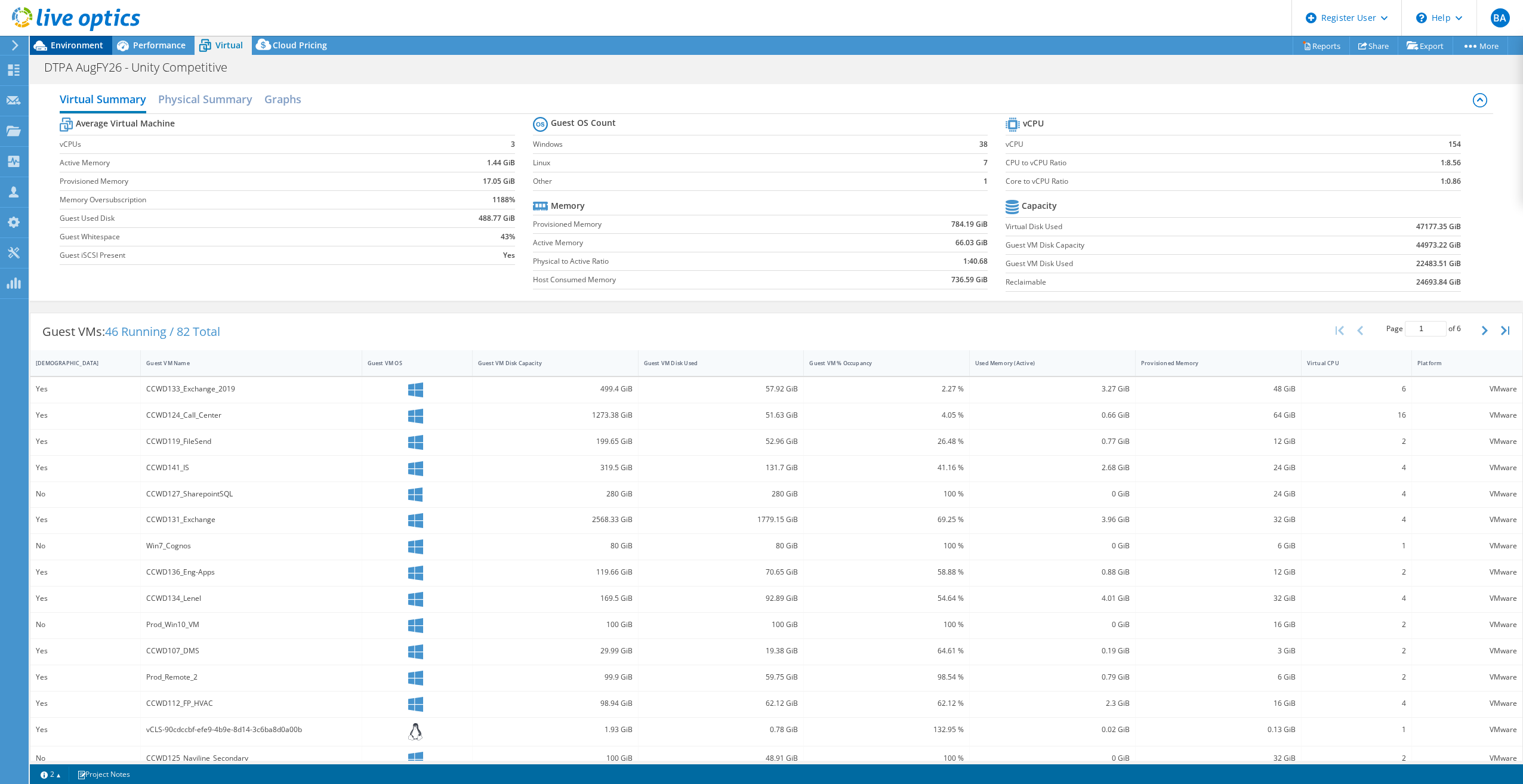
click at [84, 46] on span "Environment" at bounding box center [77, 45] width 52 height 11
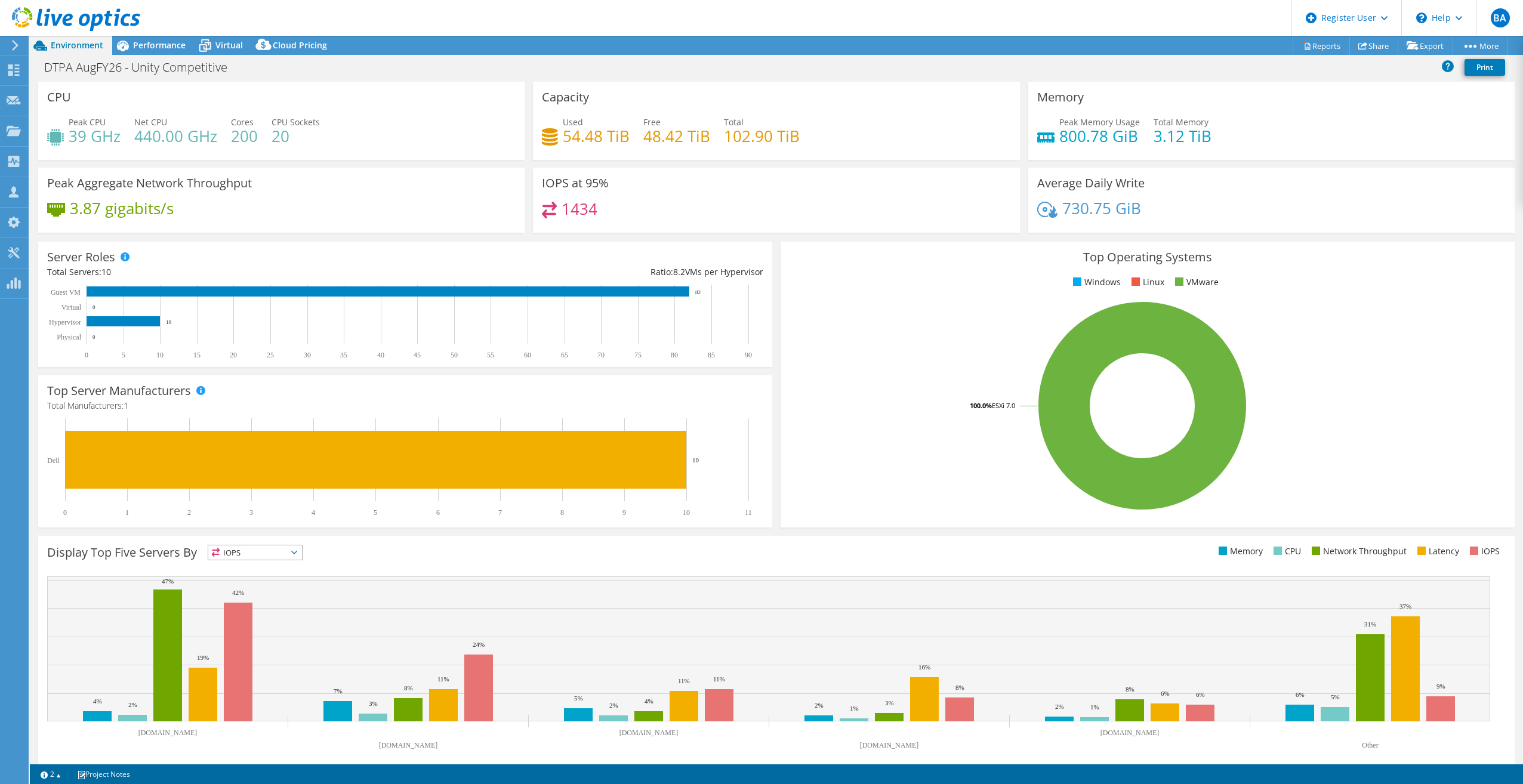
click at [542, 93] on h3 "Capacity" at bounding box center [565, 97] width 47 height 13
click at [157, 45] on span "Performance" at bounding box center [159, 45] width 52 height 11
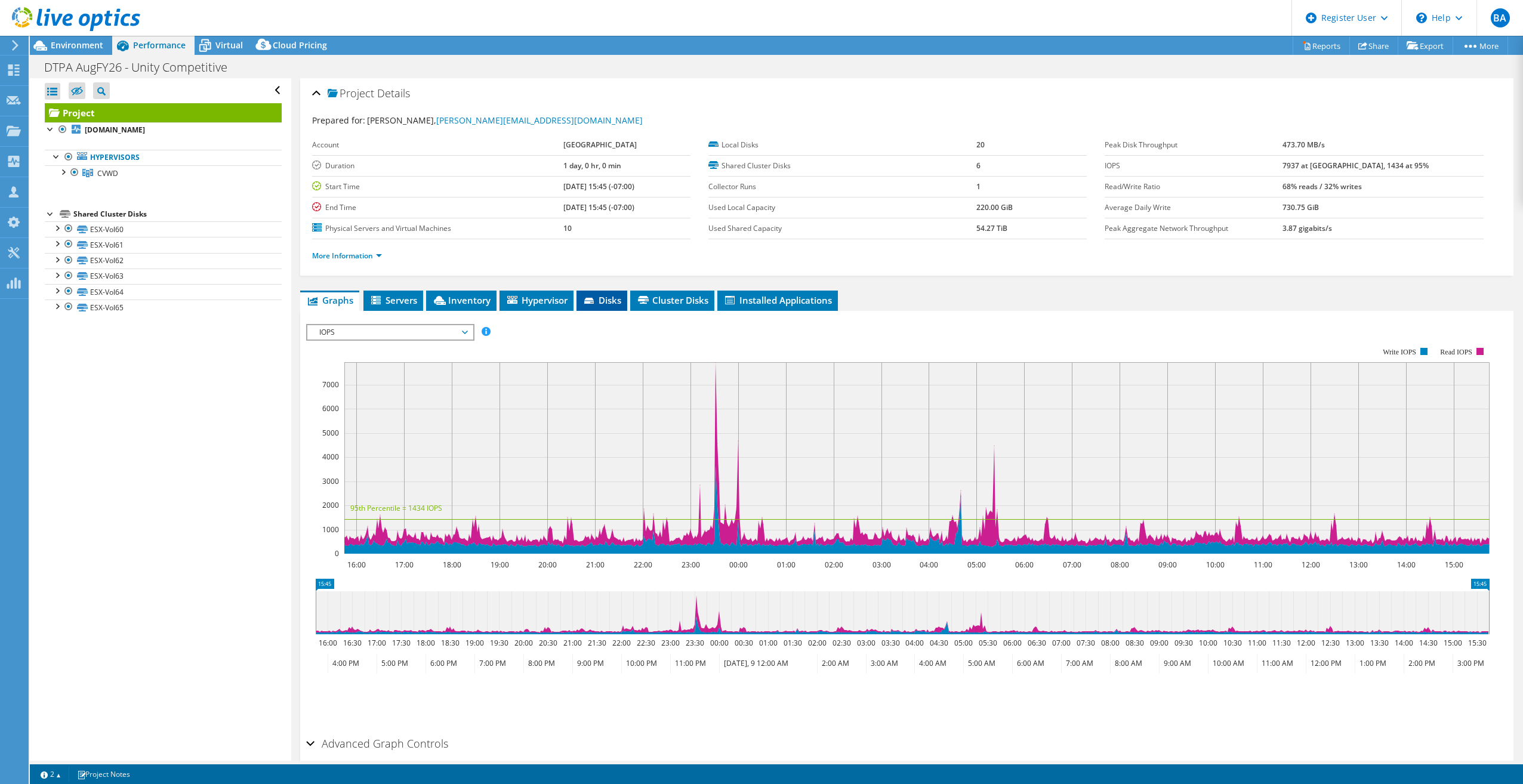
click at [595, 303] on icon at bounding box center [590, 302] width 12 height 7
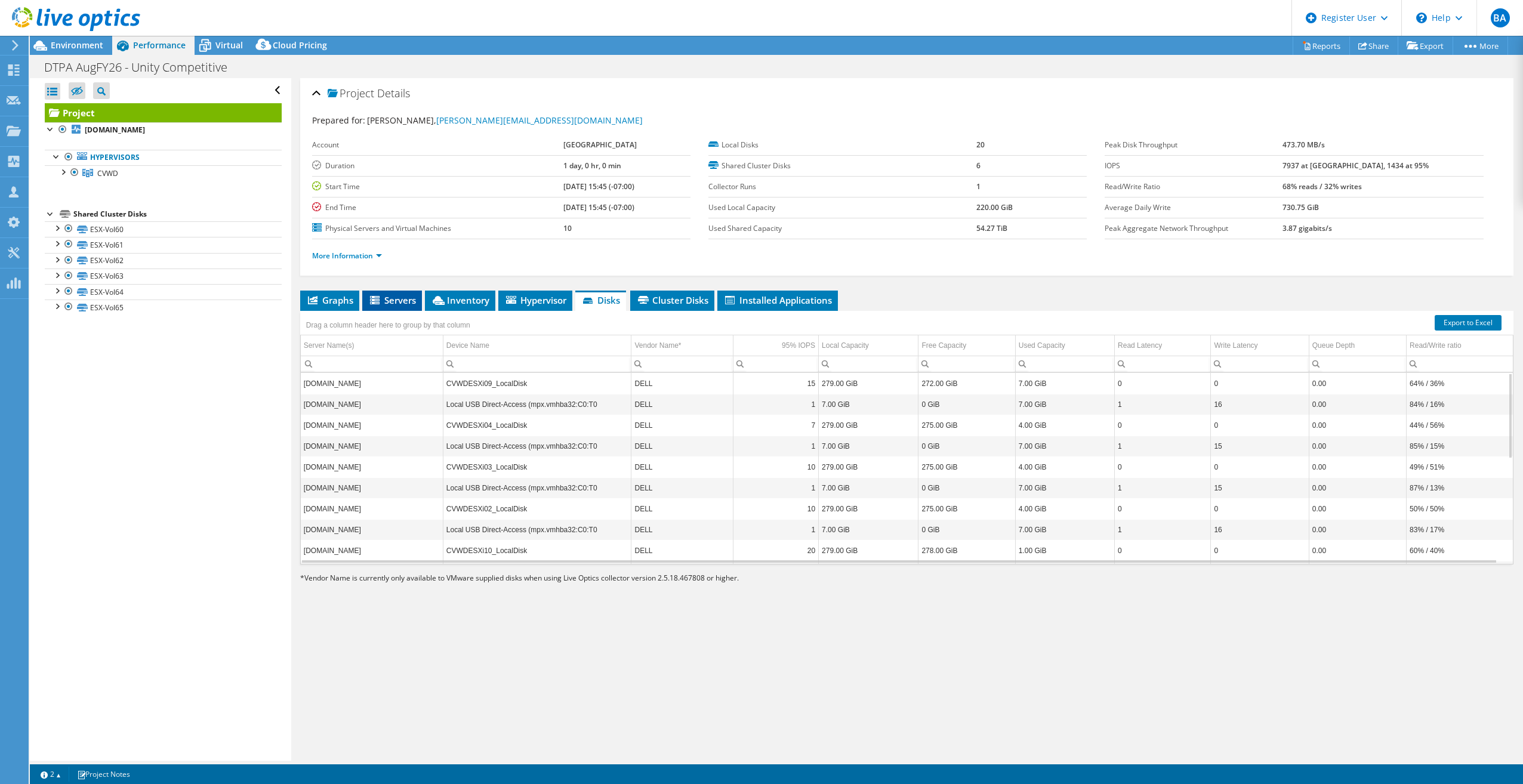
click at [395, 297] on span "Servers" at bounding box center [392, 300] width 48 height 12
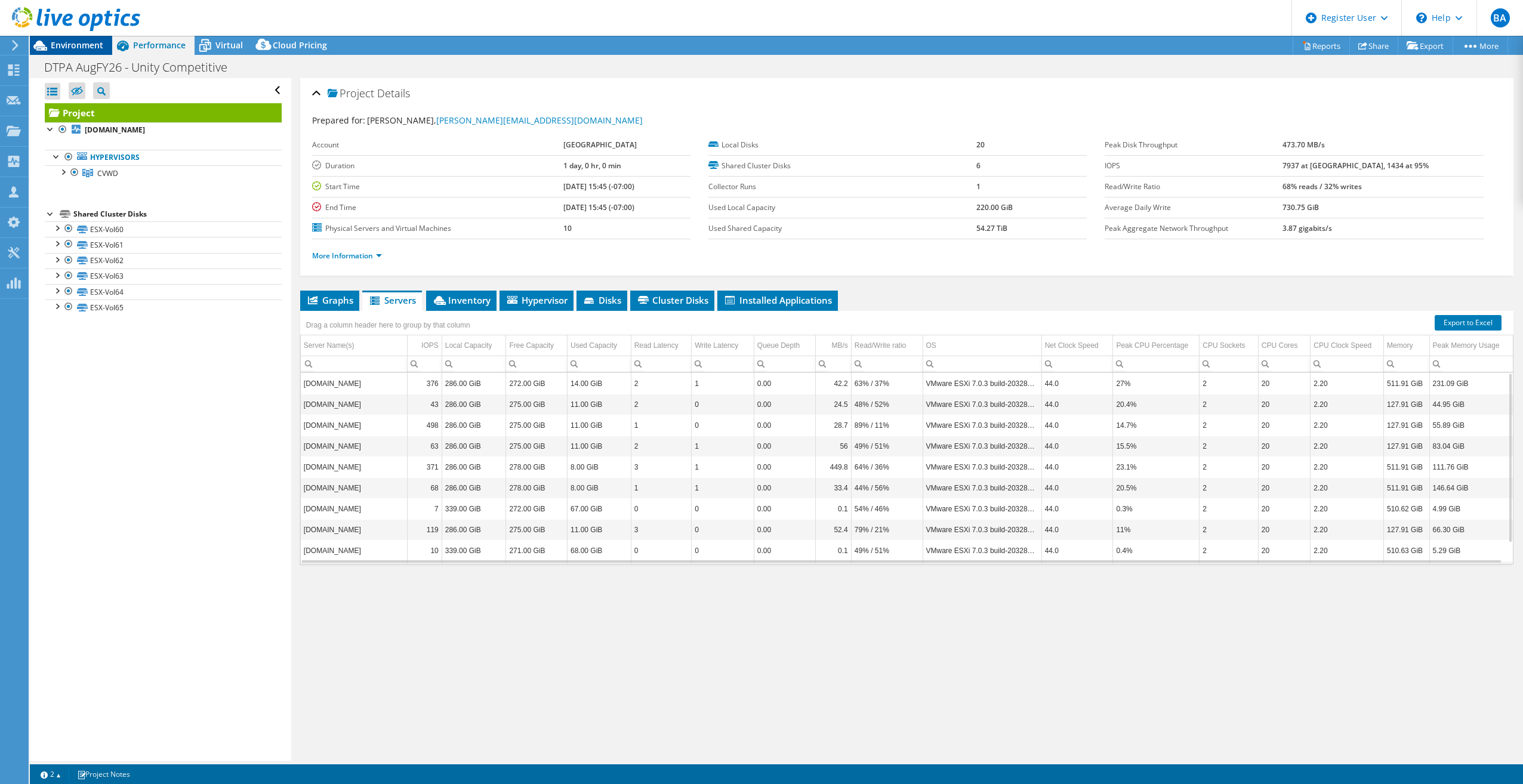
click at [78, 47] on span "Environment" at bounding box center [77, 45] width 52 height 11
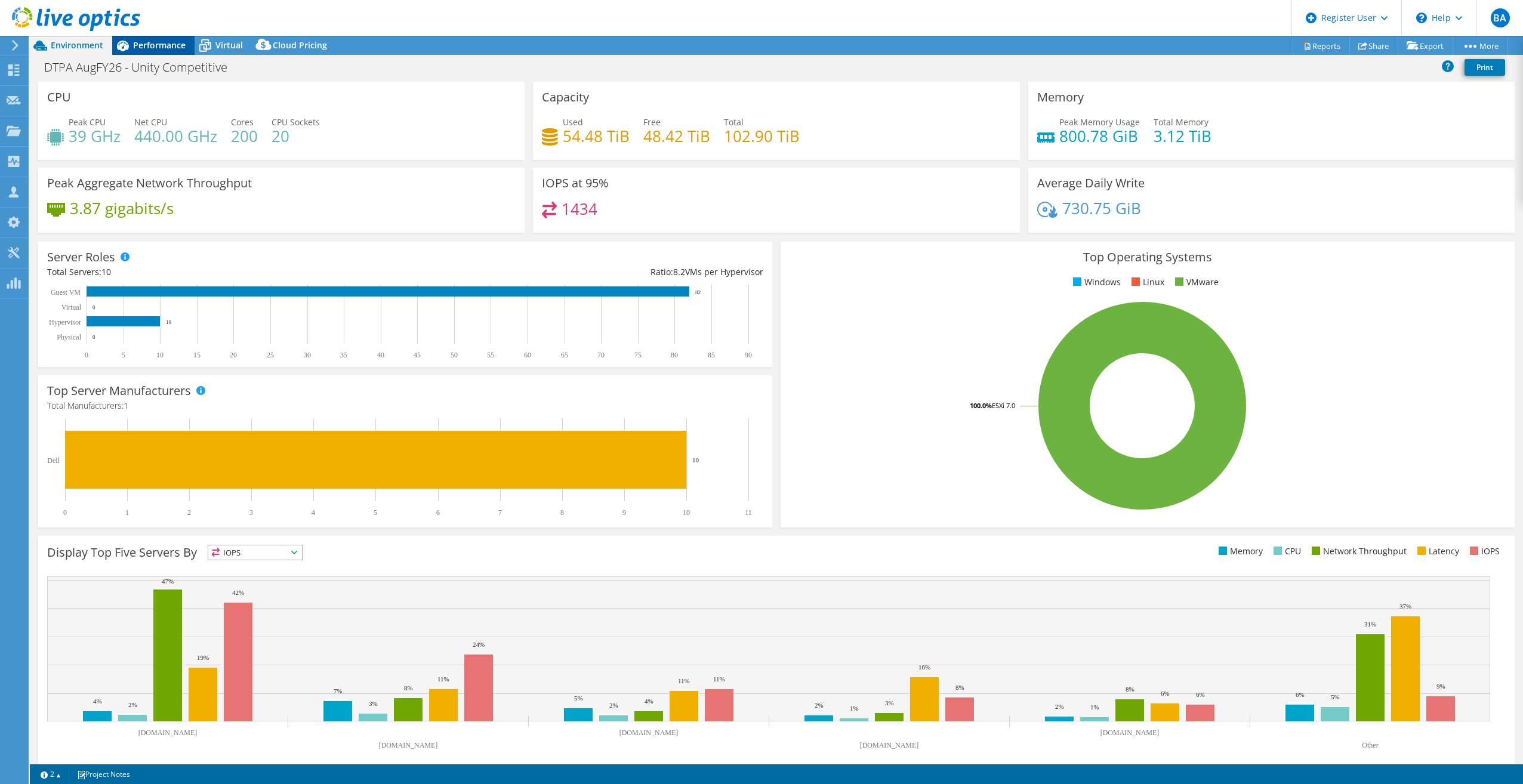
click at [149, 43] on span "Performance" at bounding box center [159, 45] width 52 height 11
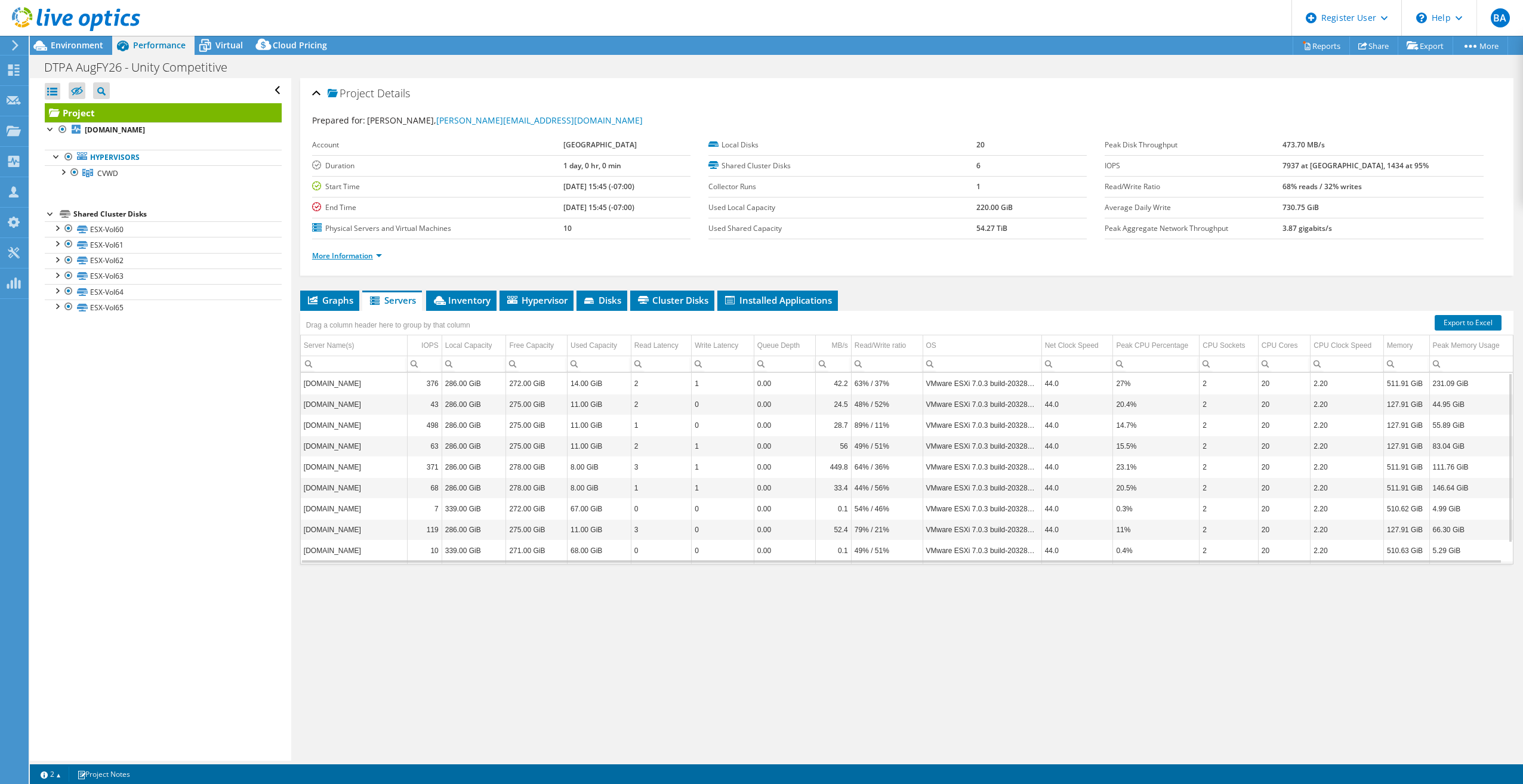
click at [370, 253] on link "More Information" at bounding box center [347, 256] width 69 height 10
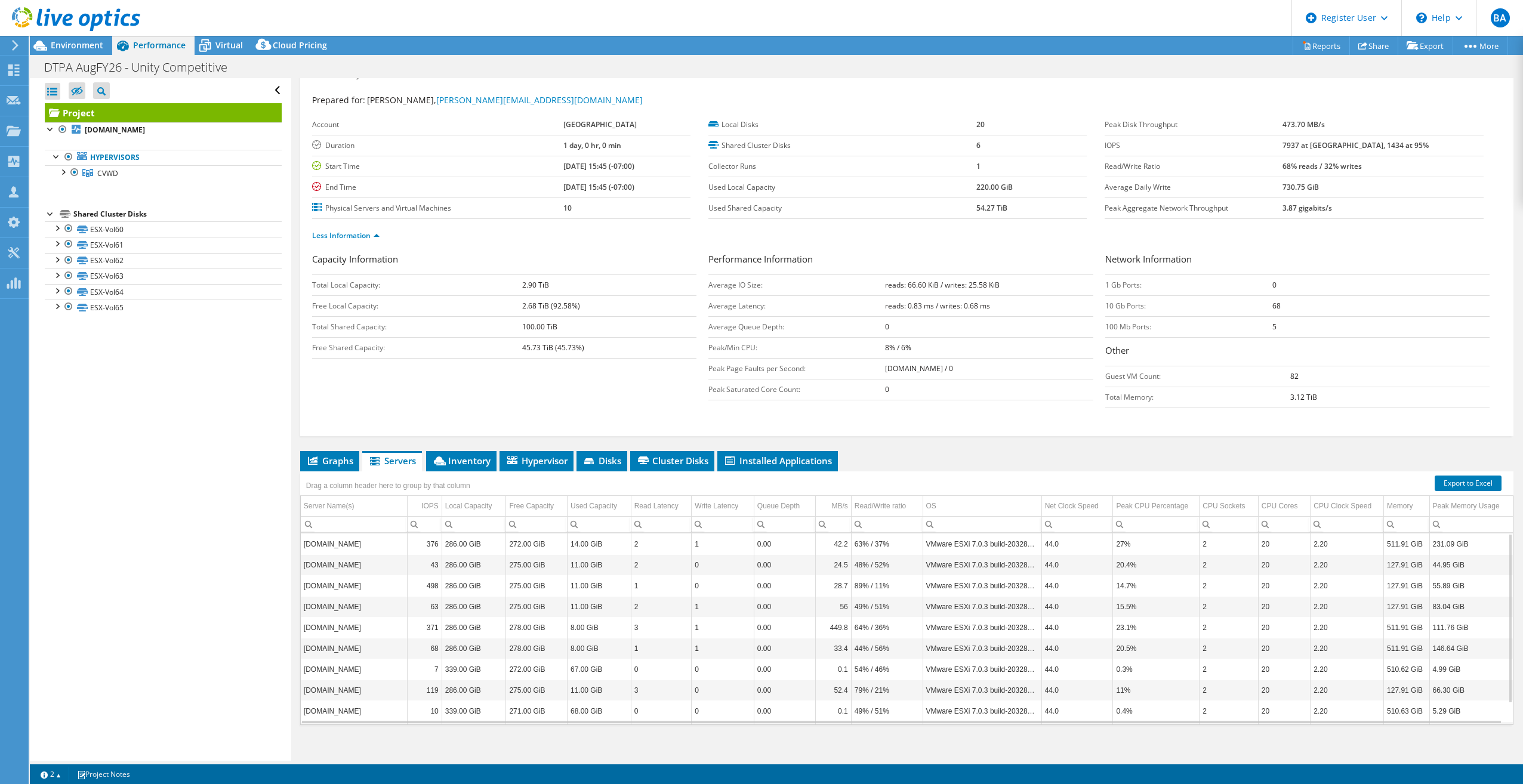
scroll to position [30, 0]
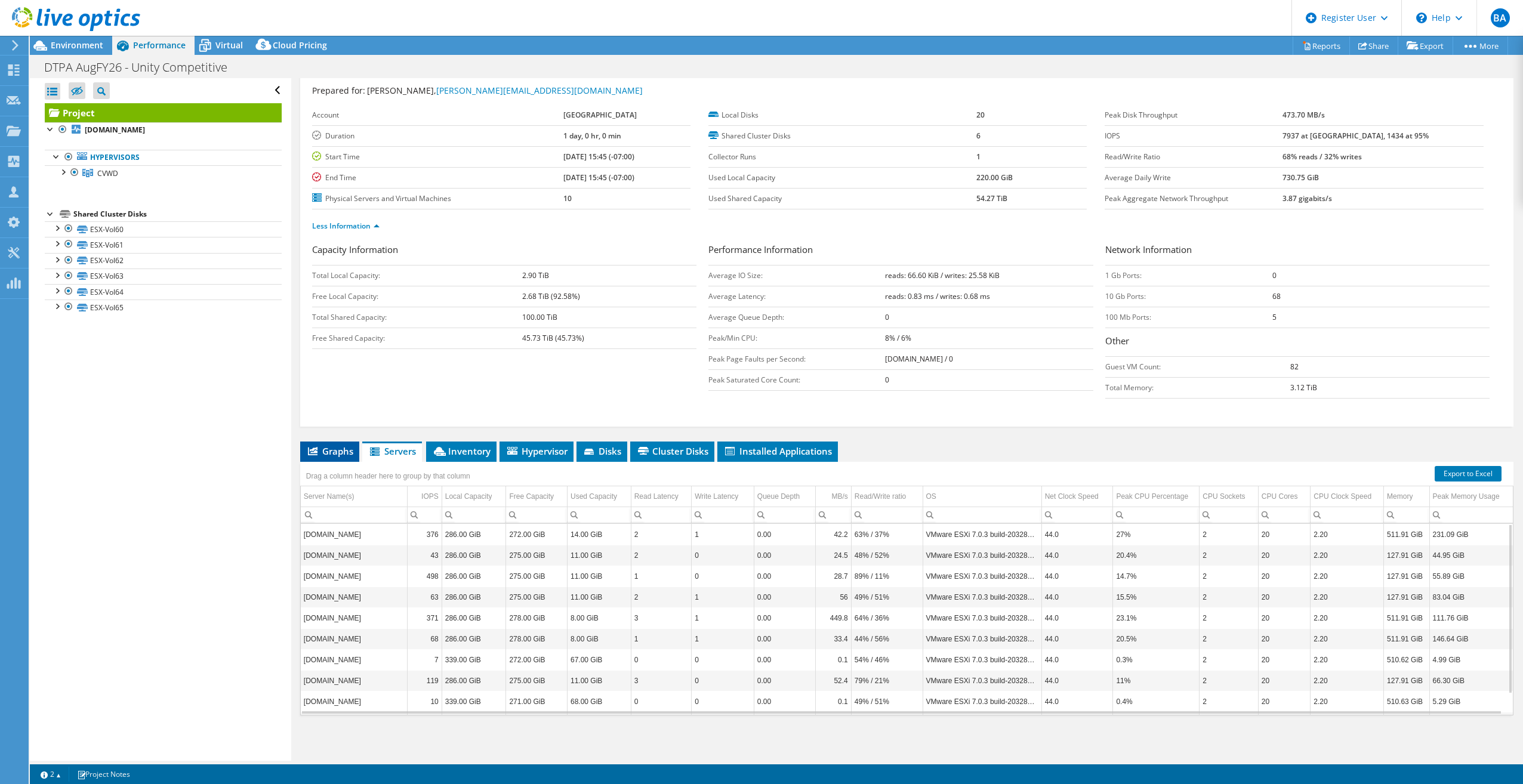
click at [334, 453] on span "Graphs" at bounding box center [329, 451] width 47 height 12
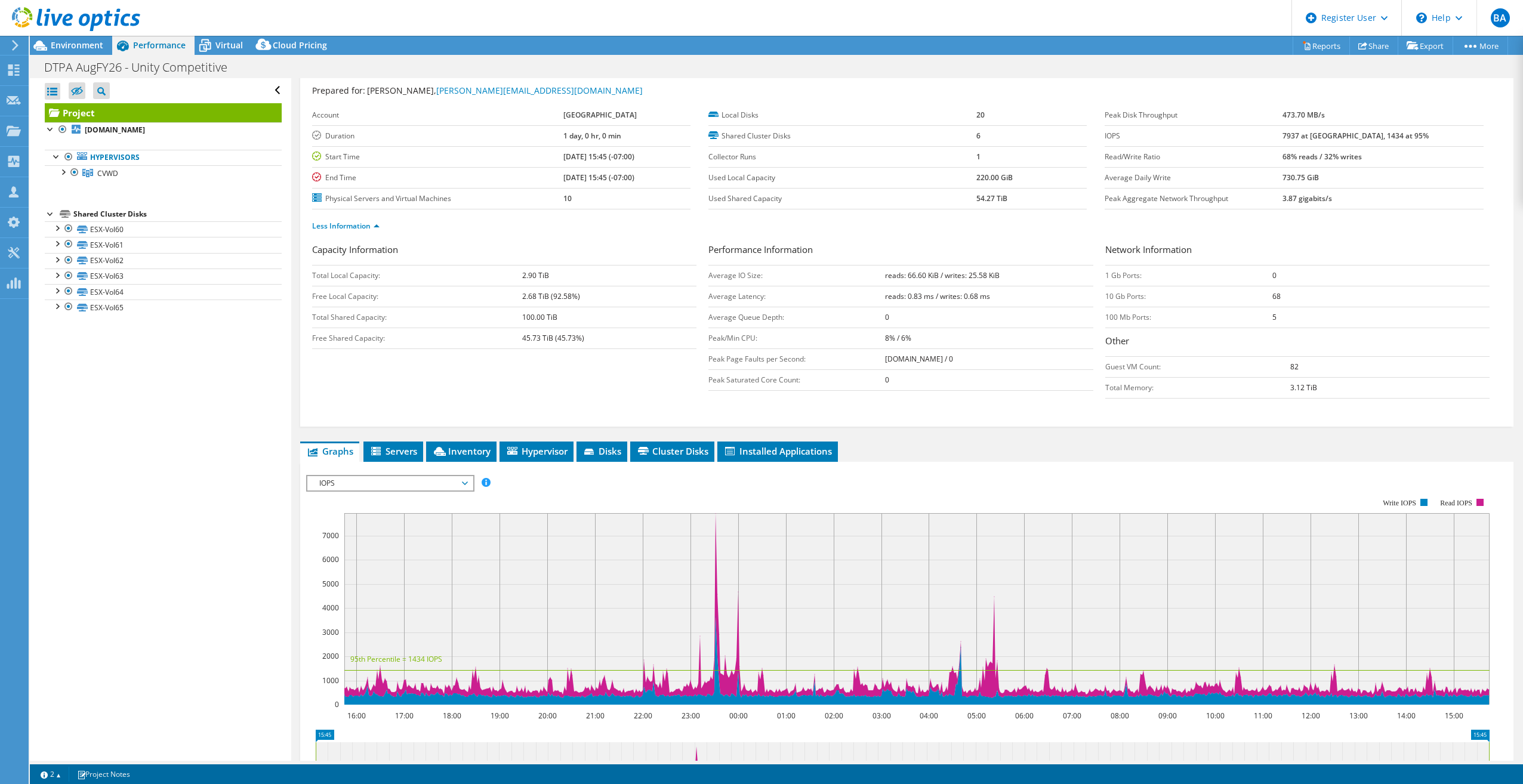
click at [385, 482] on span "IOPS" at bounding box center [389, 483] width 153 height 14
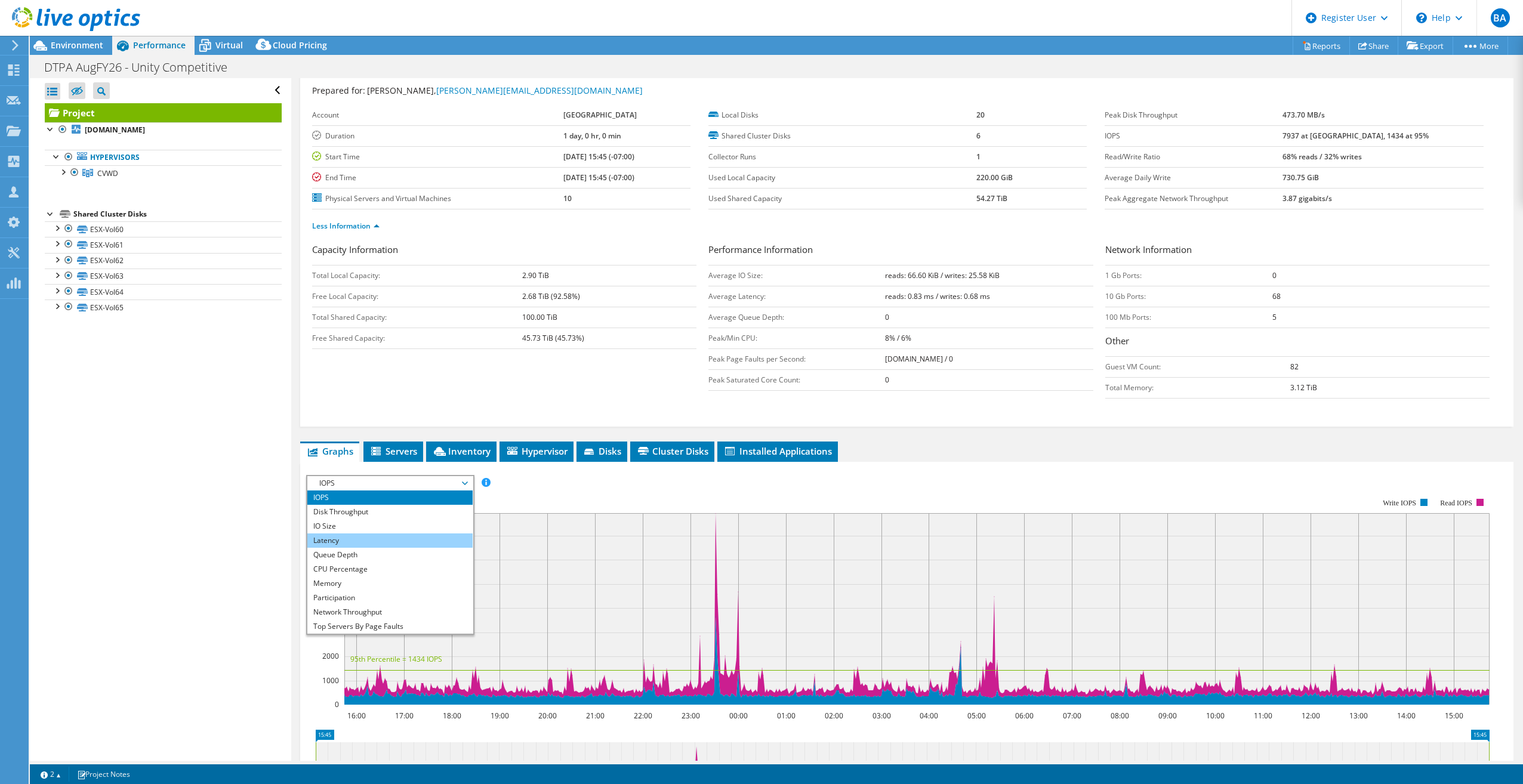
click at [380, 538] on li "Latency" at bounding box center [389, 540] width 165 height 14
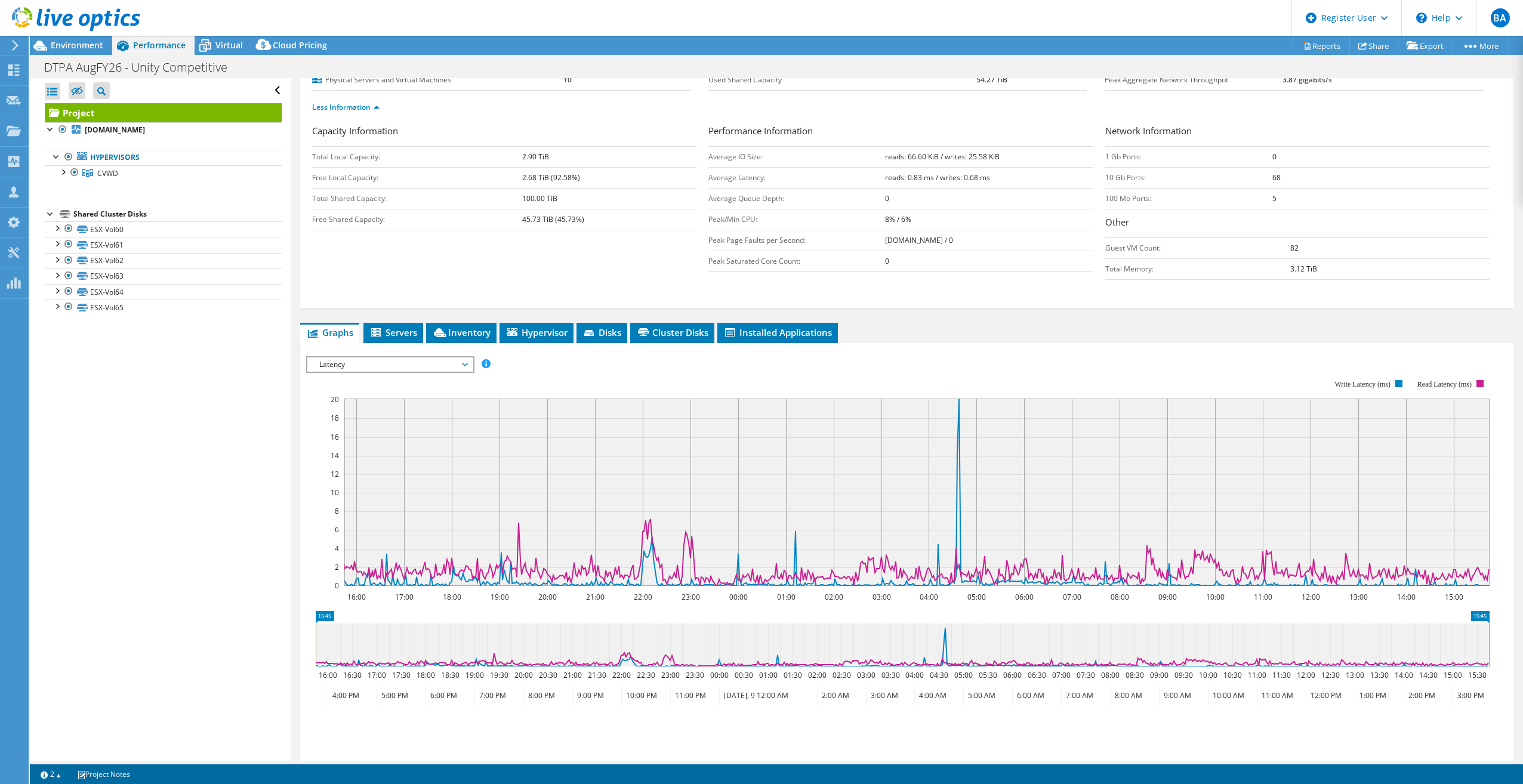
scroll to position [149, 0]
click at [465, 363] on span "Latency" at bounding box center [389, 364] width 153 height 14
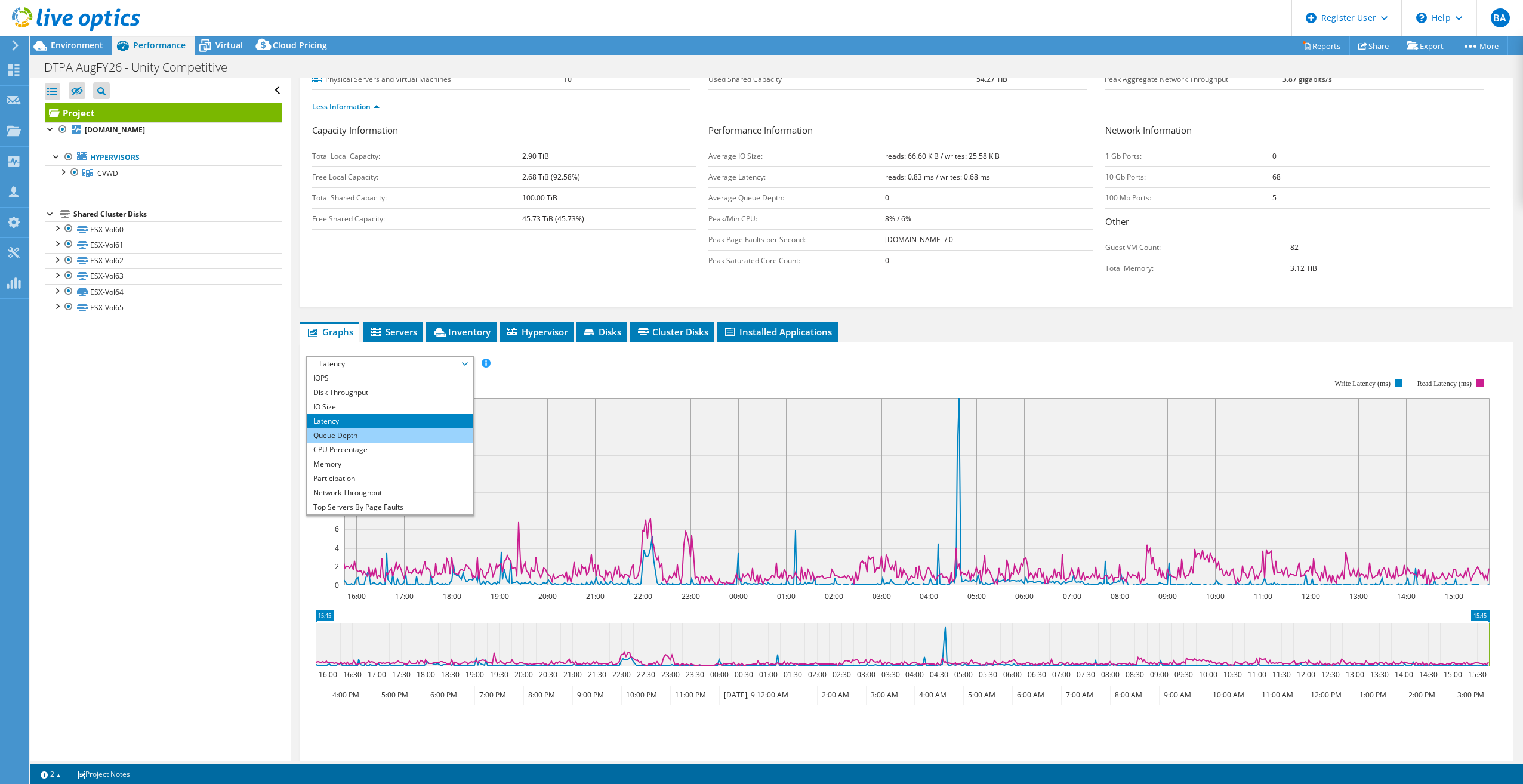
click at [433, 434] on li "Queue Depth" at bounding box center [389, 435] width 165 height 14
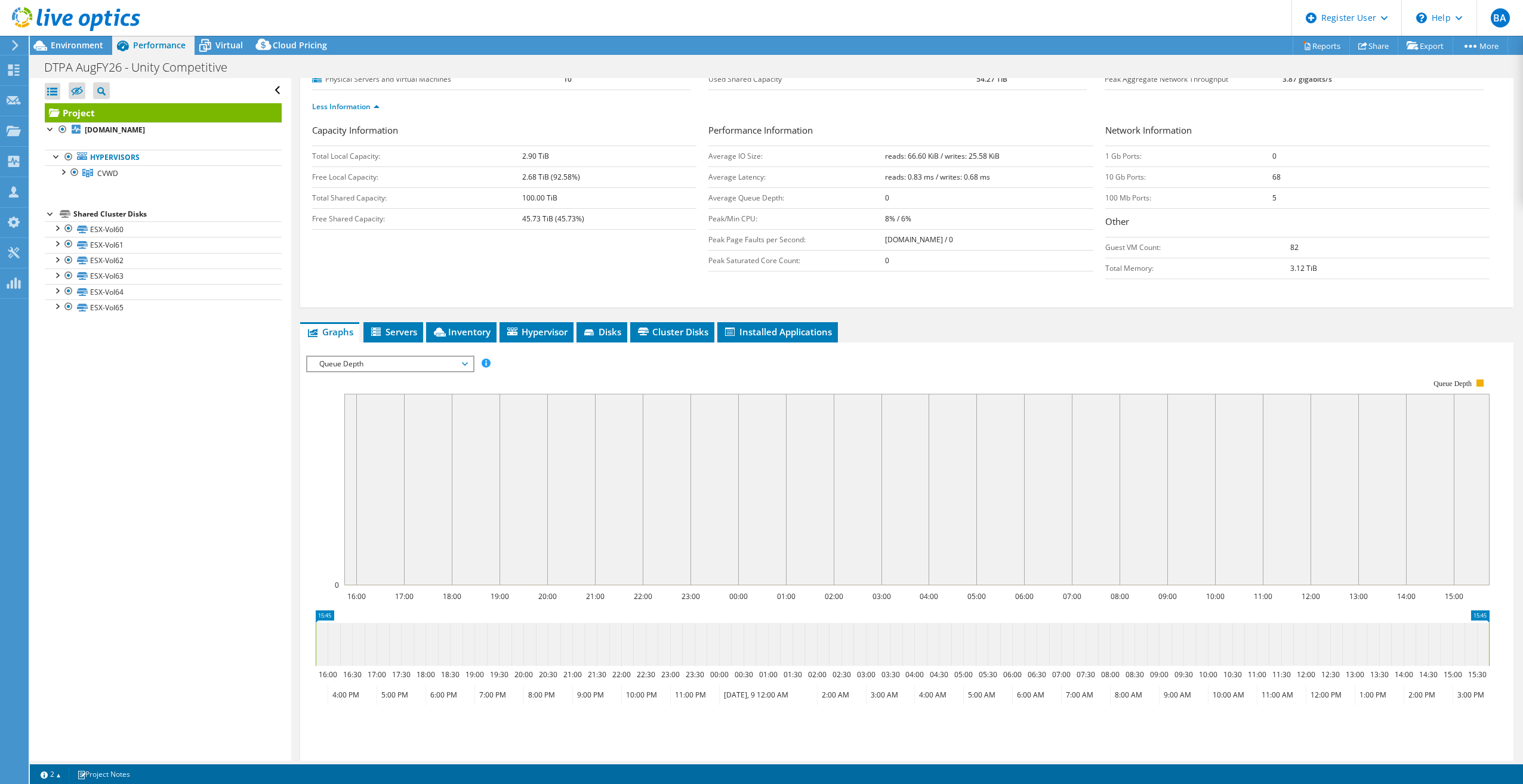
drag, startPoint x: 465, startPoint y: 364, endPoint x: 462, endPoint y: 359, distance: 5.8
click at [465, 364] on span "Queue Depth" at bounding box center [389, 364] width 153 height 14
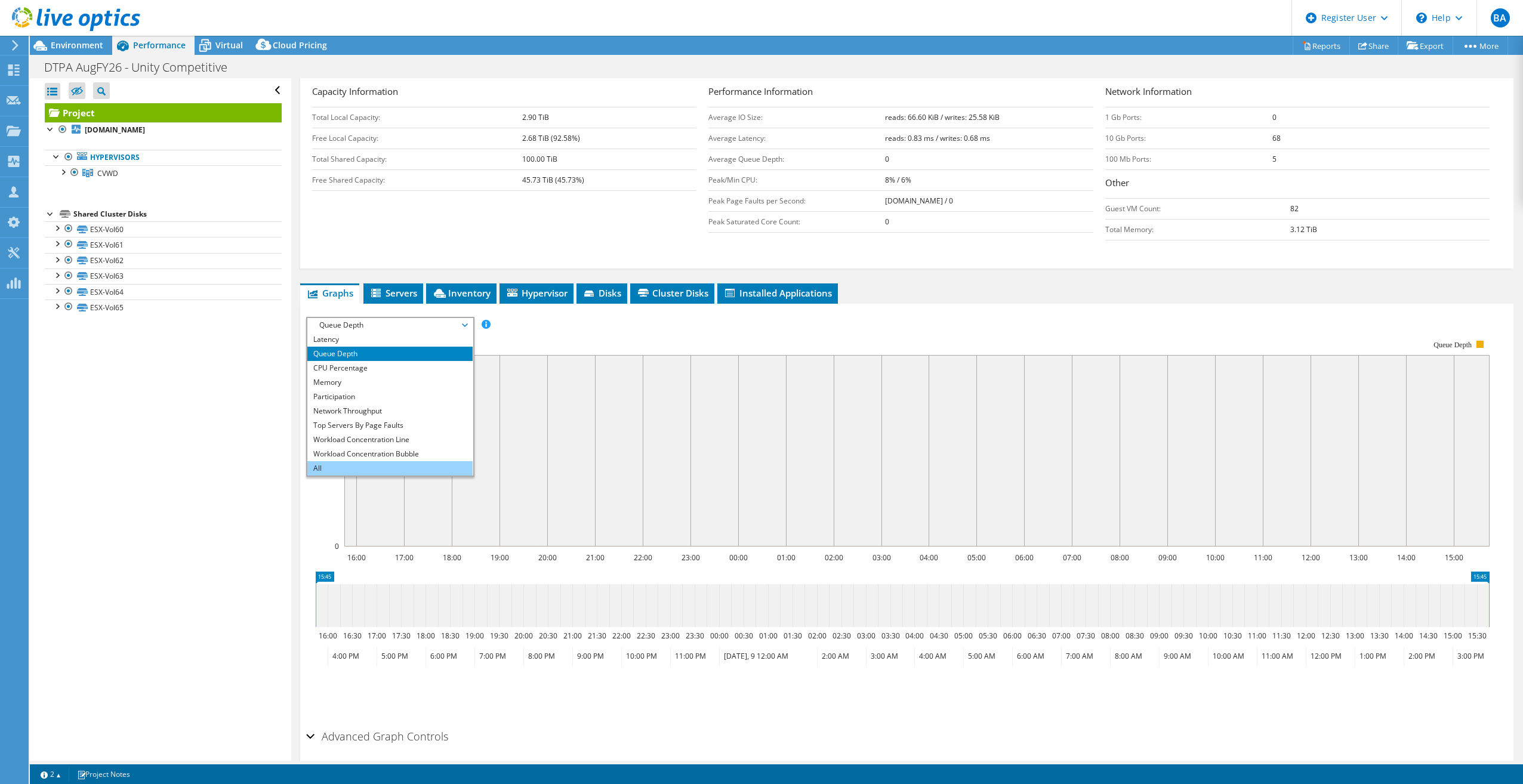
scroll to position [209, 0]
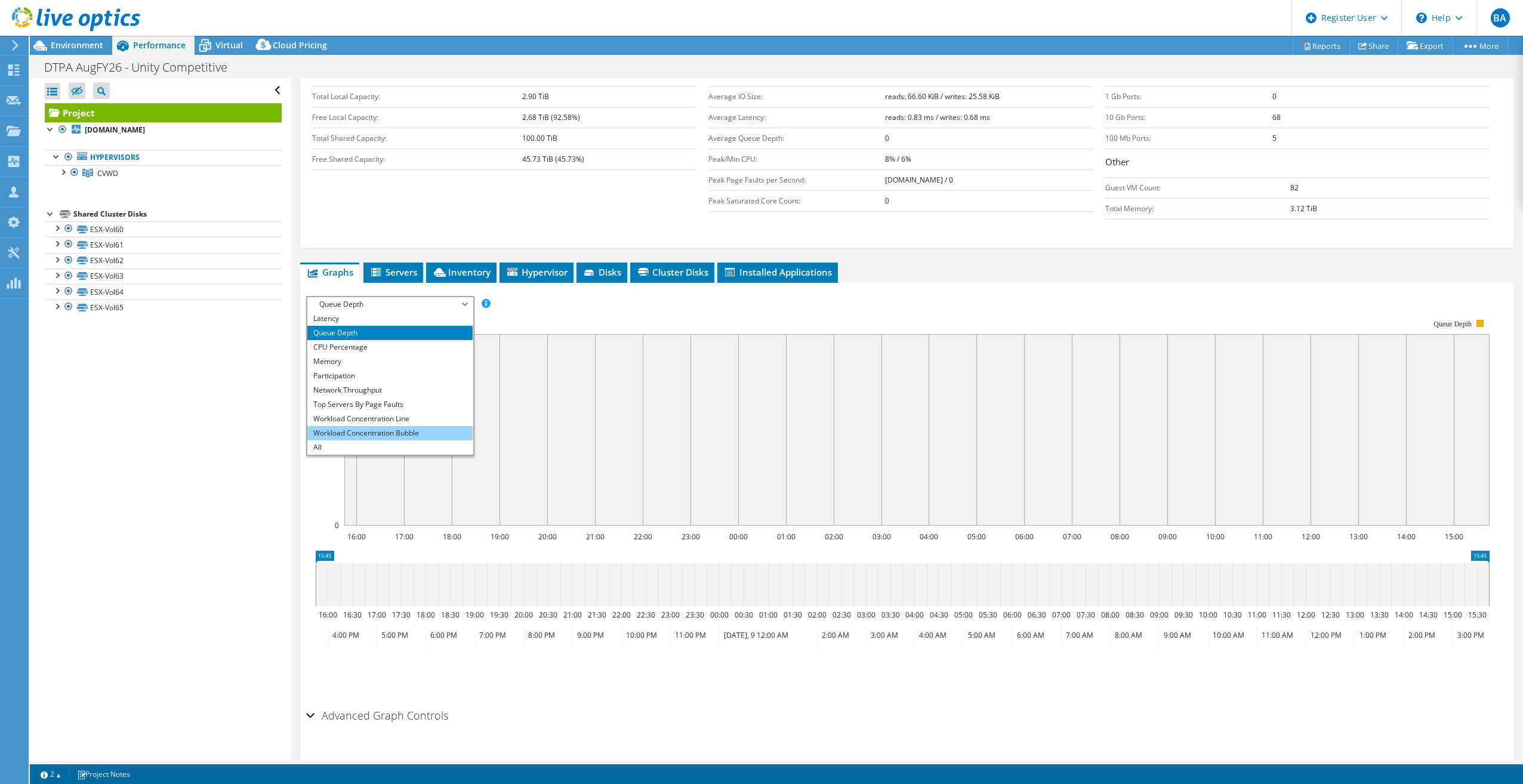
click at [418, 435] on li "Workload Concentration Bubble" at bounding box center [389, 432] width 165 height 14
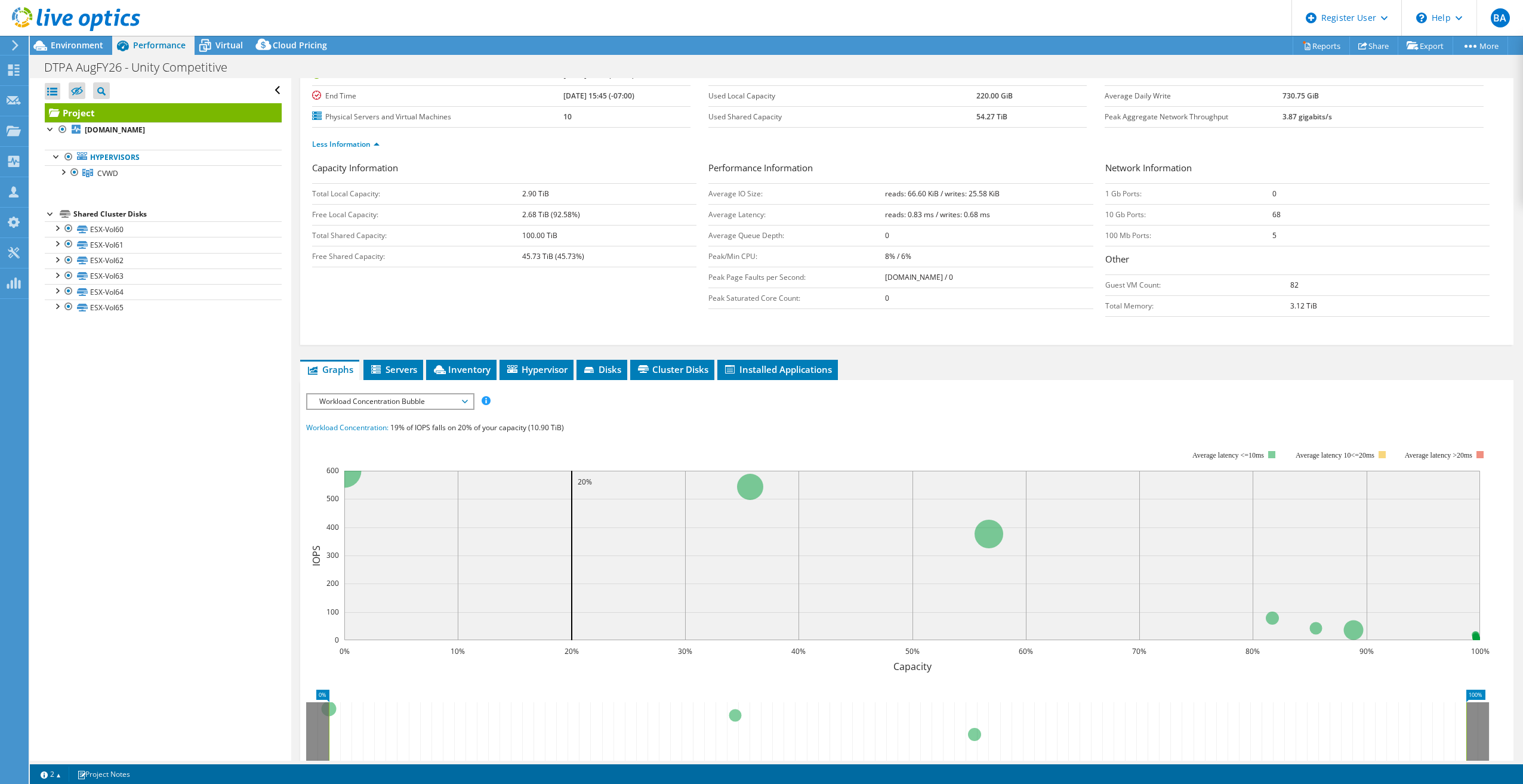
scroll to position [90, 0]
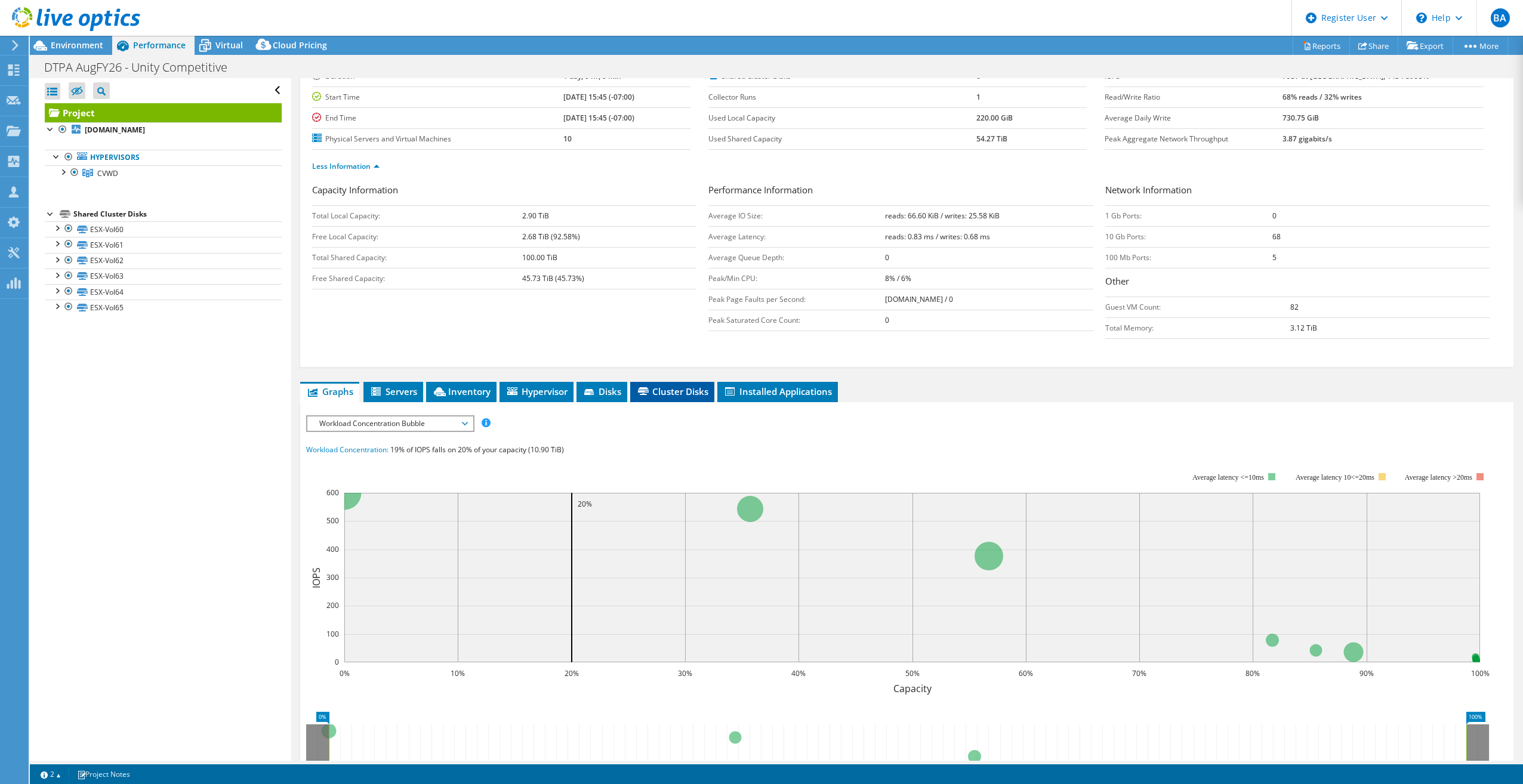
click at [686, 387] on span "Cluster Disks" at bounding box center [672, 391] width 72 height 12
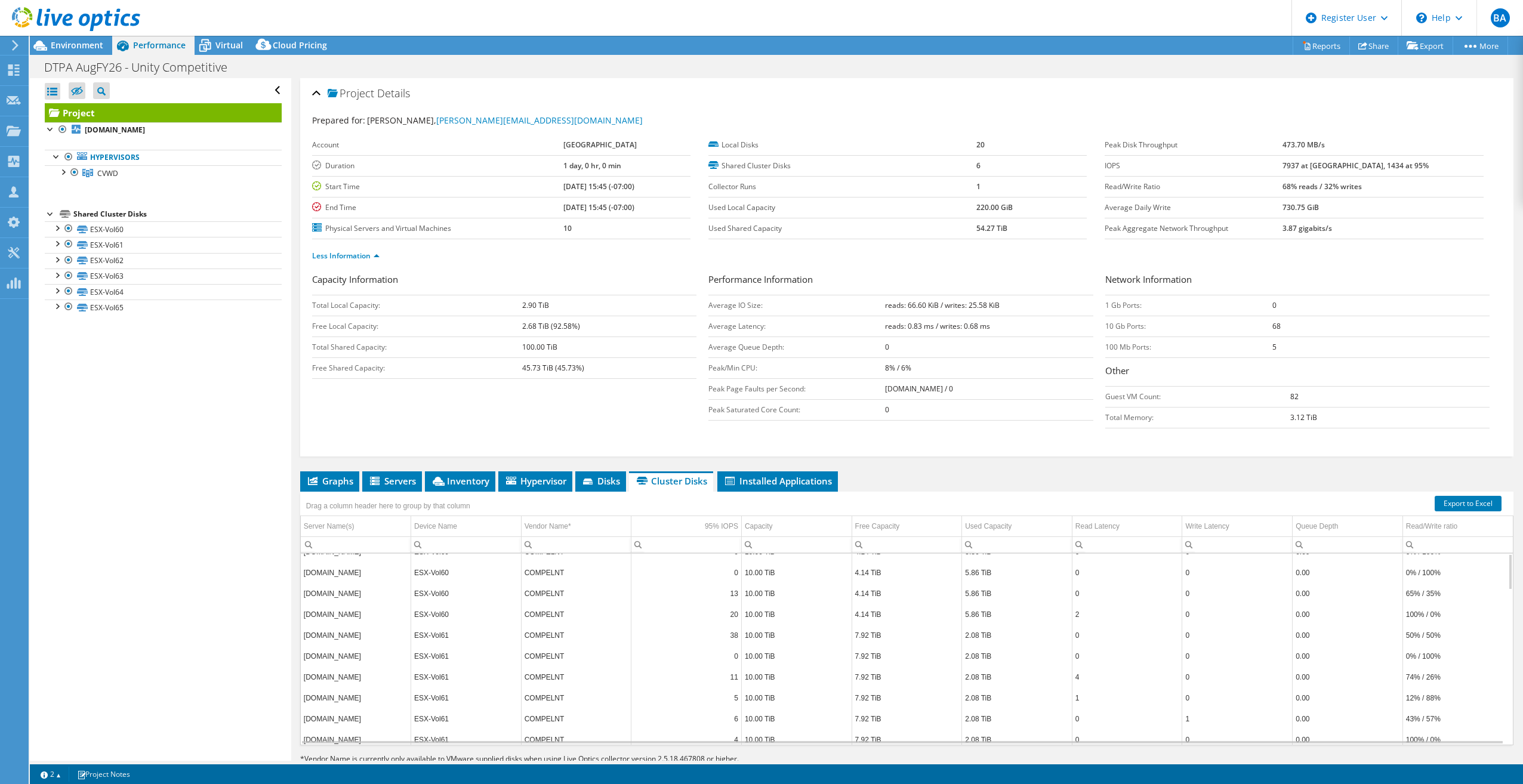
scroll to position [0, 0]
click at [338, 479] on span "Graphs" at bounding box center [329, 481] width 47 height 12
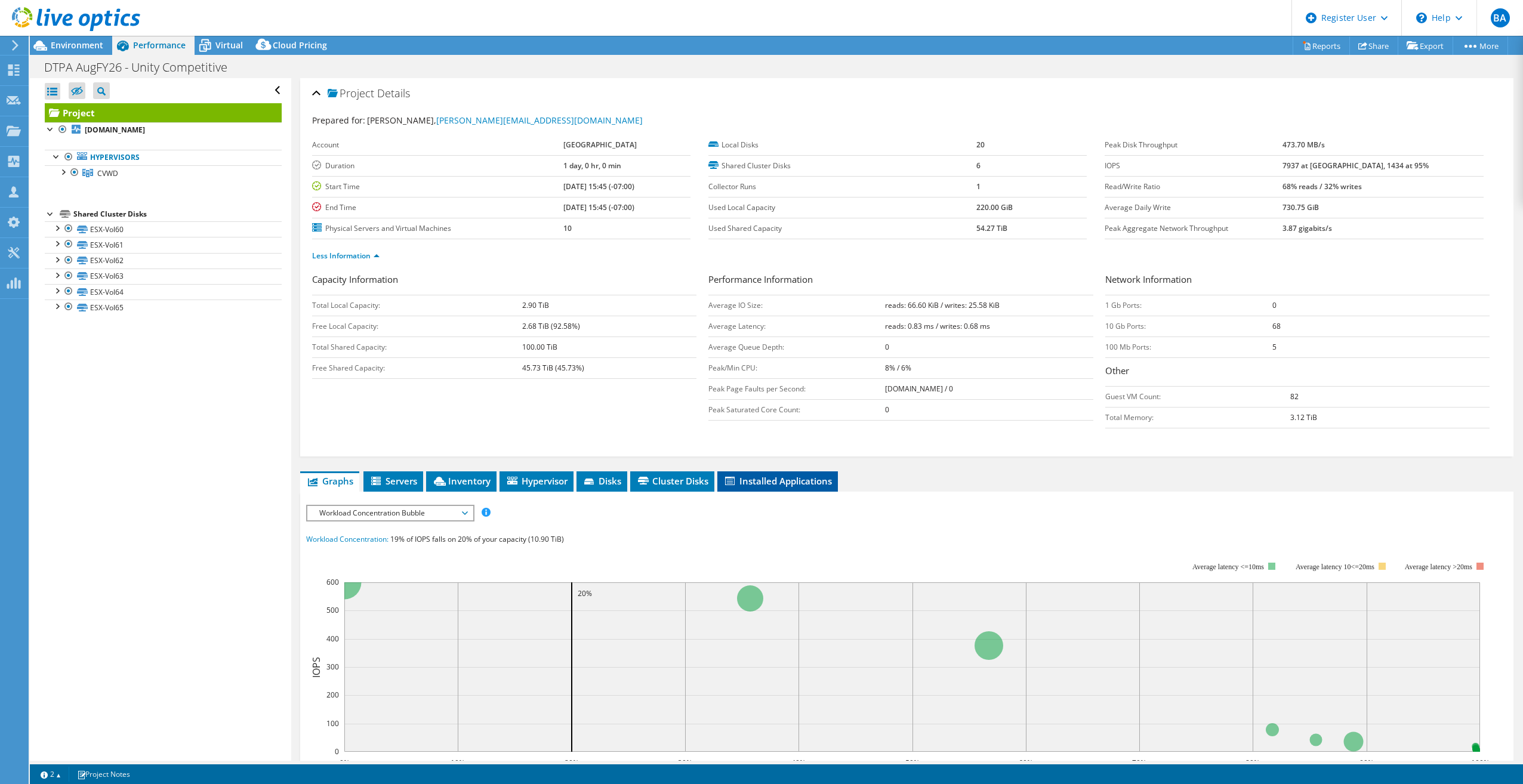
click at [799, 483] on span "Installed Applications" at bounding box center [777, 481] width 108 height 12
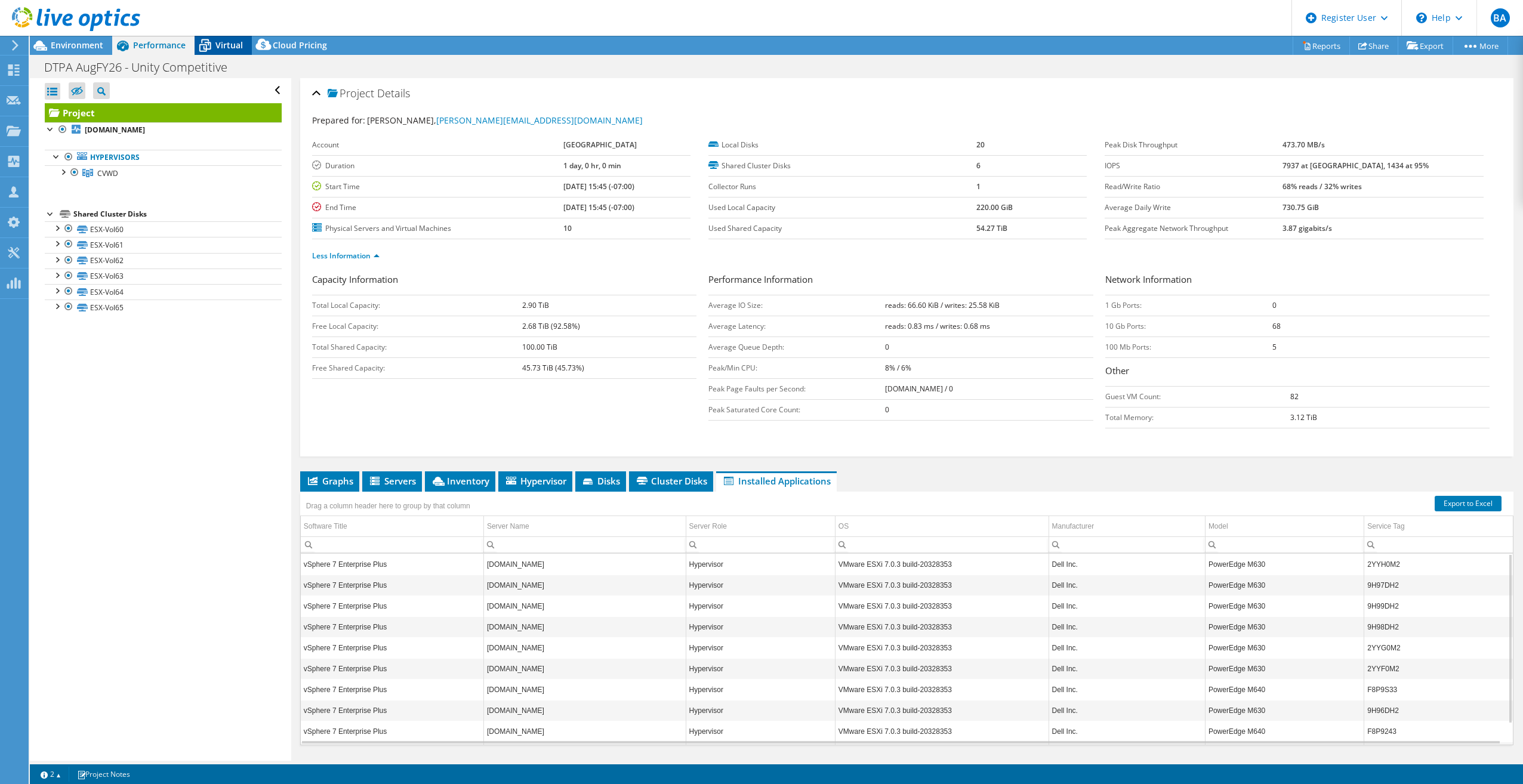
click at [221, 46] on span "Virtual" at bounding box center [229, 45] width 28 height 11
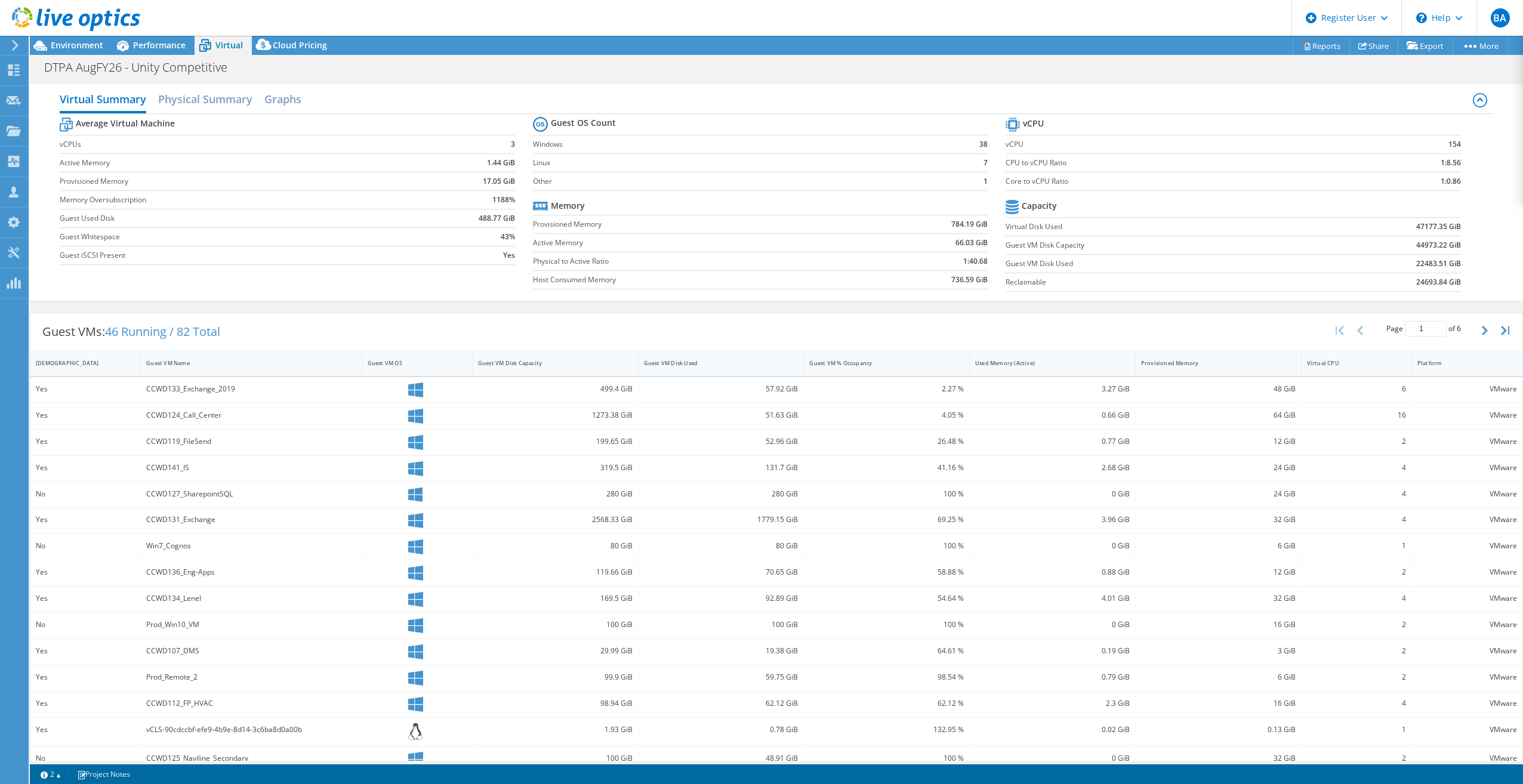
click at [735, 361] on div "Guest VM Disk Used" at bounding box center [714, 363] width 140 height 7
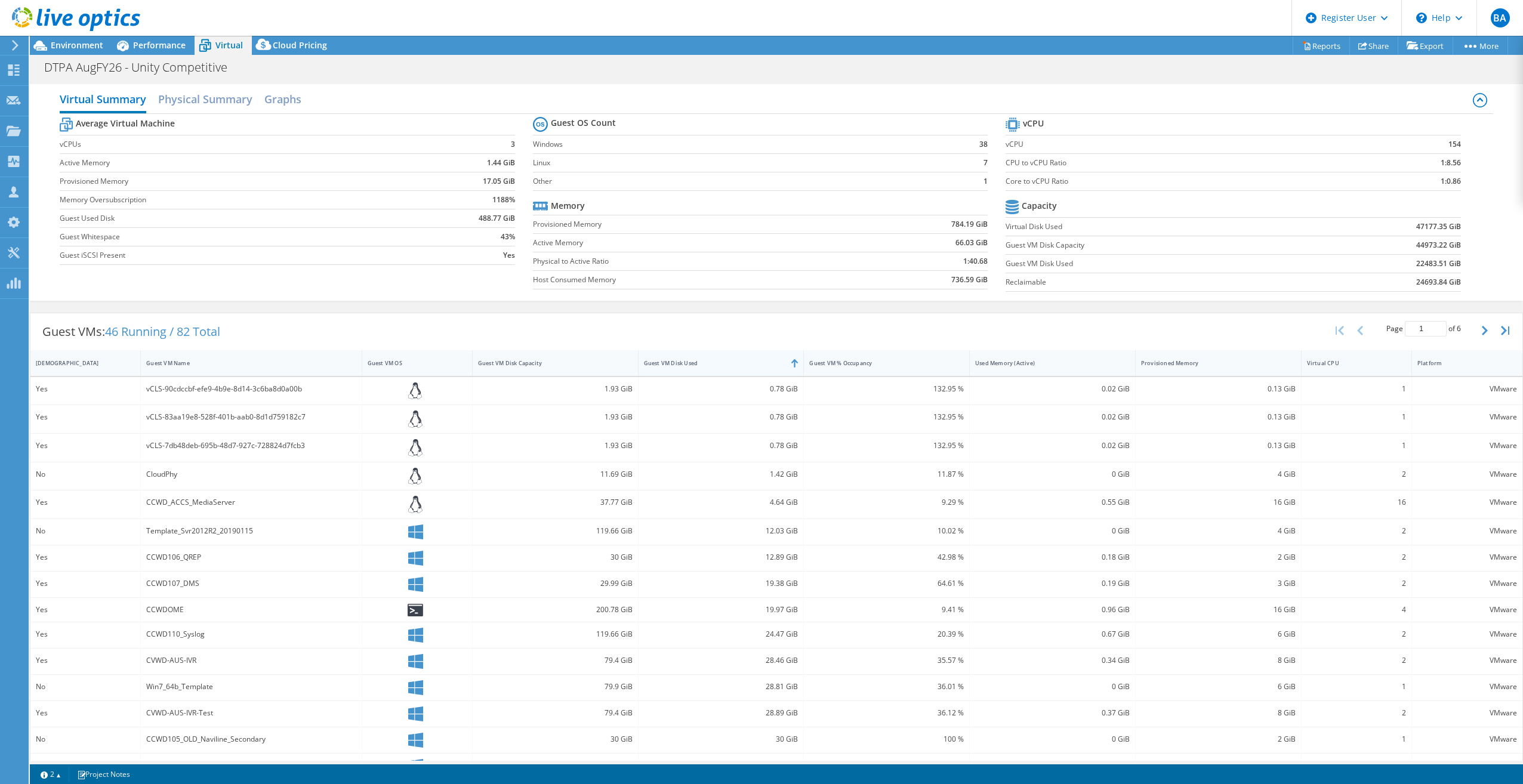
click at [734, 361] on div "Guest VM Disk Used" at bounding box center [714, 363] width 140 height 7
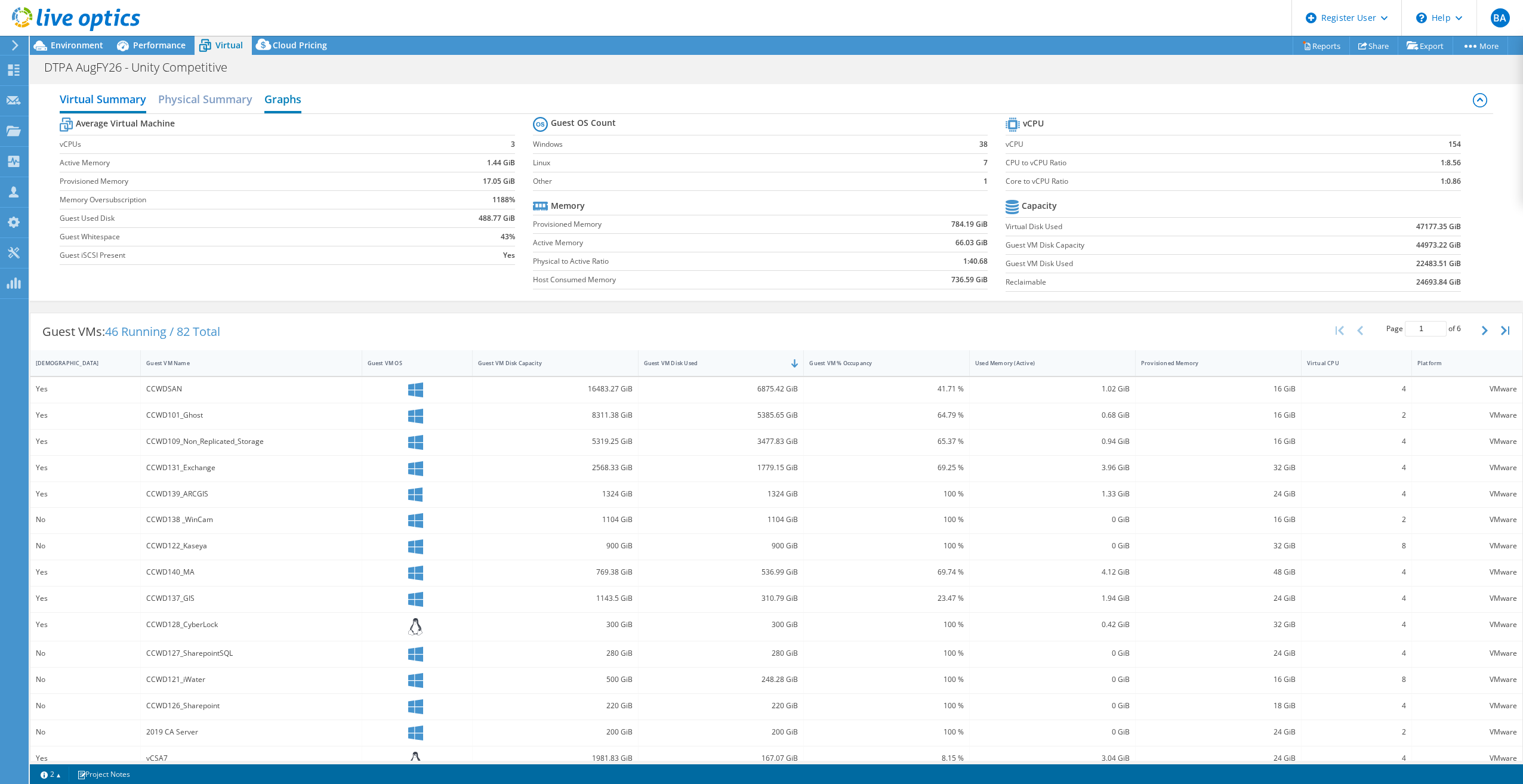
click at [289, 98] on h2 "Graphs" at bounding box center [283, 100] width 37 height 26
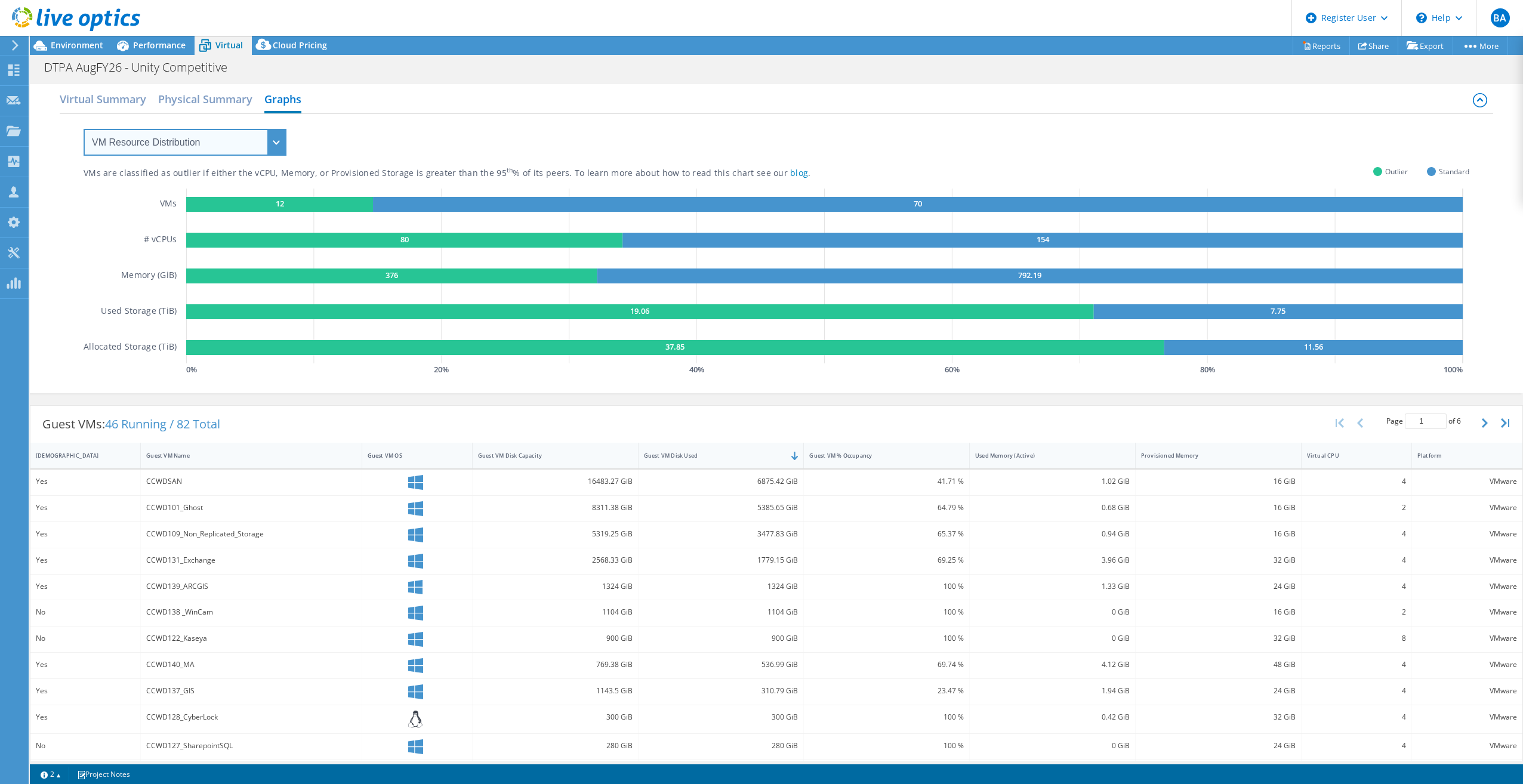
click at [246, 140] on select "VM Resource Distribution Provisioning Contrast Over Provisioning" at bounding box center [185, 143] width 203 height 27
select select "Over Provisioning"
click at [84, 129] on select "VM Resource Distribution Provisioning Contrast Over Provisioning" at bounding box center [185, 143] width 203 height 27
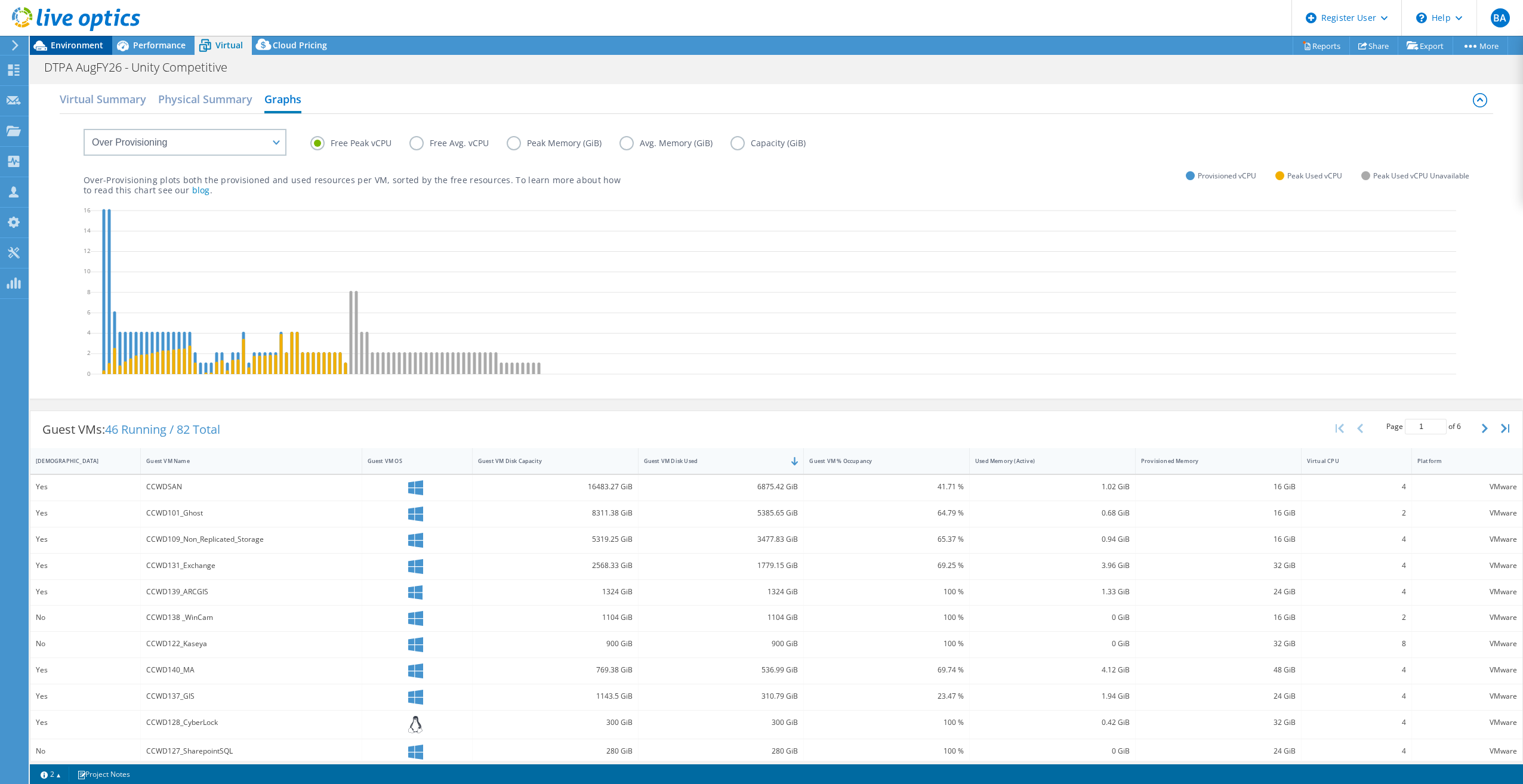
click at [74, 43] on span "Environment" at bounding box center [77, 45] width 52 height 11
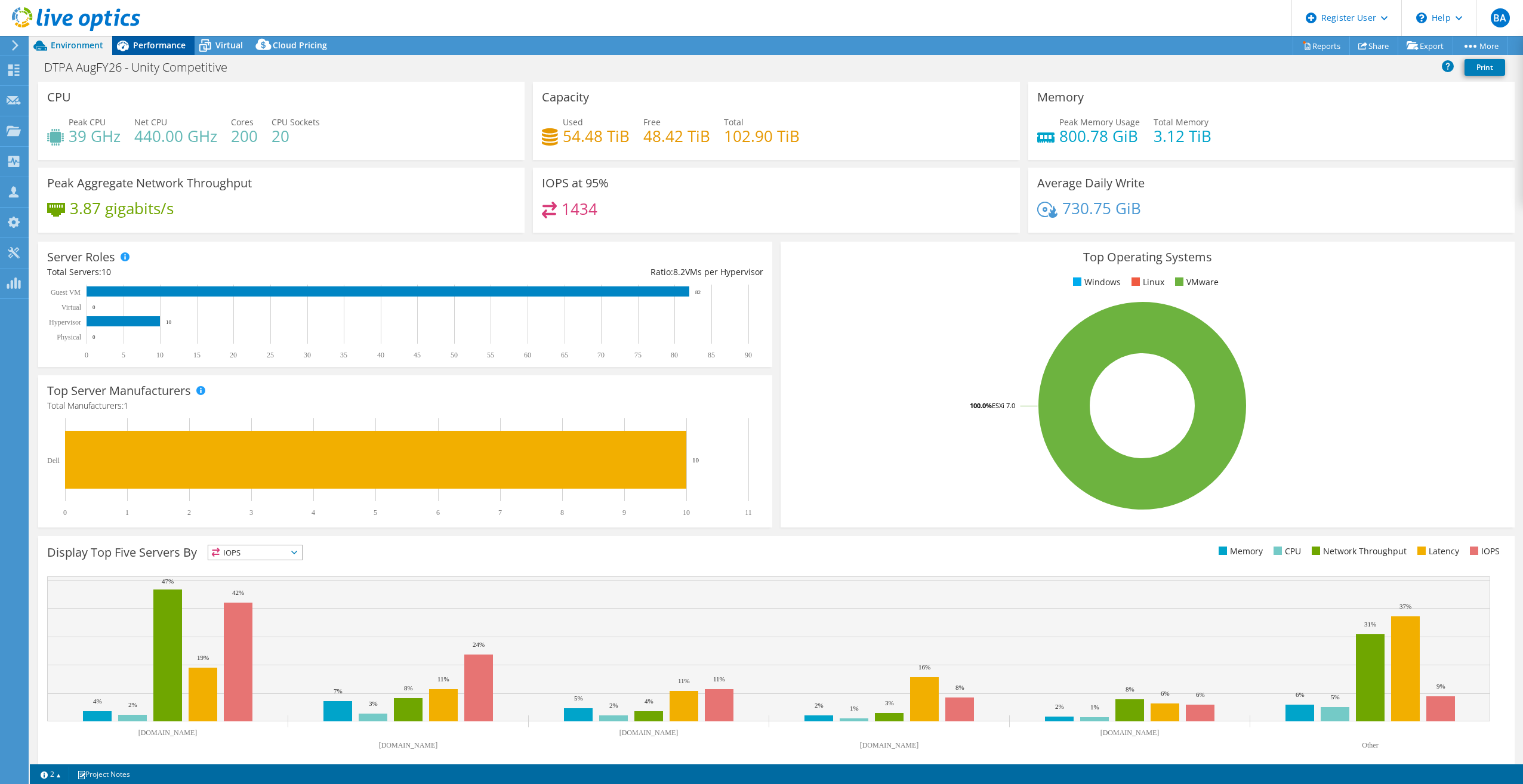
click at [170, 44] on span "Performance" at bounding box center [159, 45] width 52 height 11
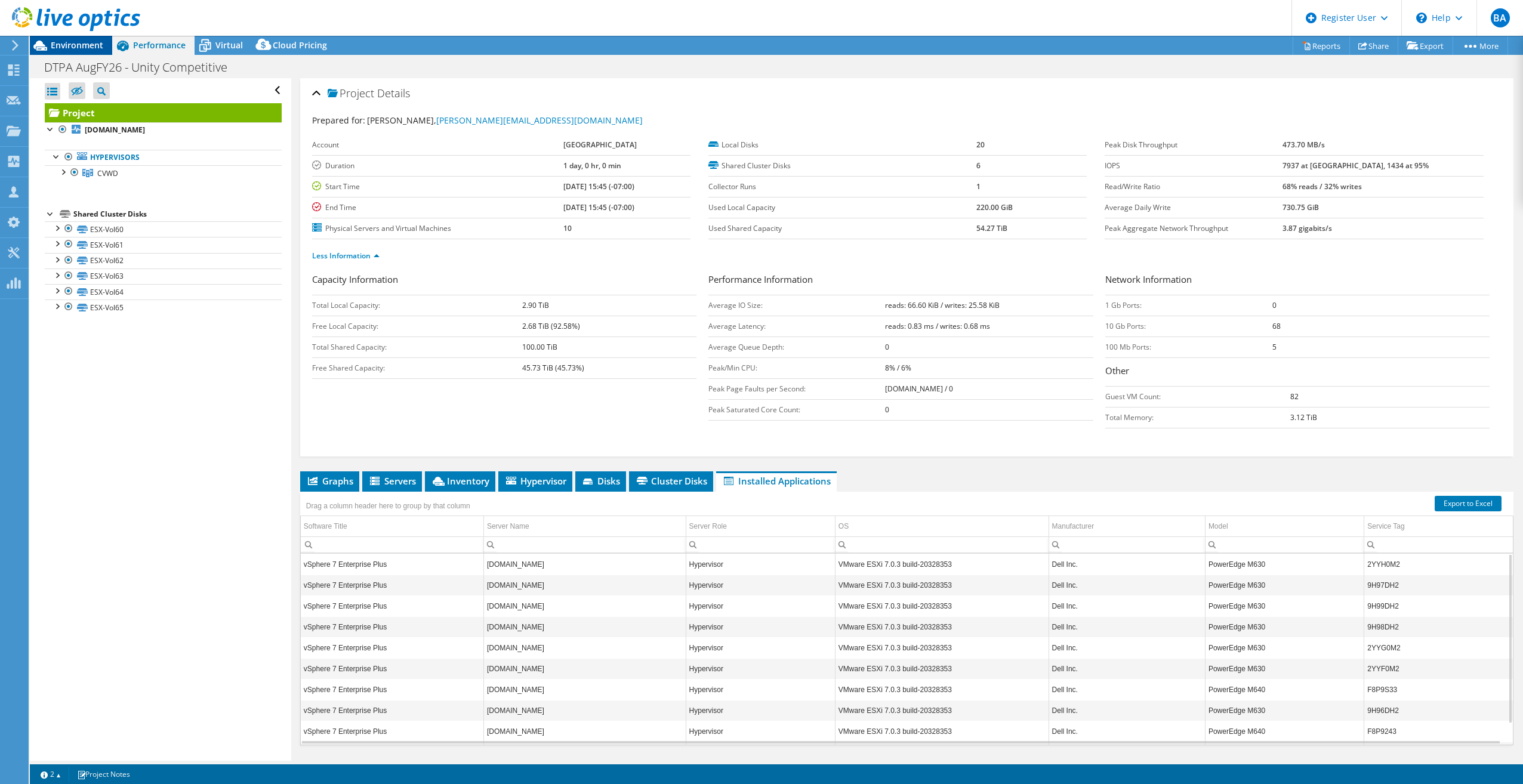
click at [80, 43] on span "Environment" at bounding box center [77, 45] width 52 height 11
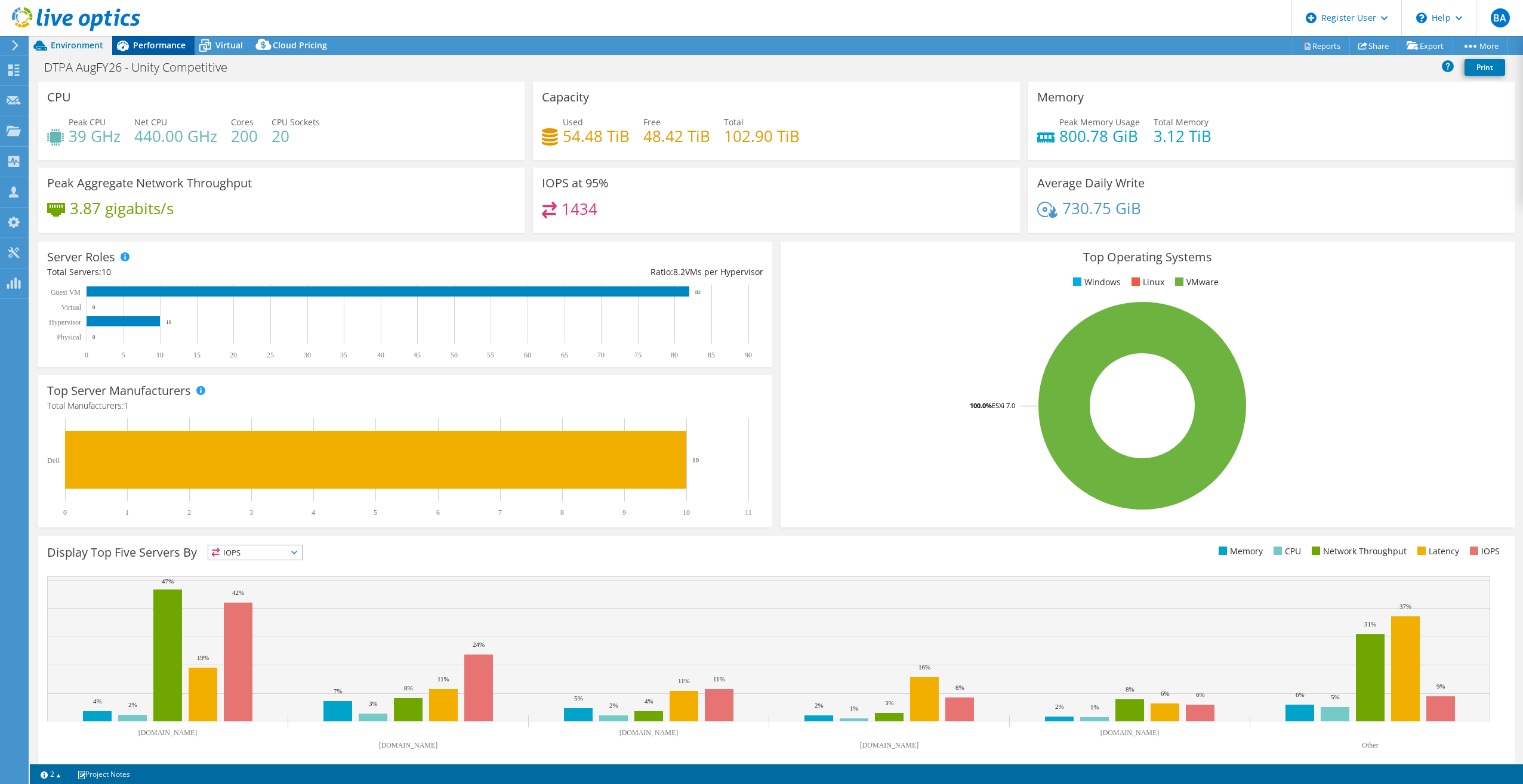
click at [155, 43] on span "Performance" at bounding box center [159, 45] width 52 height 11
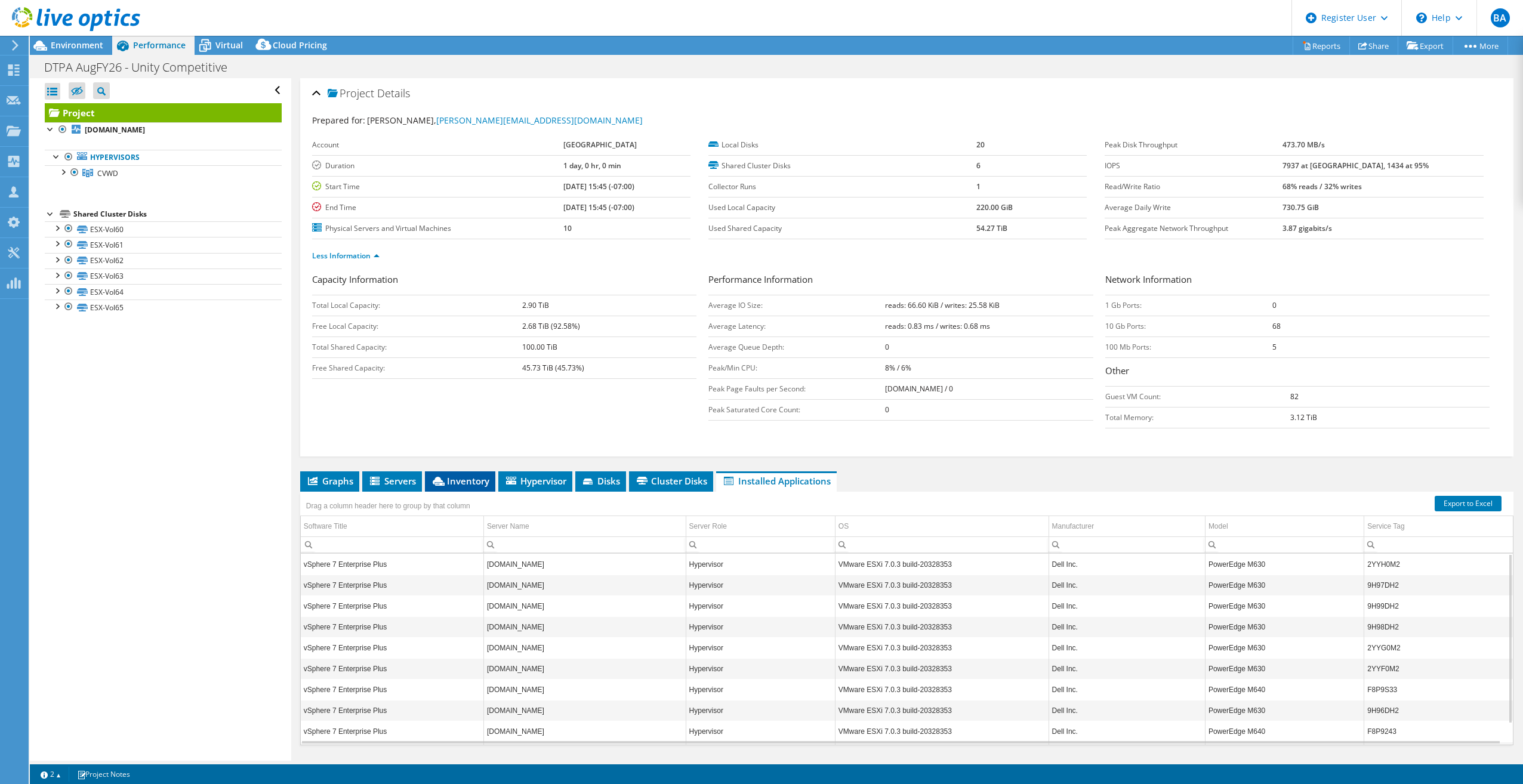
click at [452, 476] on span "Inventory" at bounding box center [460, 481] width 58 height 12
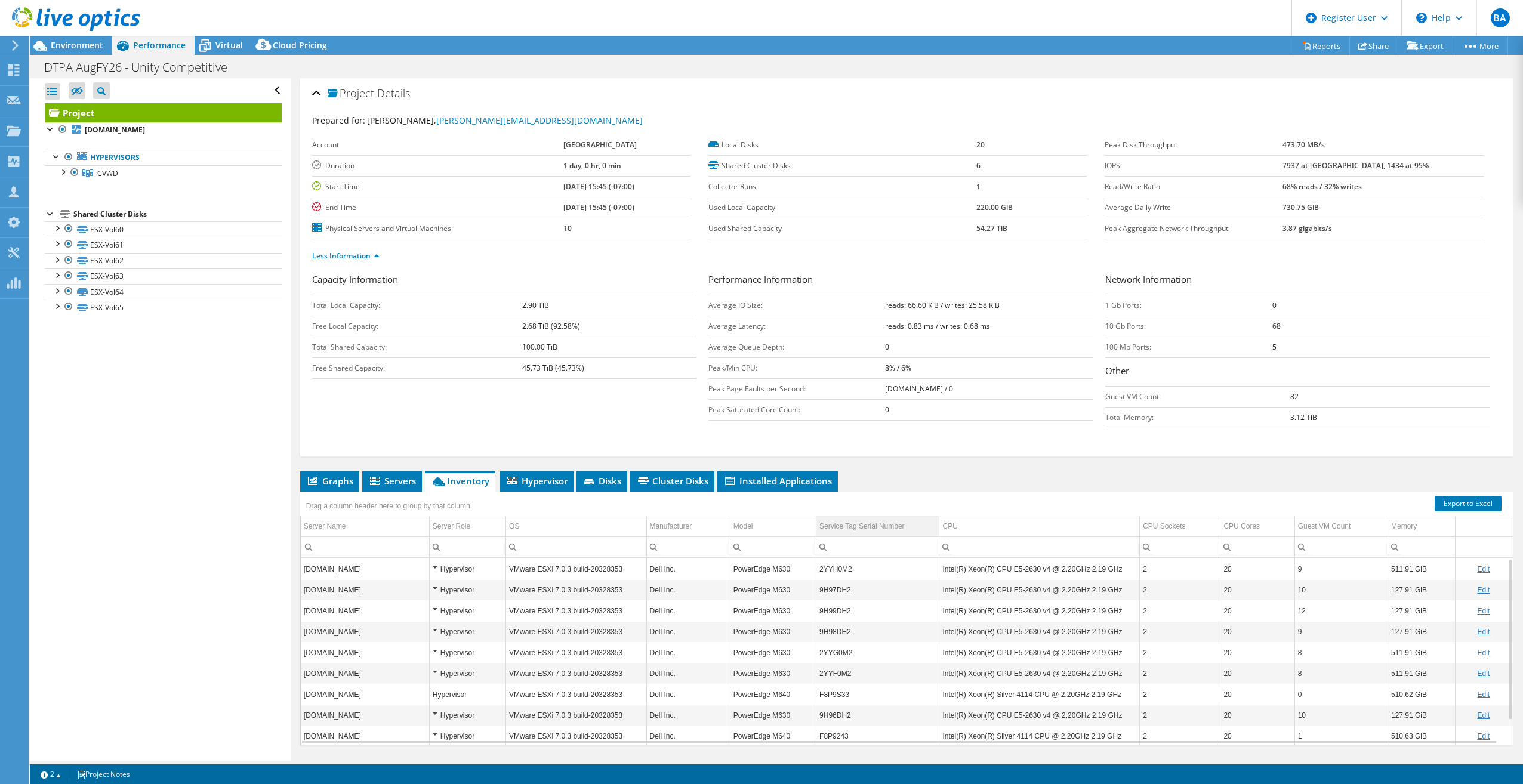
scroll to position [30, 0]
